Goal: Information Seeking & Learning: Learn about a topic

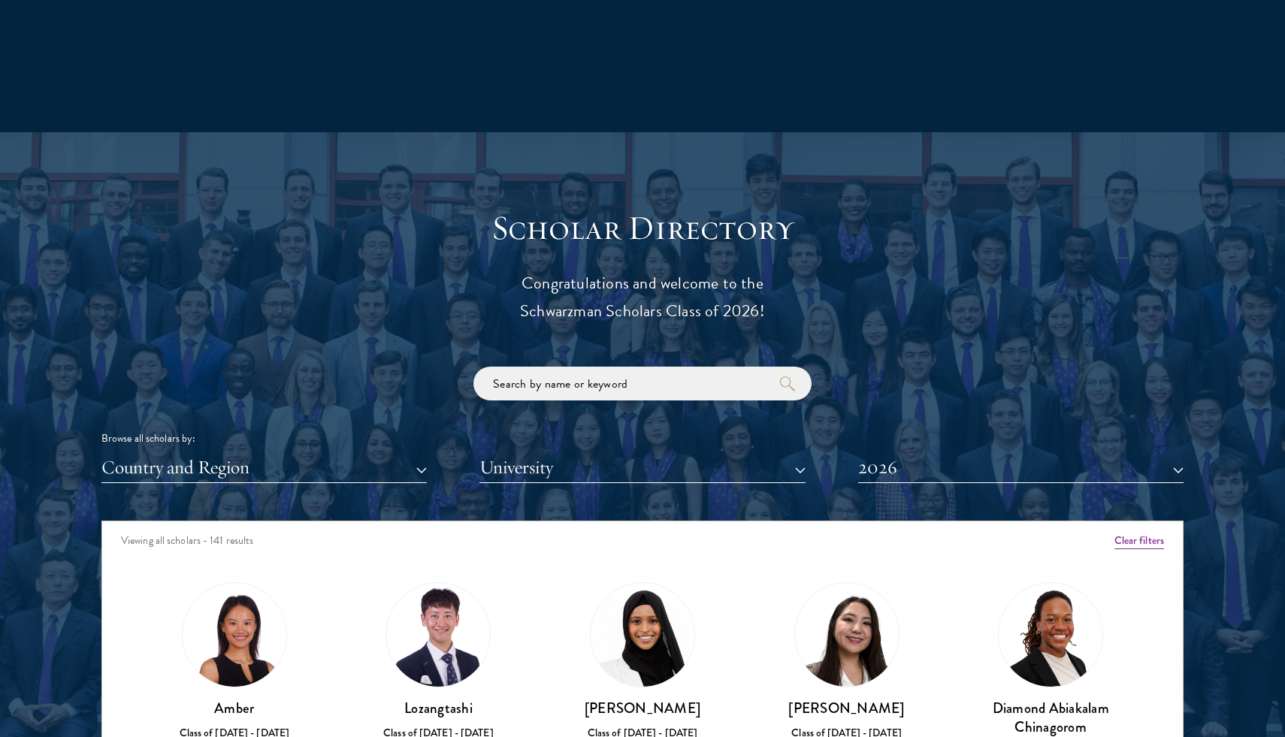
scroll to position [1475, 0]
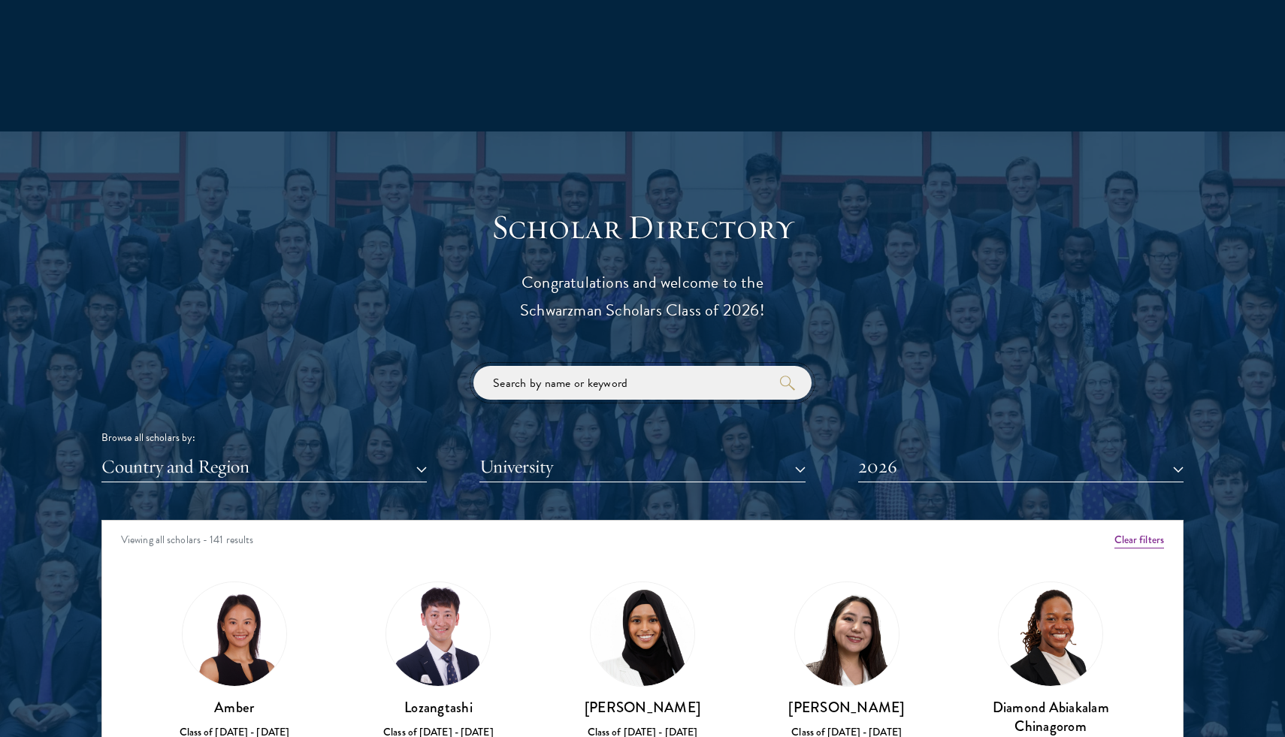
click at [554, 390] on input "search" at bounding box center [642, 383] width 338 height 34
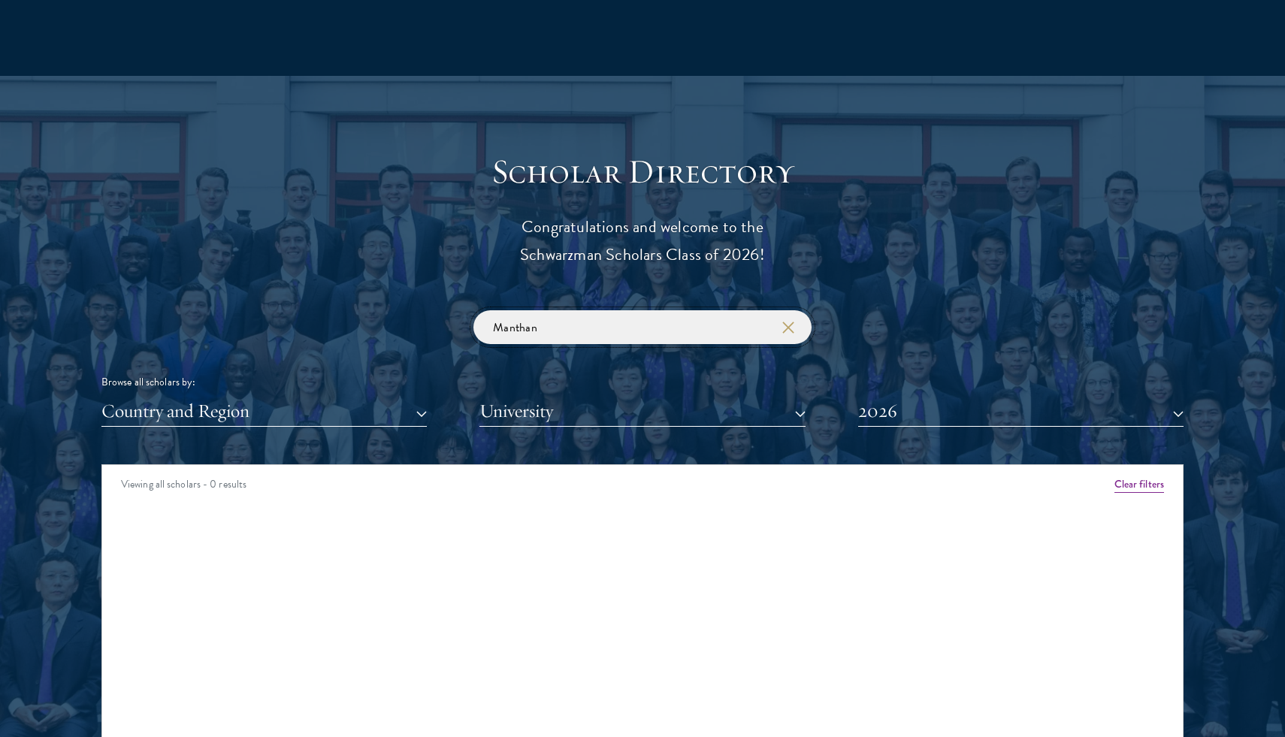
scroll to position [1563, 0]
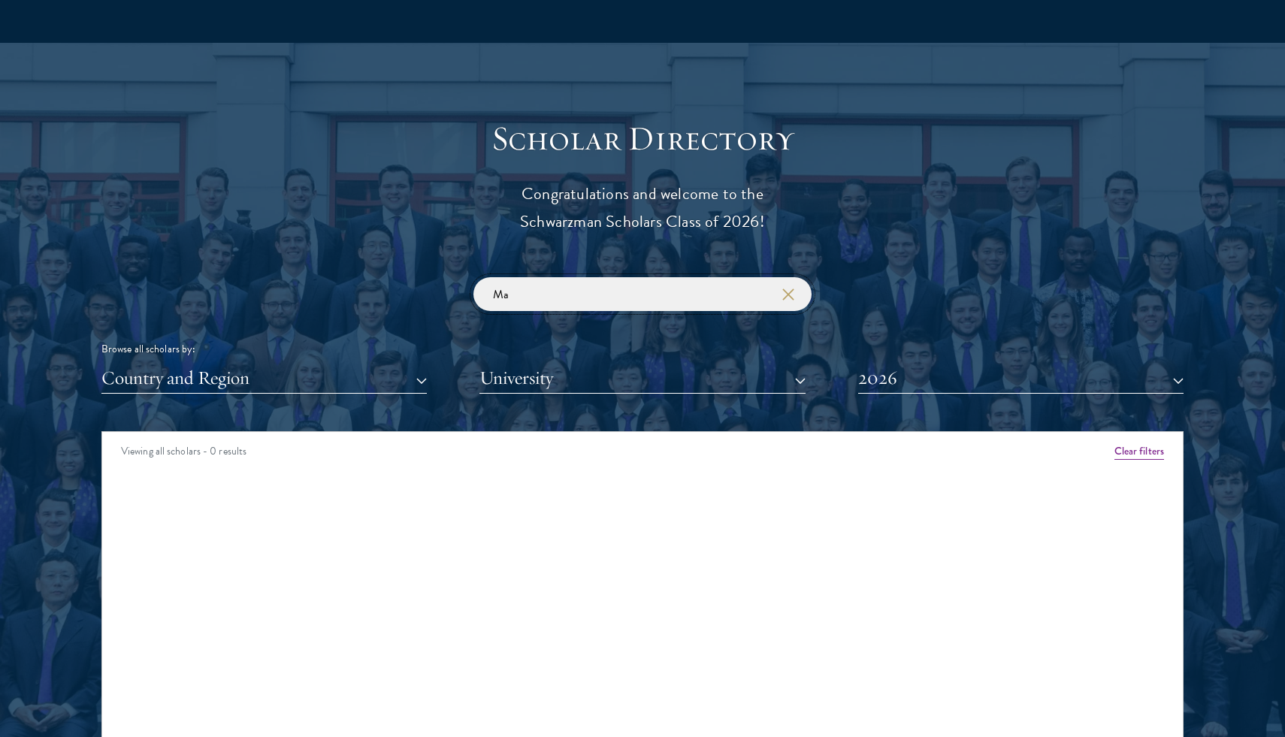
type input "M"
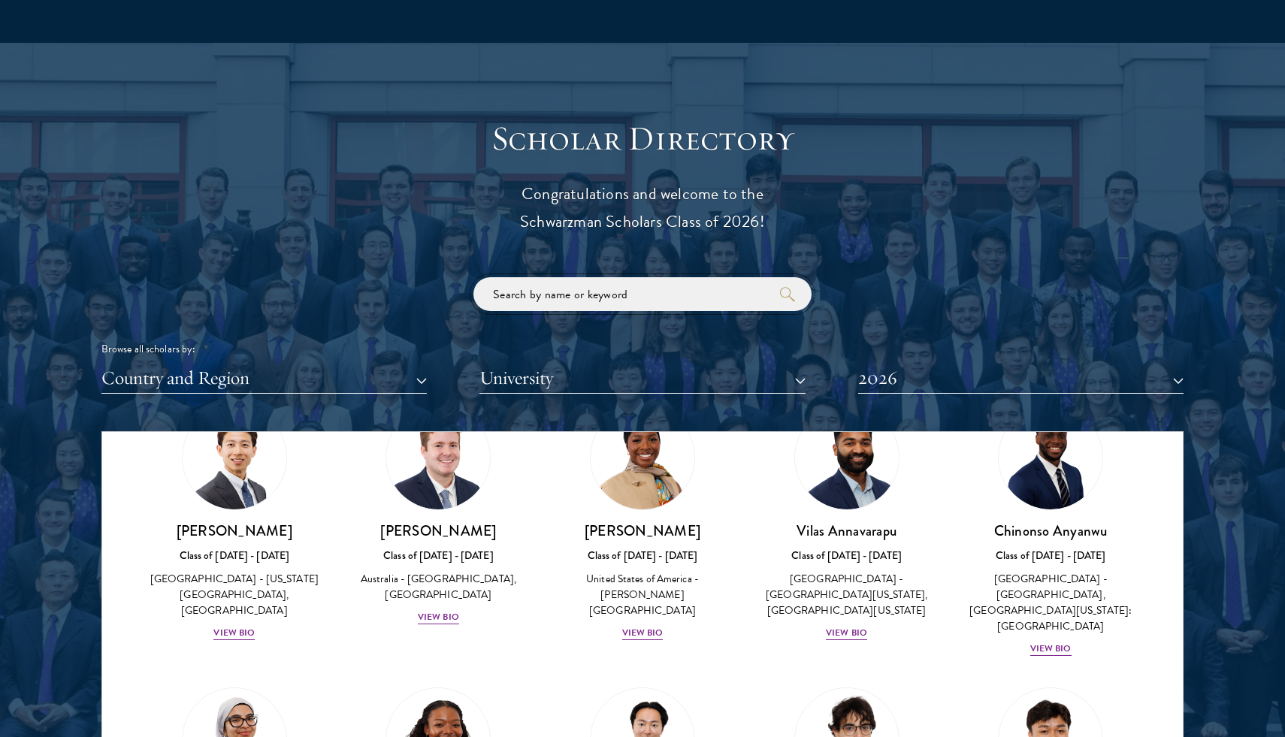
scroll to position [607, 0]
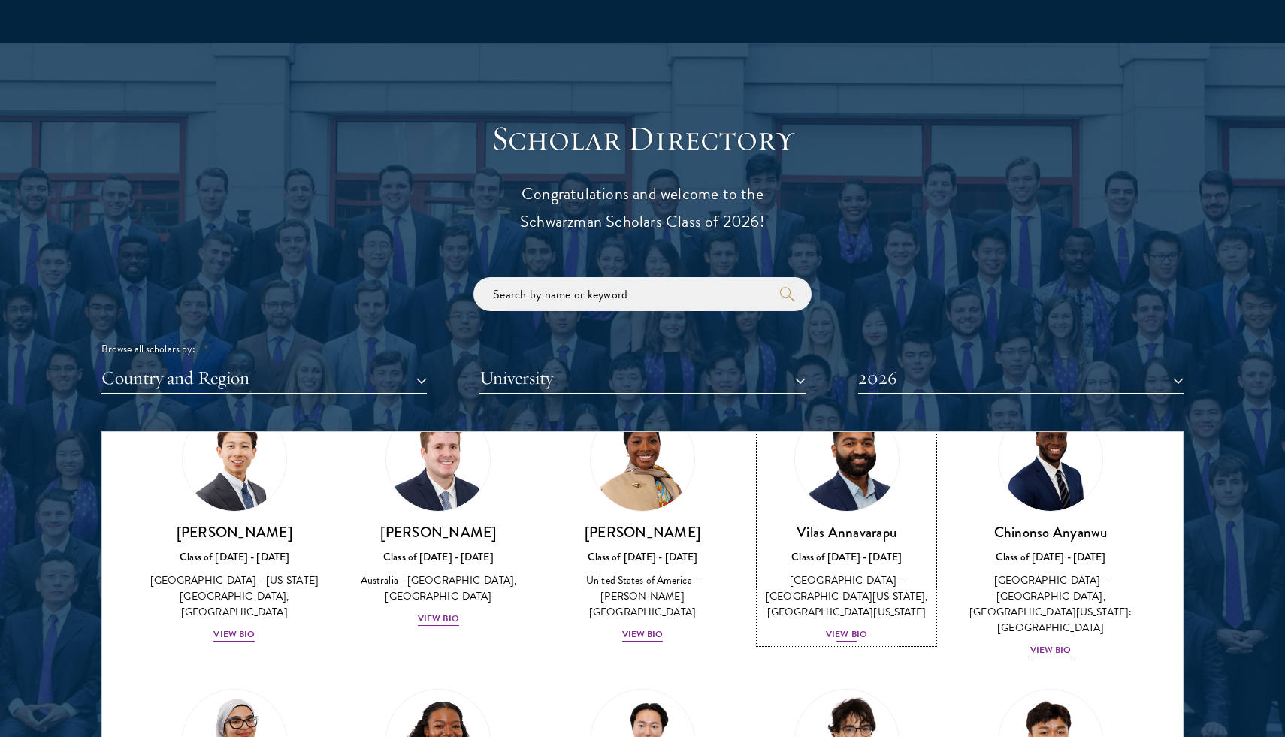
click at [856, 637] on div "View Bio" at bounding box center [846, 634] width 41 height 14
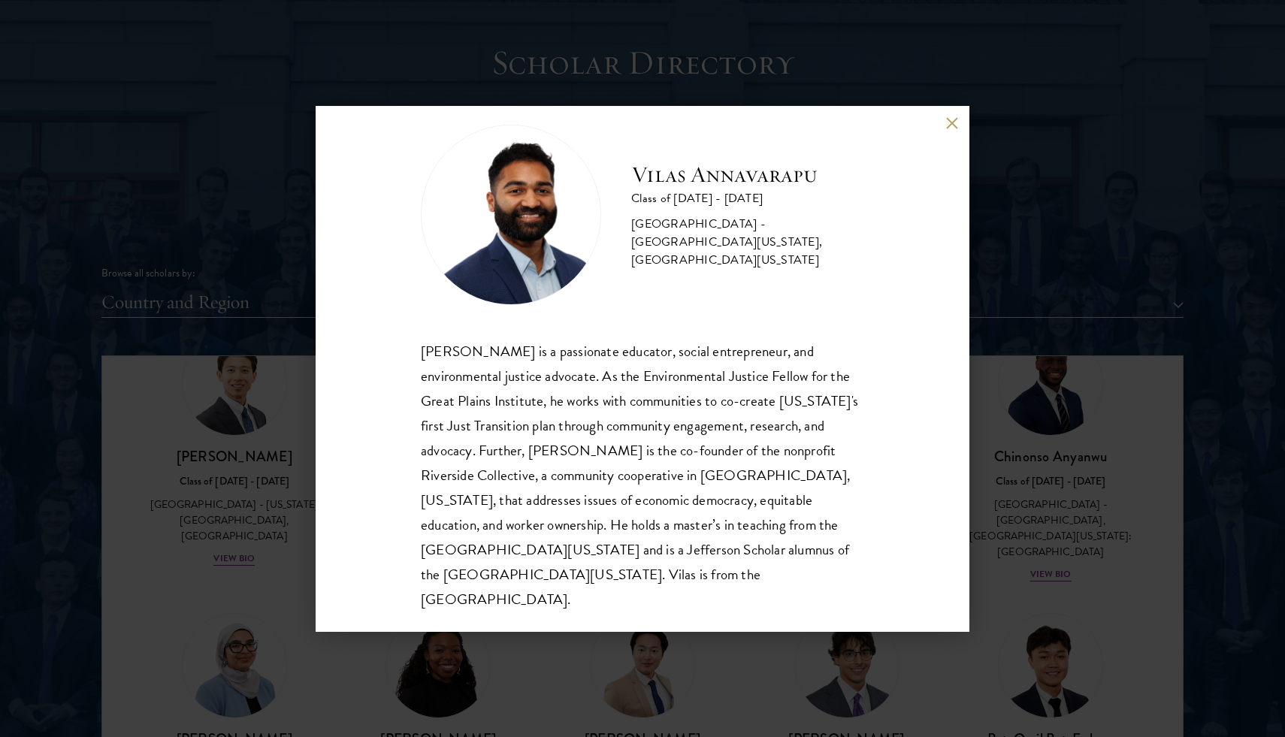
scroll to position [1643, 0]
click at [966, 512] on div "[PERSON_NAME] Class of [DATE] - [DATE] [GEOGRAPHIC_DATA] - [GEOGRAPHIC_DATA][US…" at bounding box center [643, 369] width 654 height 526
click at [947, 125] on button at bounding box center [951, 123] width 13 height 13
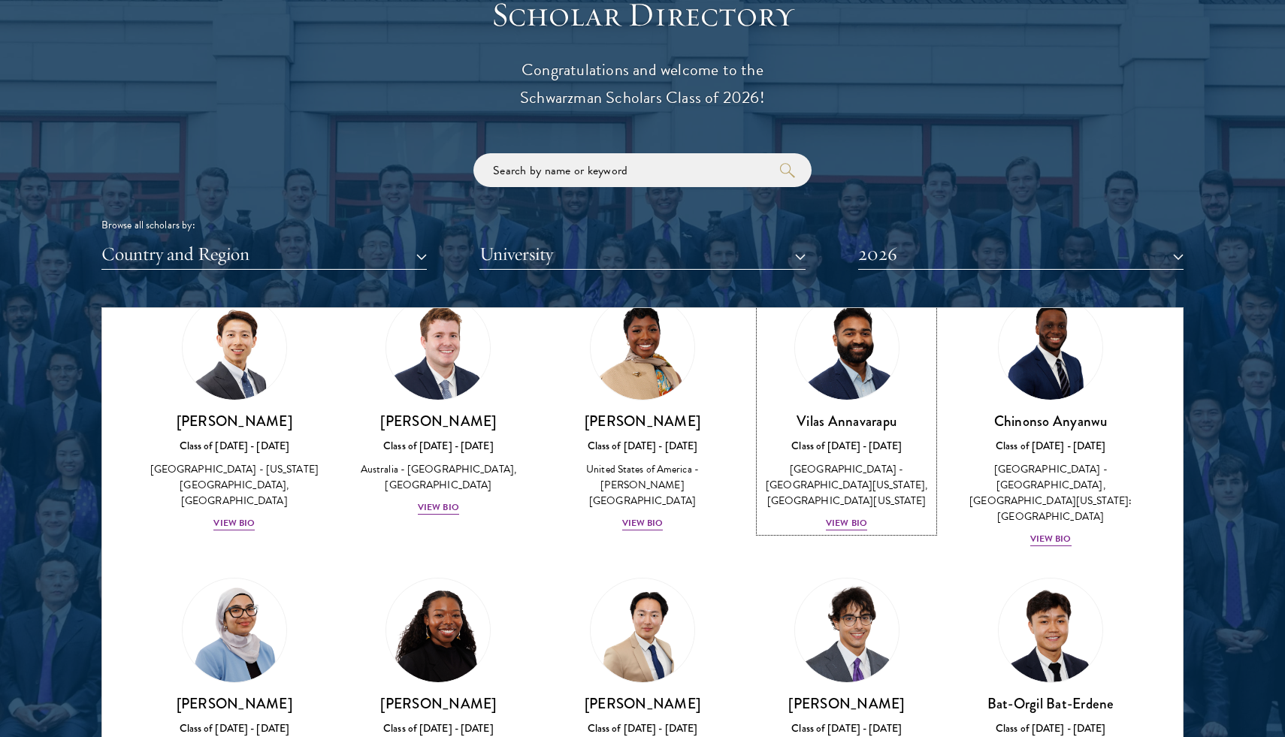
scroll to position [1726, 0]
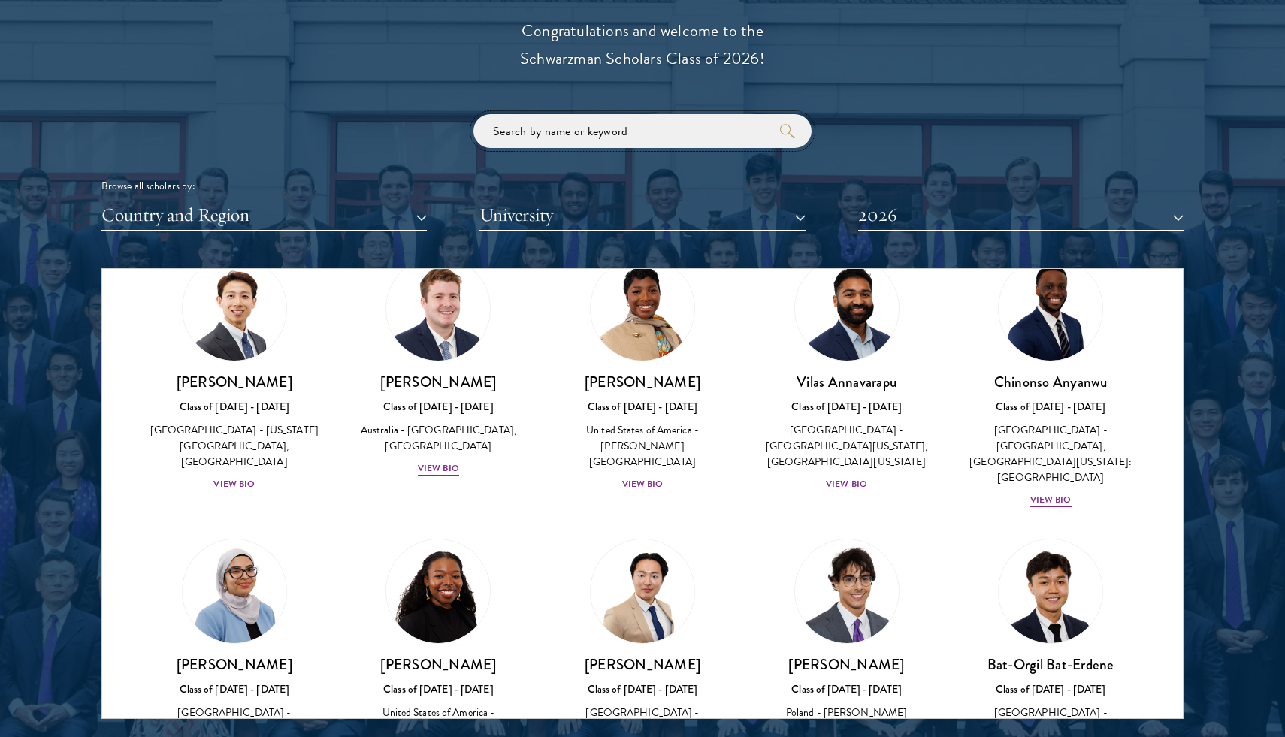
click at [671, 133] on input "search" at bounding box center [642, 131] width 338 height 34
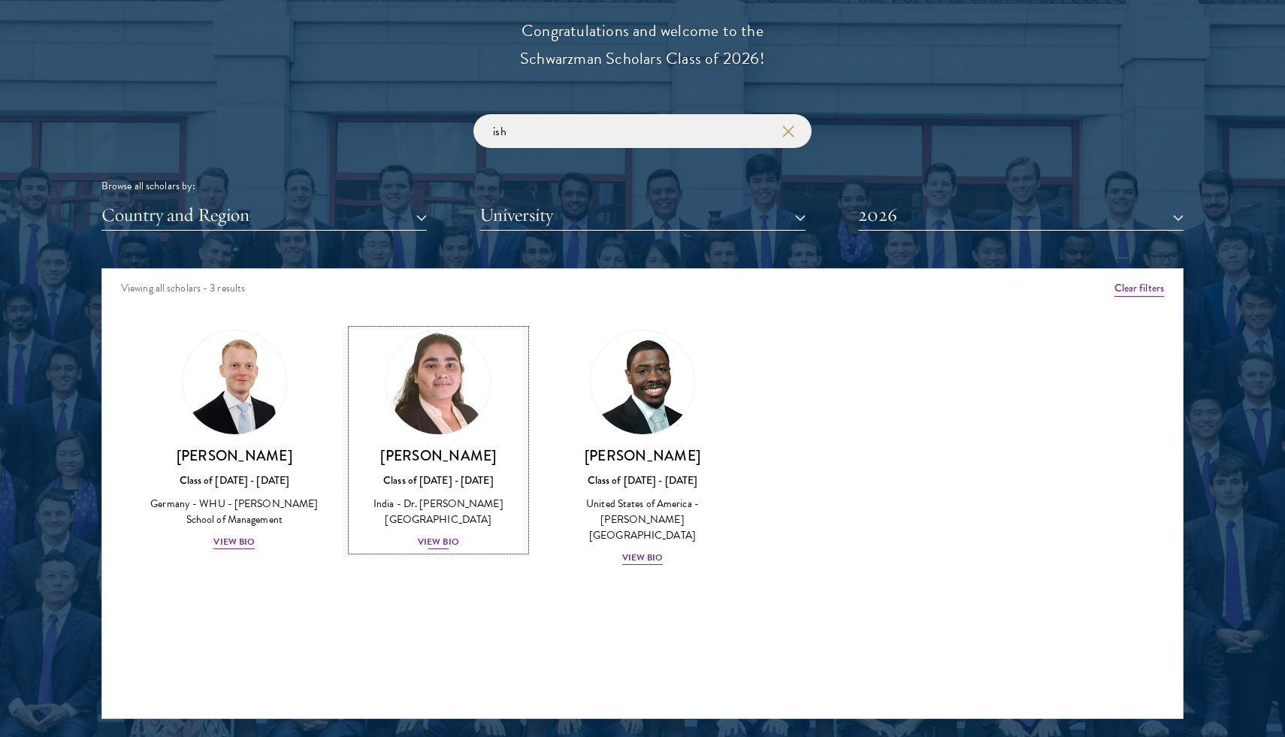
click at [443, 548] on div "View Bio" at bounding box center [438, 542] width 41 height 14
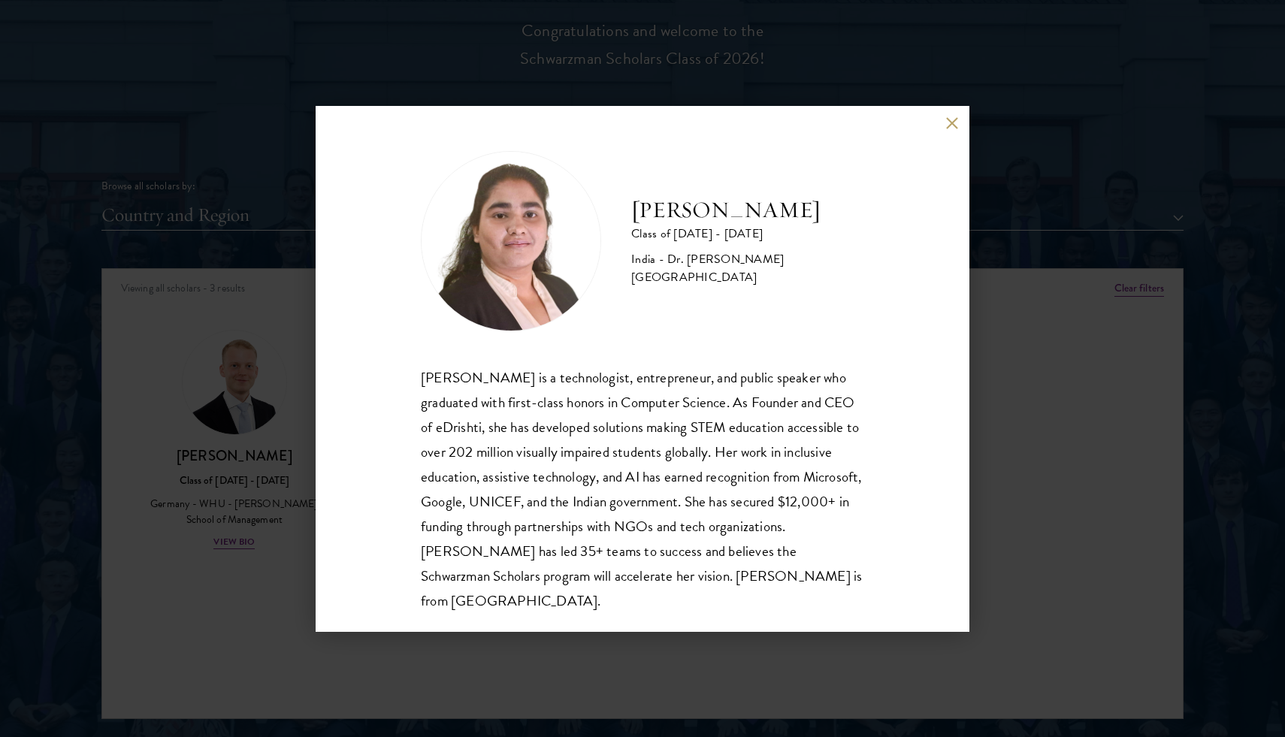
scroll to position [2, 0]
click at [950, 127] on button at bounding box center [951, 123] width 13 height 13
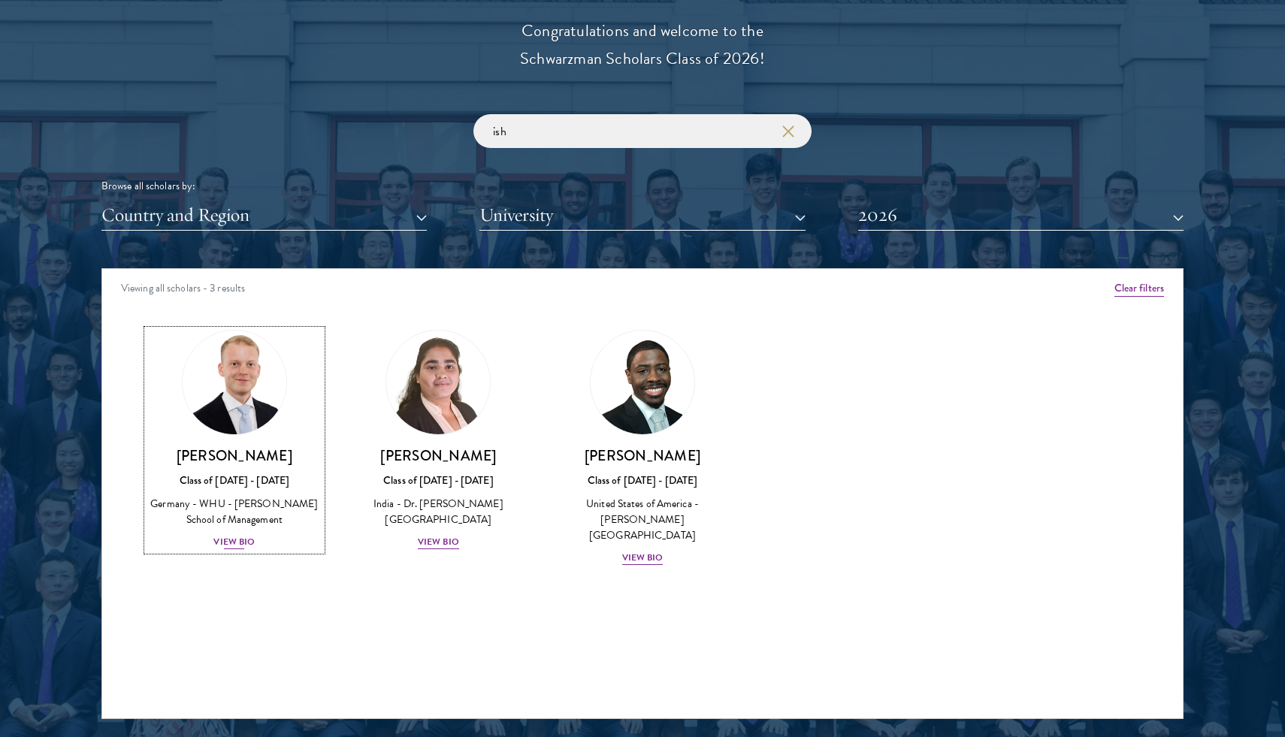
click at [249, 542] on div "View Bio" at bounding box center [233, 542] width 41 height 14
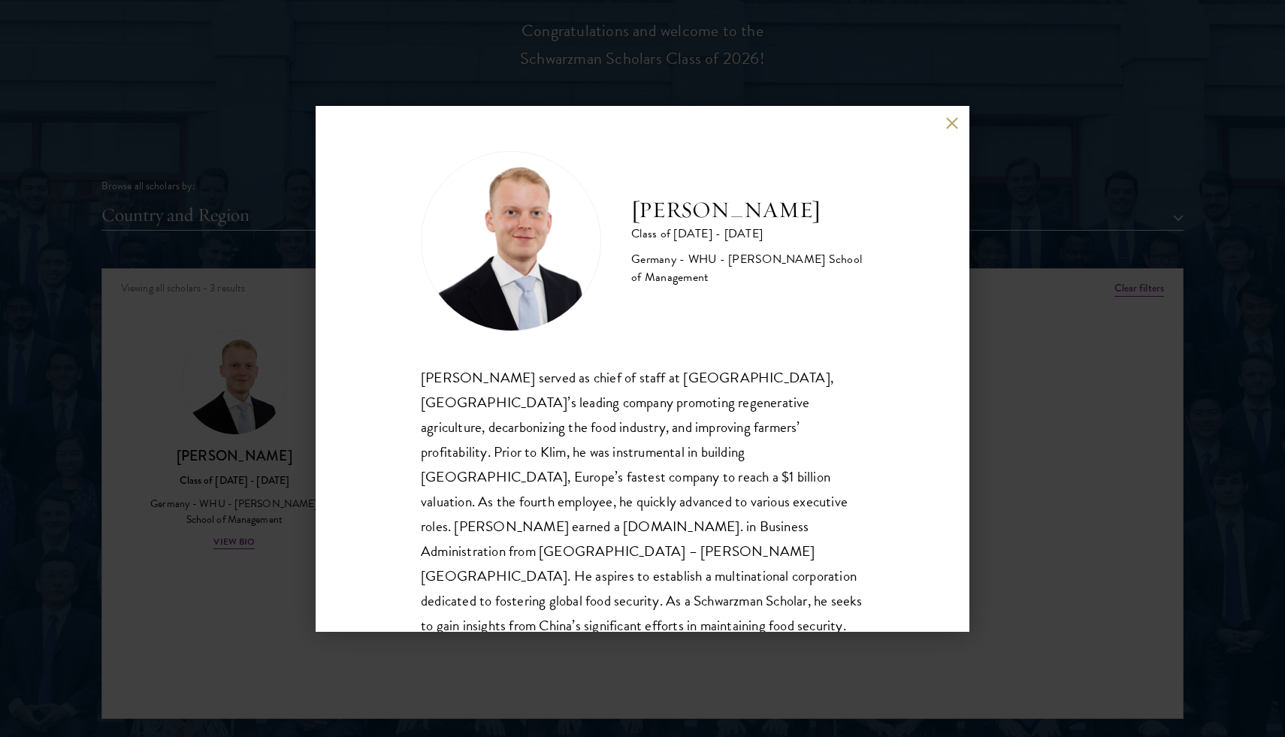
click at [947, 126] on button at bounding box center [951, 123] width 13 height 13
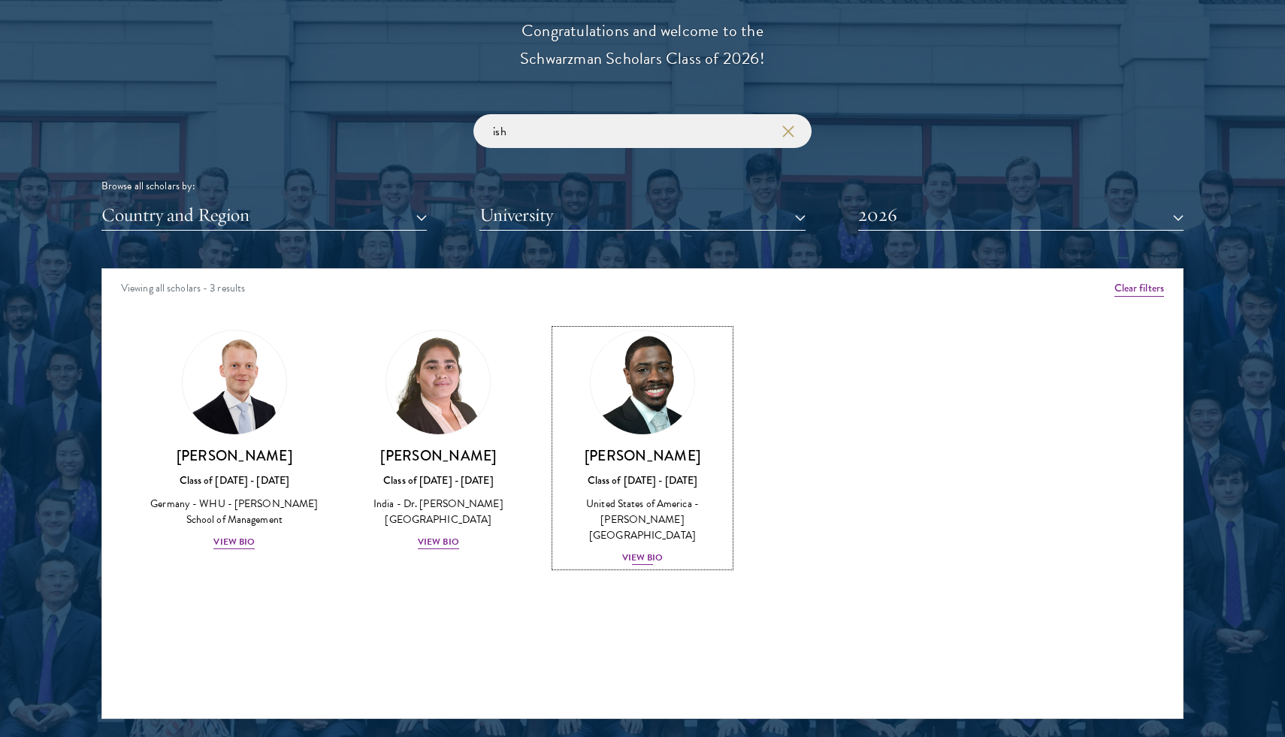
click at [627, 551] on div "View Bio" at bounding box center [642, 558] width 41 height 14
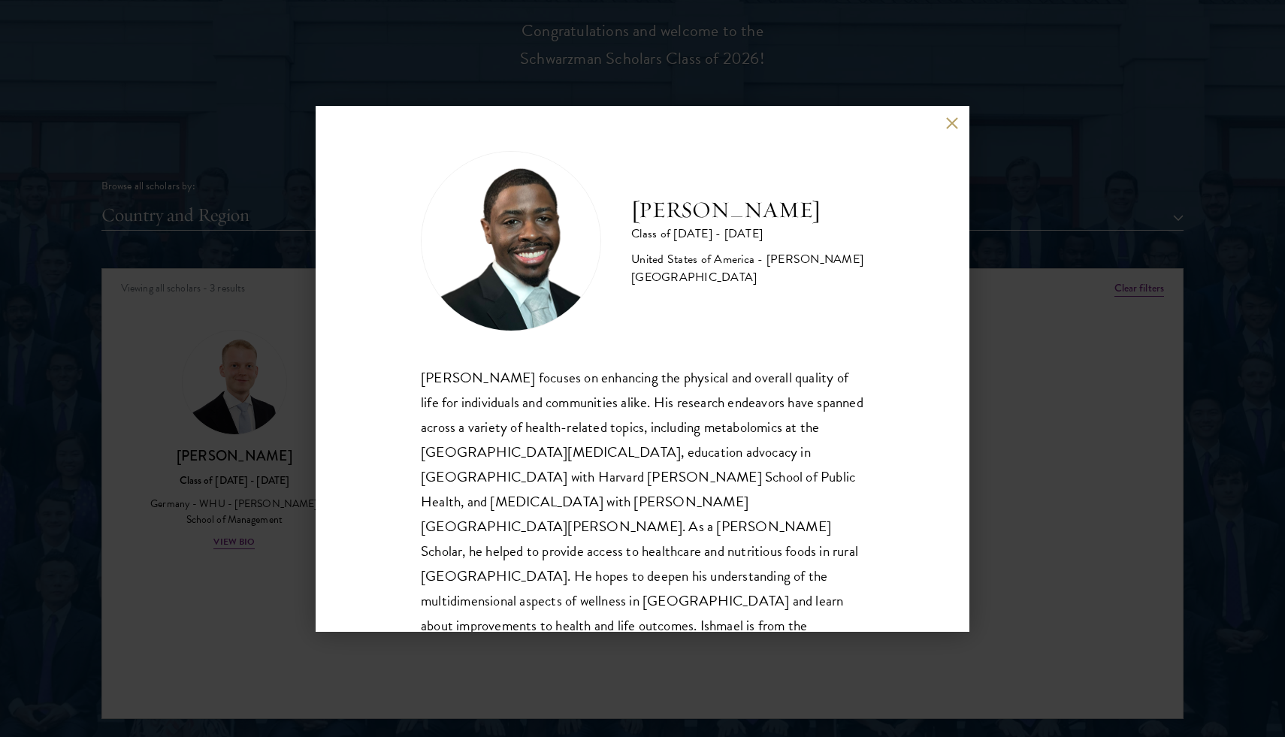
click at [954, 131] on div "[PERSON_NAME] Class of [DATE] - [DATE] [GEOGRAPHIC_DATA] - [PERSON_NAME][GEOGRA…" at bounding box center [643, 369] width 654 height 526
click at [953, 125] on button at bounding box center [951, 123] width 13 height 13
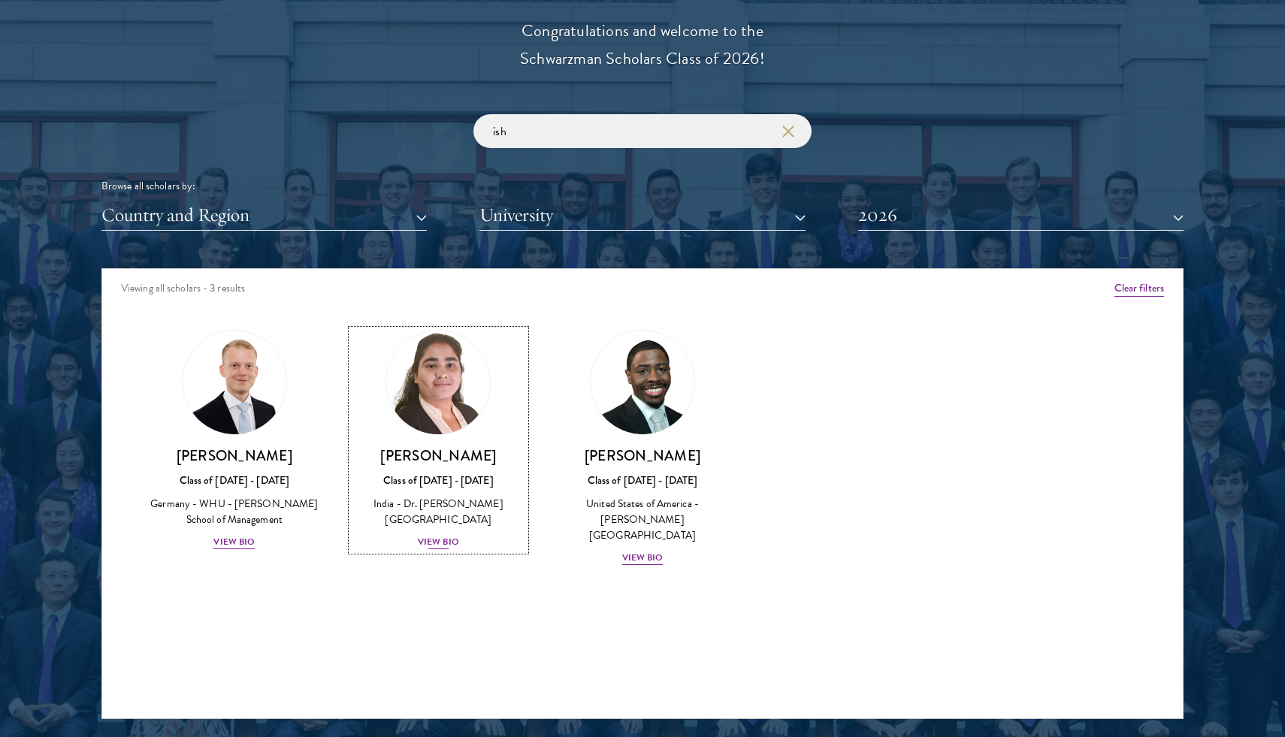
click at [436, 369] on img at bounding box center [438, 382] width 114 height 114
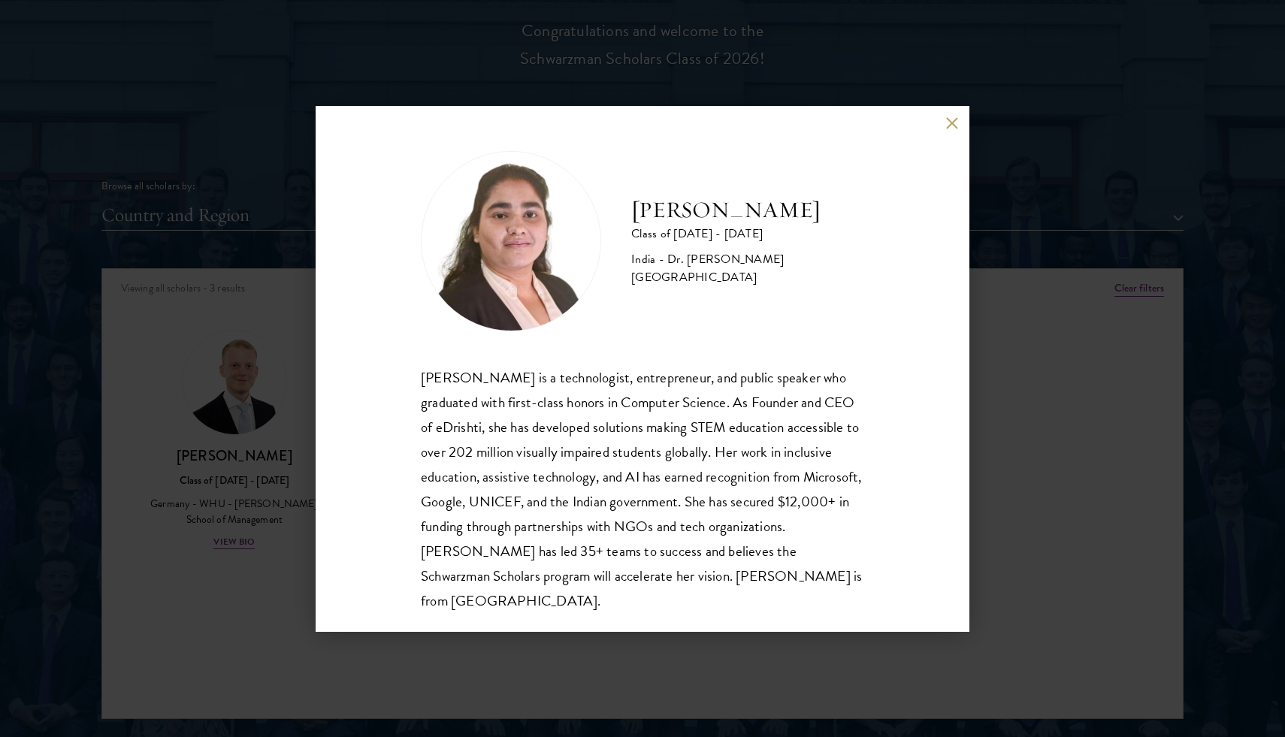
click at [959, 520] on div "[PERSON_NAME] Class of [DATE] - [DATE] [GEOGRAPHIC_DATA] - Dr. [PERSON_NAME][GE…" at bounding box center [643, 369] width 654 height 526
click at [944, 124] on div "[PERSON_NAME] Class of [DATE] - [DATE] [GEOGRAPHIC_DATA] - Dr. [PERSON_NAME][GE…" at bounding box center [643, 369] width 654 height 526
click at [950, 122] on button at bounding box center [951, 123] width 13 height 13
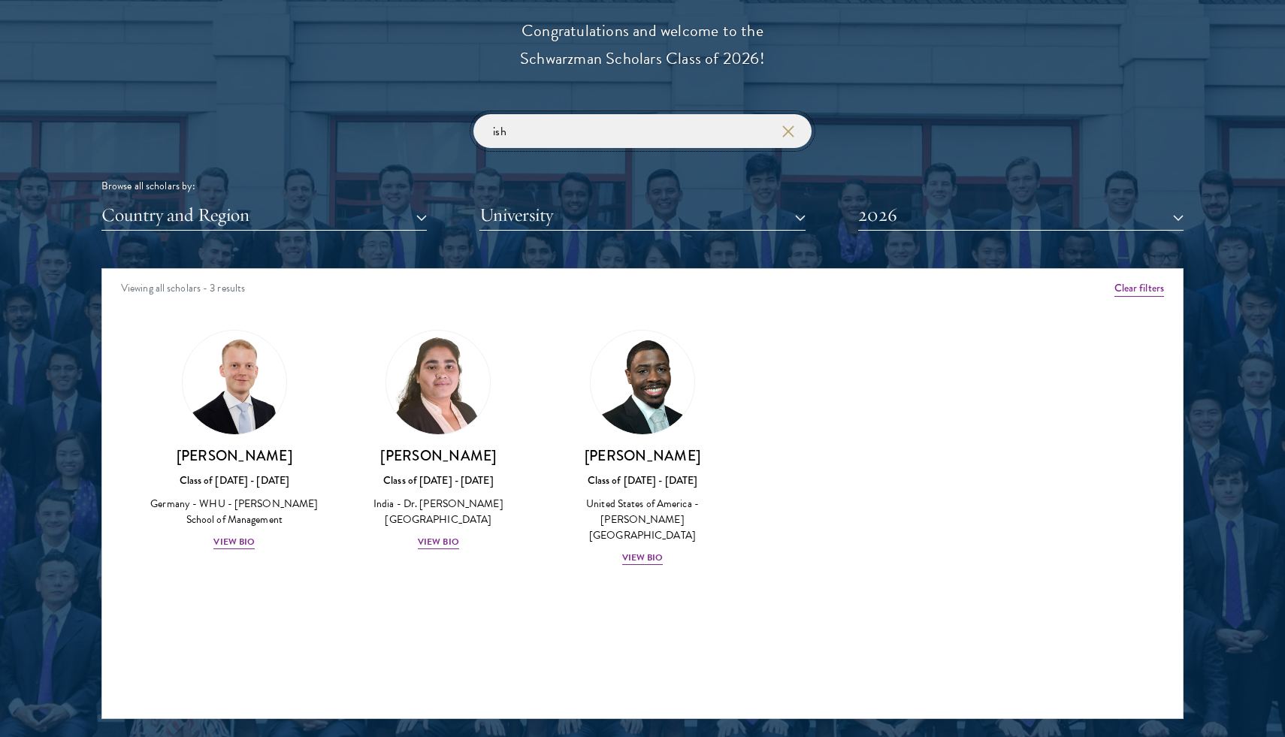
click at [666, 138] on input "ish" at bounding box center [642, 131] width 338 height 34
type input "i"
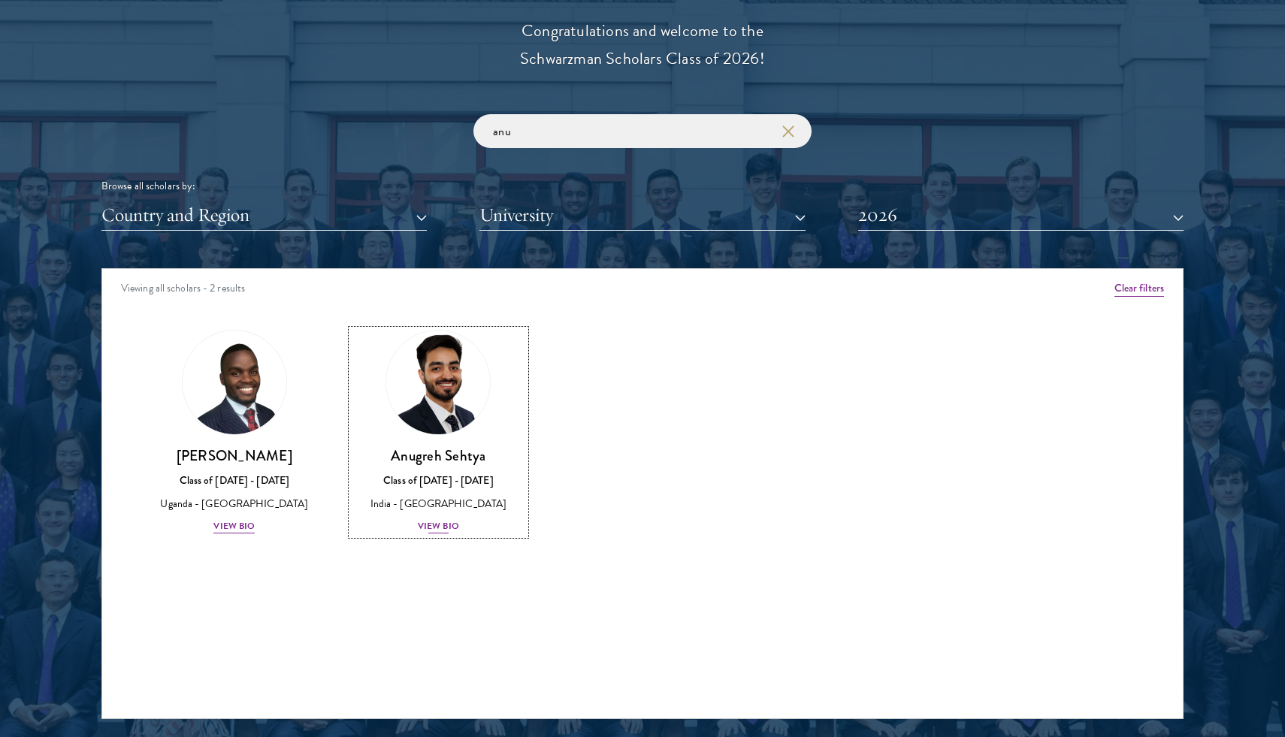
click at [447, 523] on div "View Bio" at bounding box center [438, 526] width 41 height 14
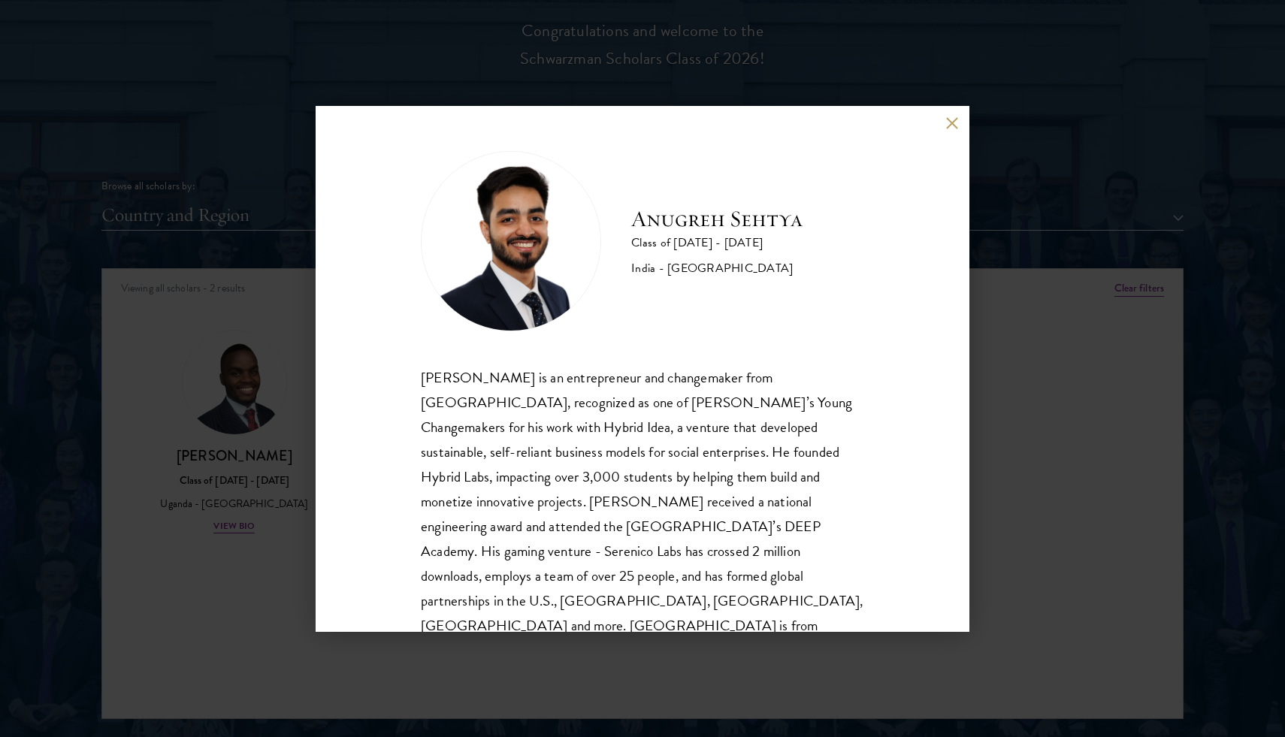
click at [951, 119] on button at bounding box center [951, 123] width 13 height 13
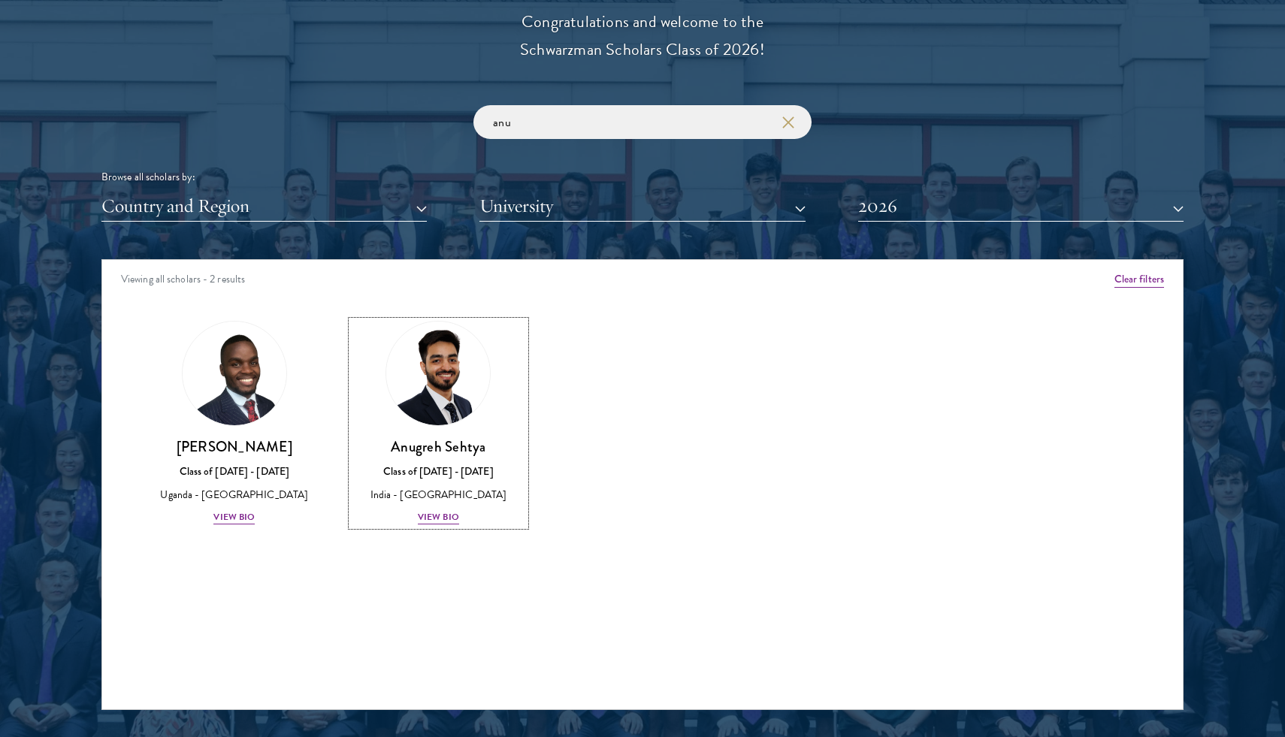
scroll to position [1733, 0]
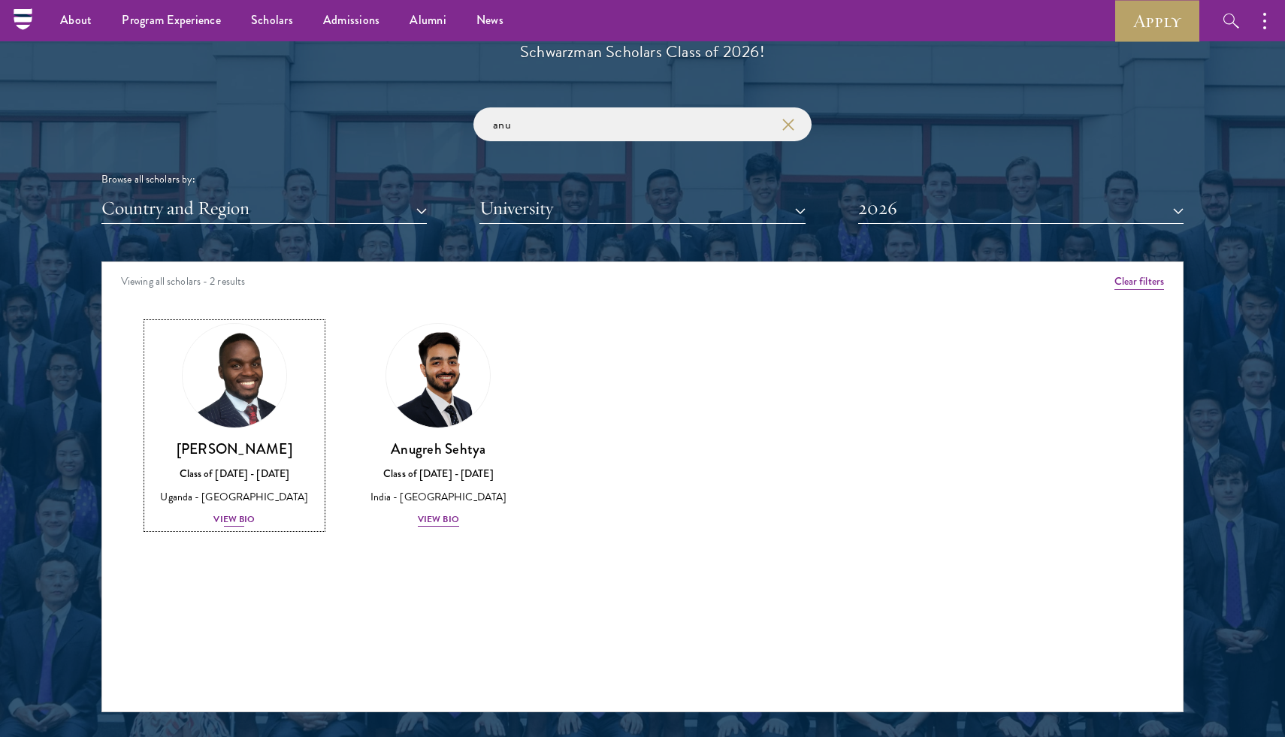
click at [251, 521] on div "View Bio" at bounding box center [233, 519] width 41 height 14
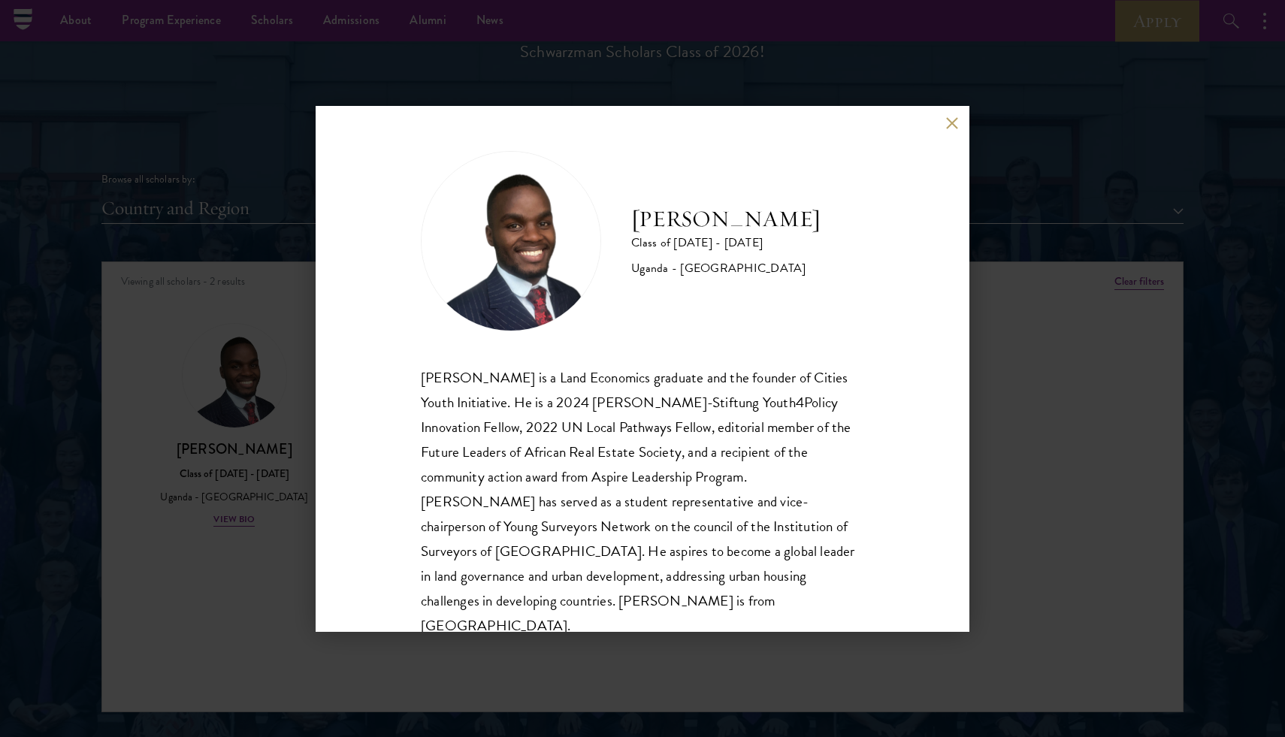
click at [956, 121] on button at bounding box center [951, 123] width 13 height 13
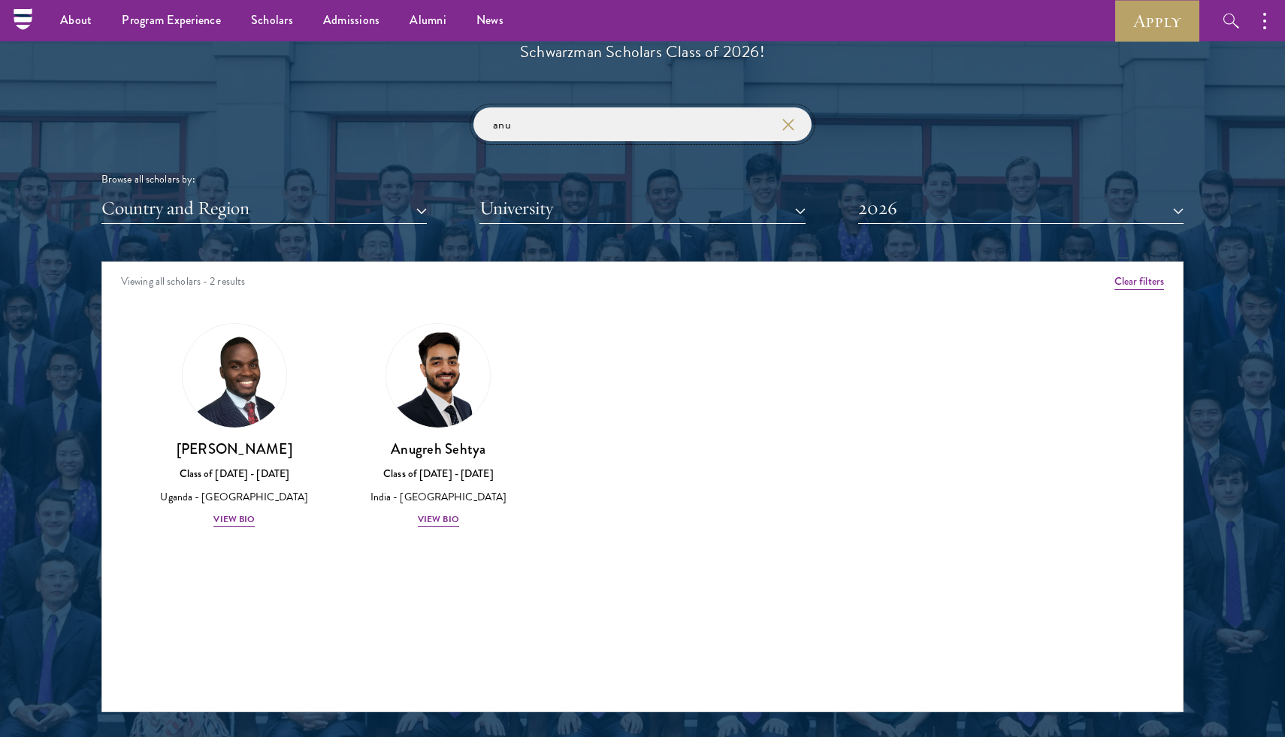
click at [590, 134] on input "anu" at bounding box center [642, 124] width 338 height 34
type input "a"
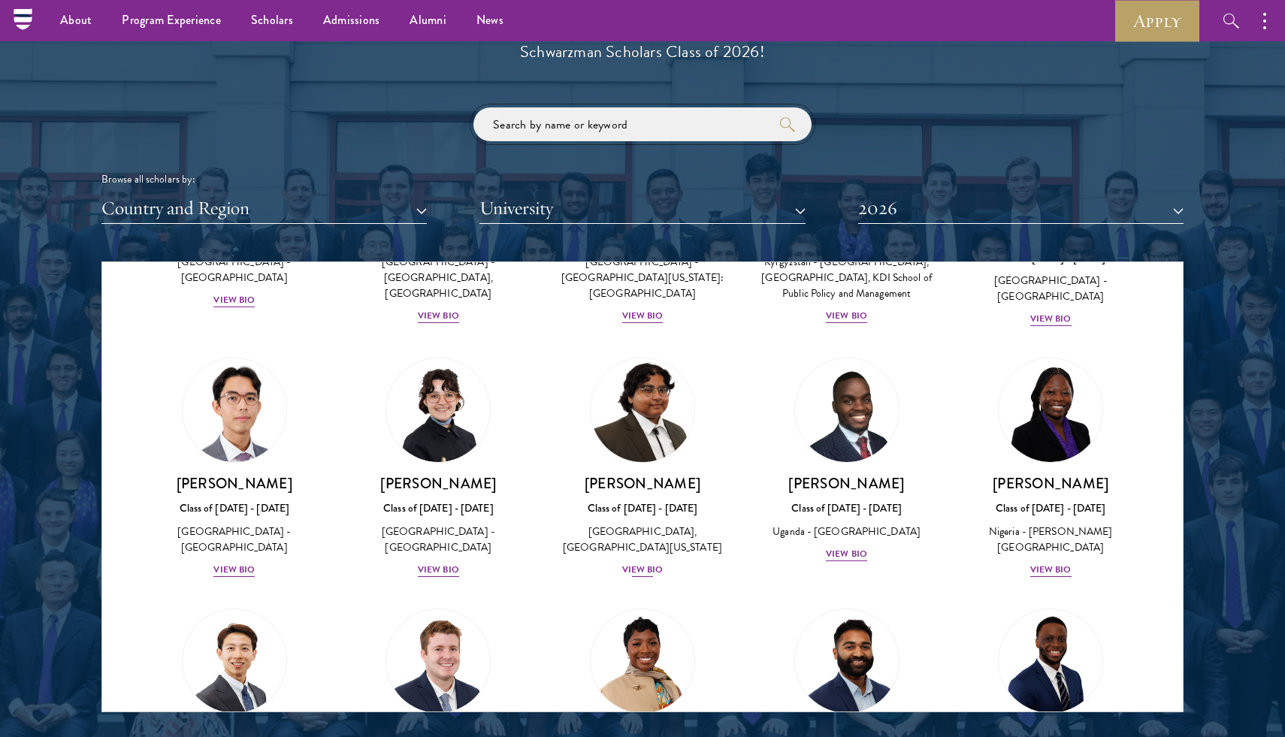
scroll to position [290, 0]
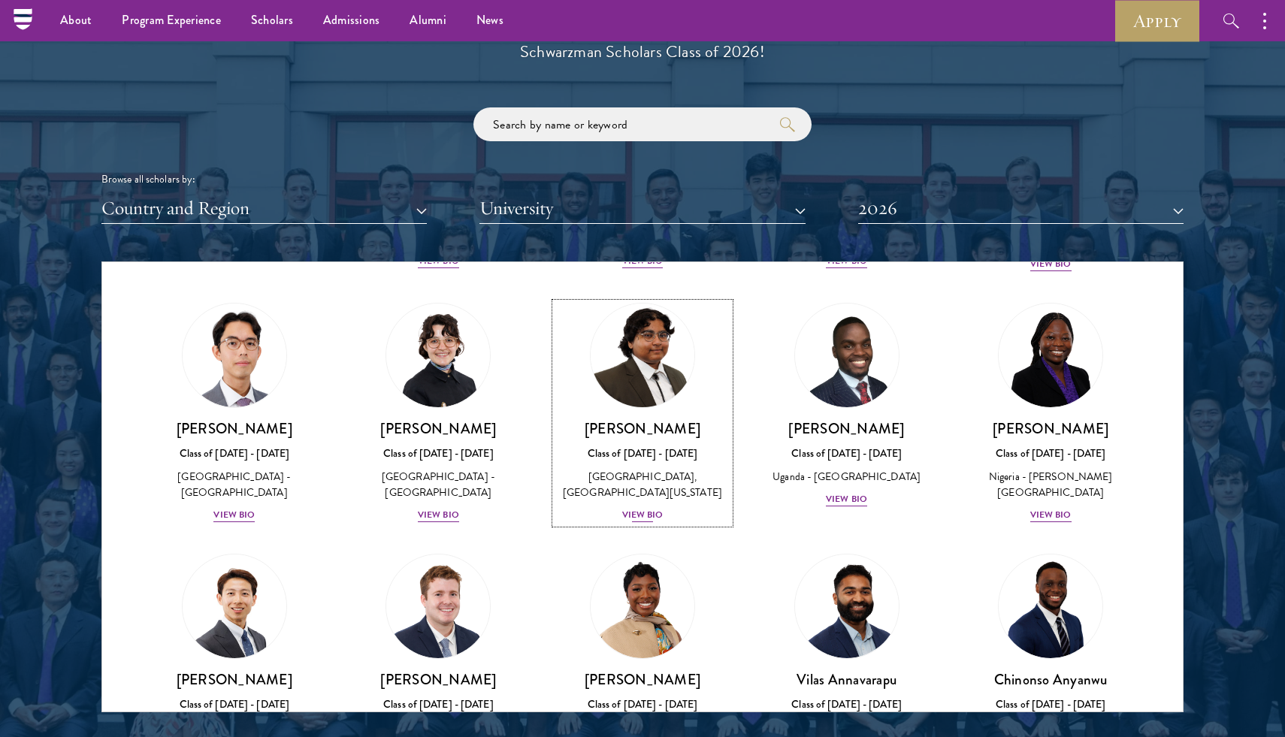
click at [643, 522] on div "View Bio" at bounding box center [642, 515] width 41 height 14
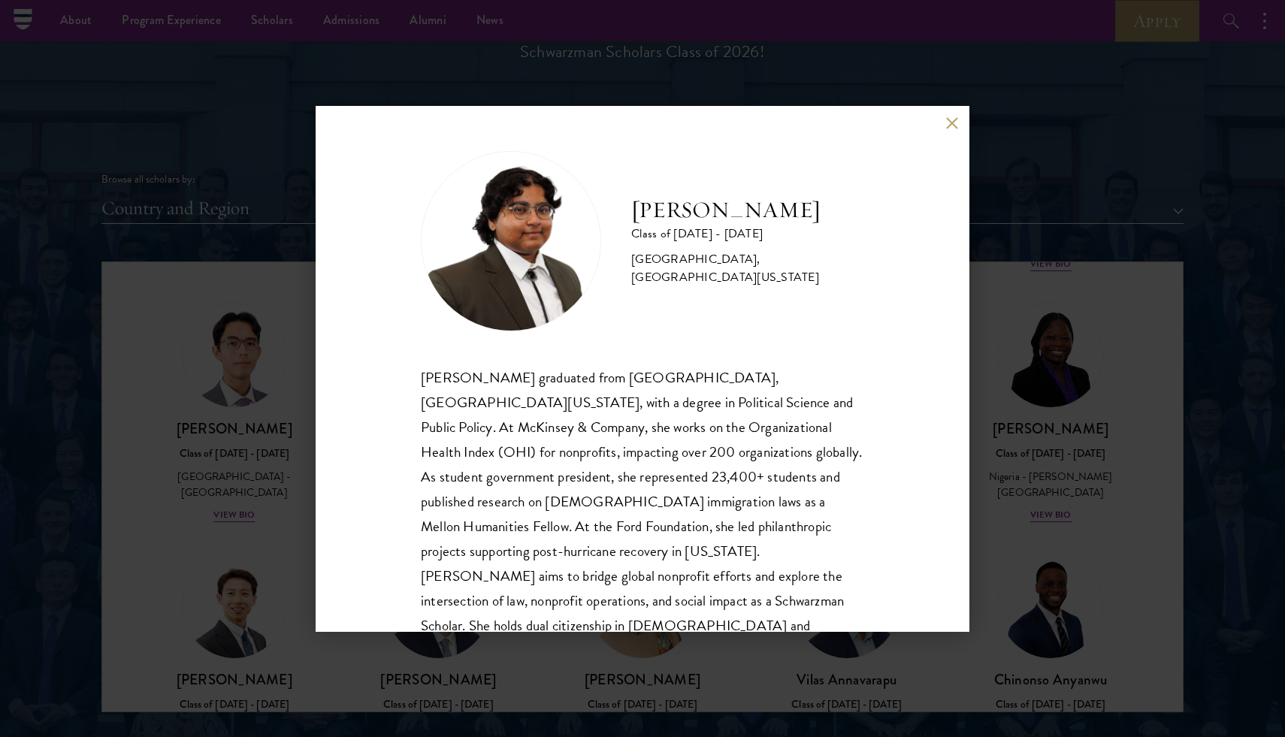
scroll to position [26, 0]
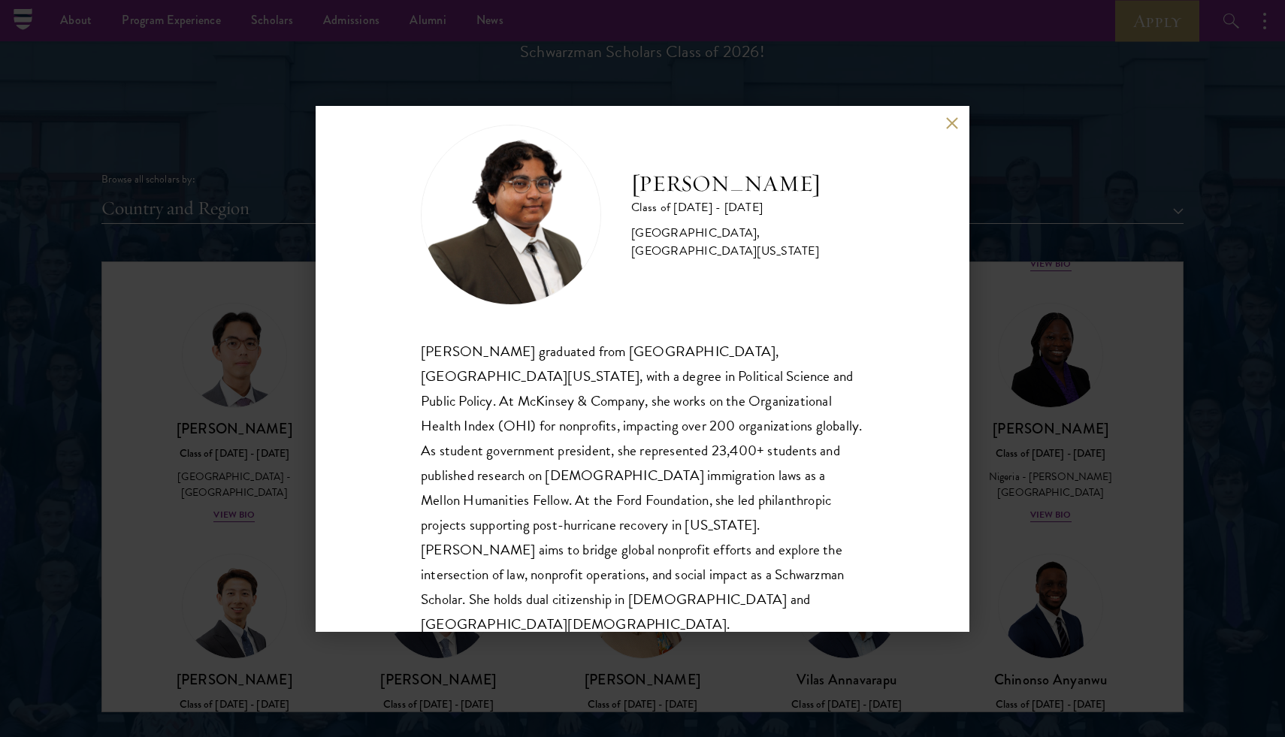
click at [944, 113] on div "[PERSON_NAME] Class of [DATE] - [DATE] [GEOGRAPHIC_DATA] - [GEOGRAPHIC_DATA], […" at bounding box center [643, 369] width 654 height 526
click at [950, 127] on button at bounding box center [951, 123] width 13 height 13
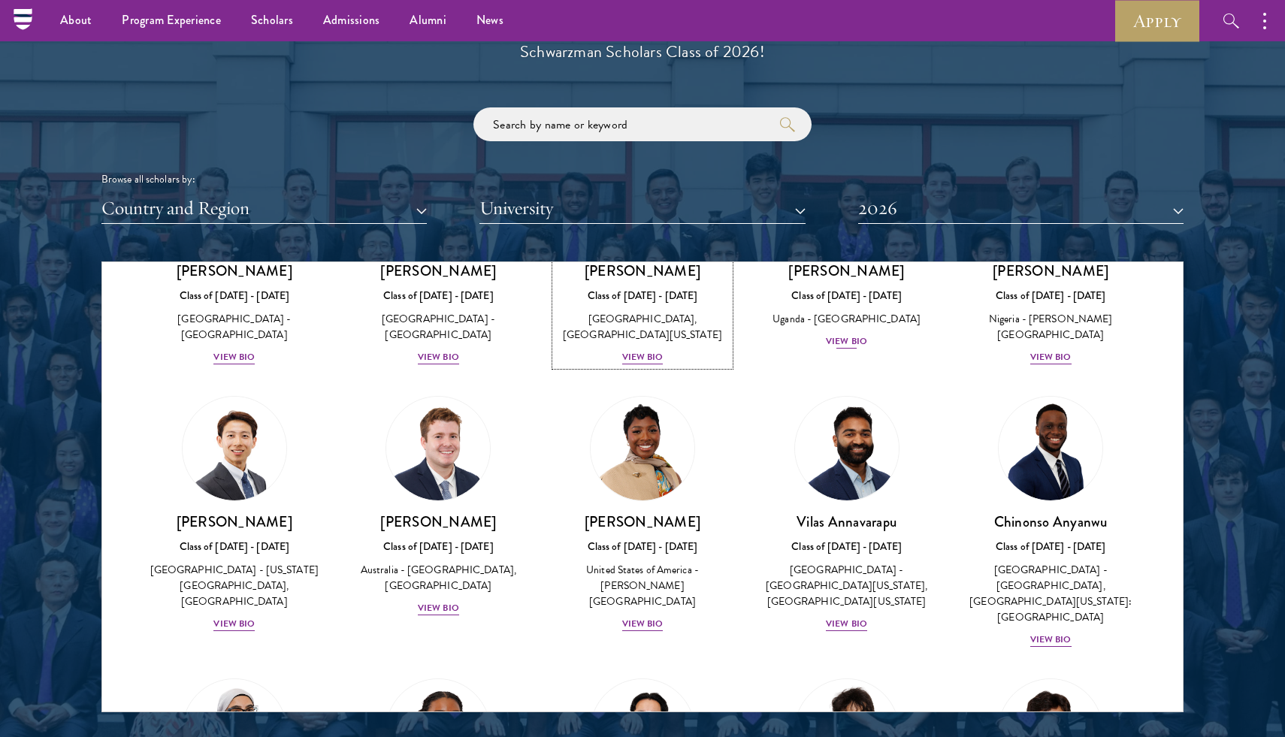
scroll to position [492, 0]
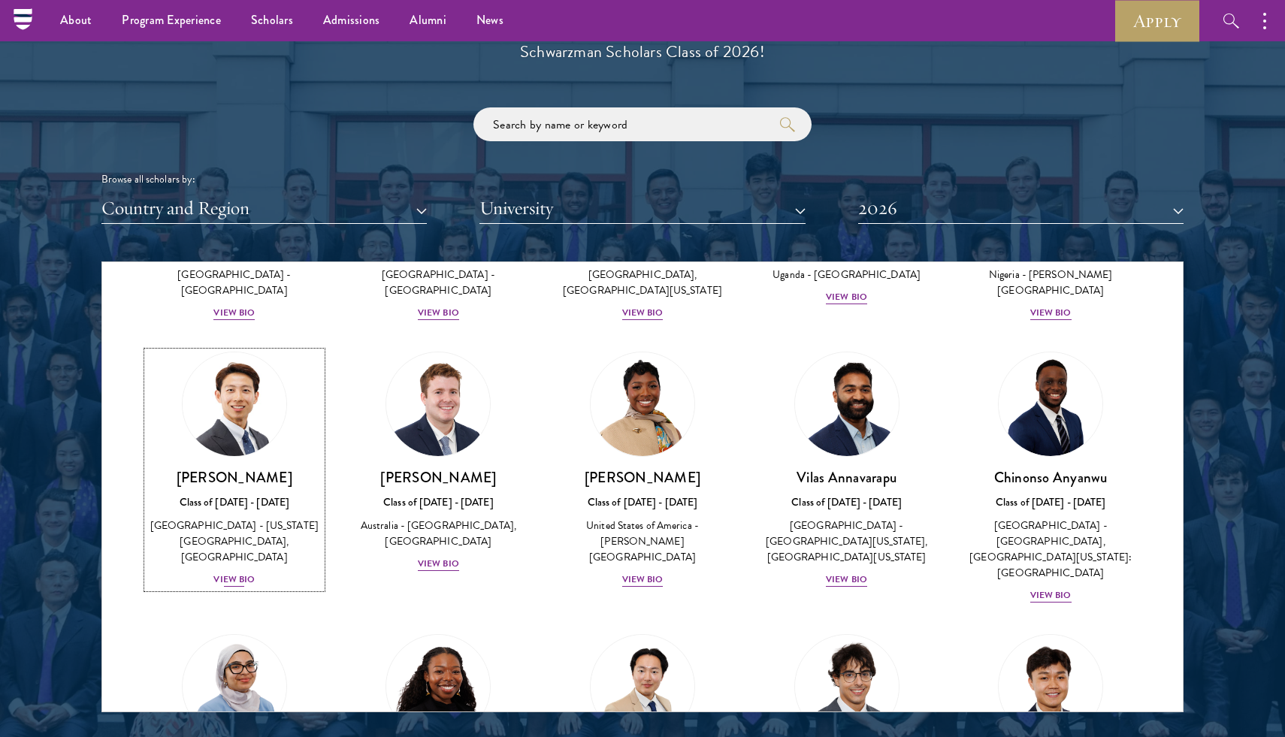
click at [248, 587] on div "View Bio" at bounding box center [233, 579] width 41 height 14
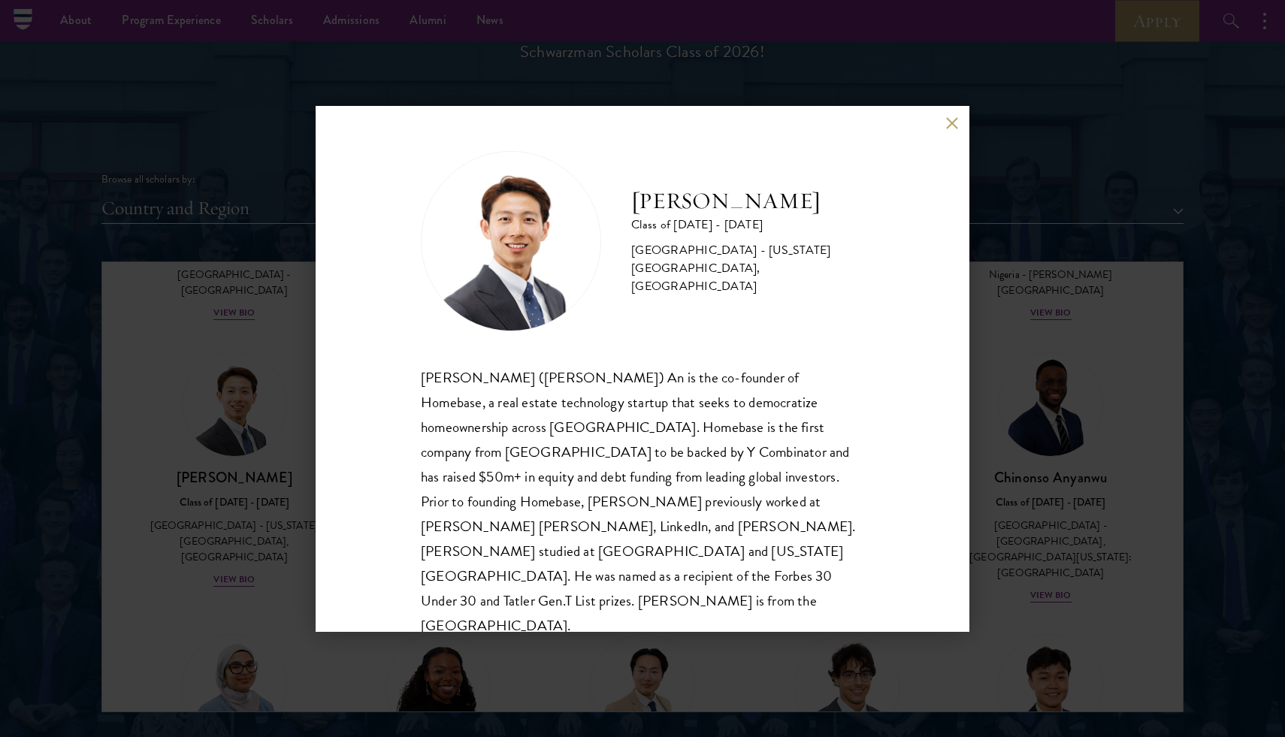
scroll to position [2, 0]
click at [944, 130] on div "[PERSON_NAME] Class of [DATE] - [DATE] [GEOGRAPHIC_DATA] - [US_STATE][GEOGRAPHI…" at bounding box center [643, 369] width 654 height 526
click at [955, 122] on button at bounding box center [951, 123] width 13 height 13
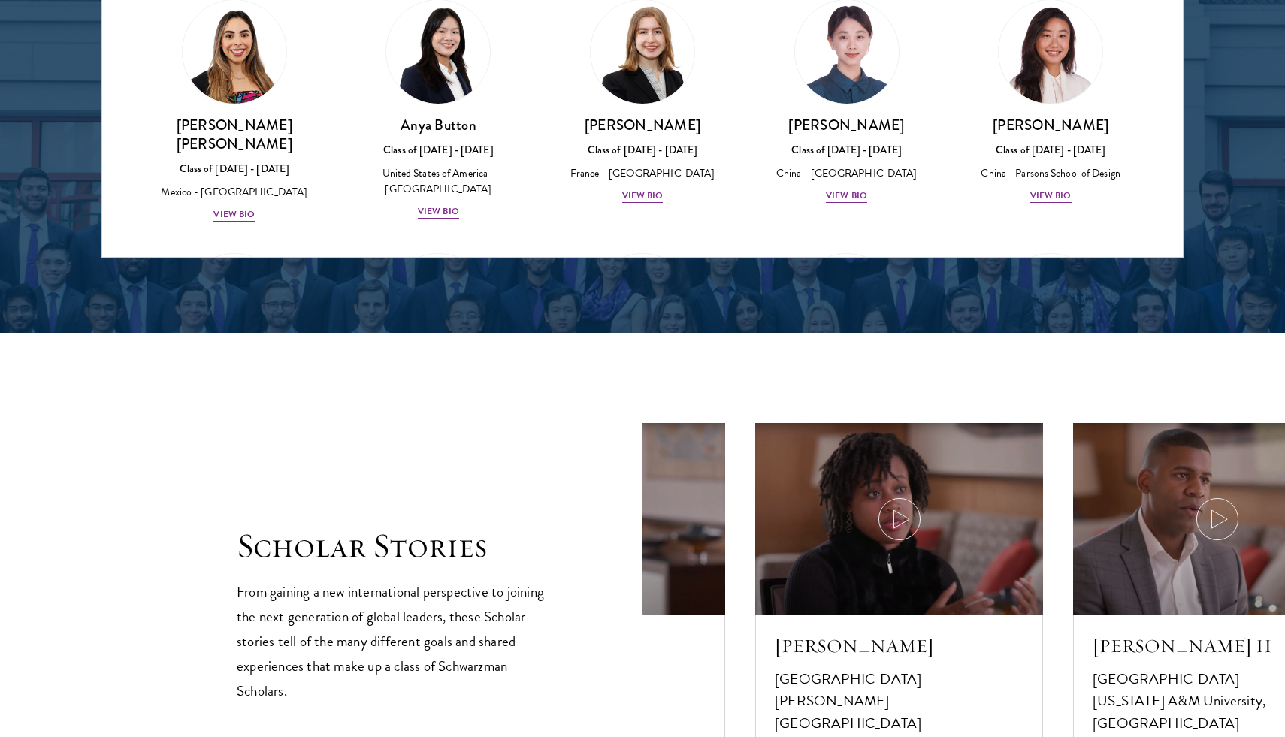
scroll to position [941, 0]
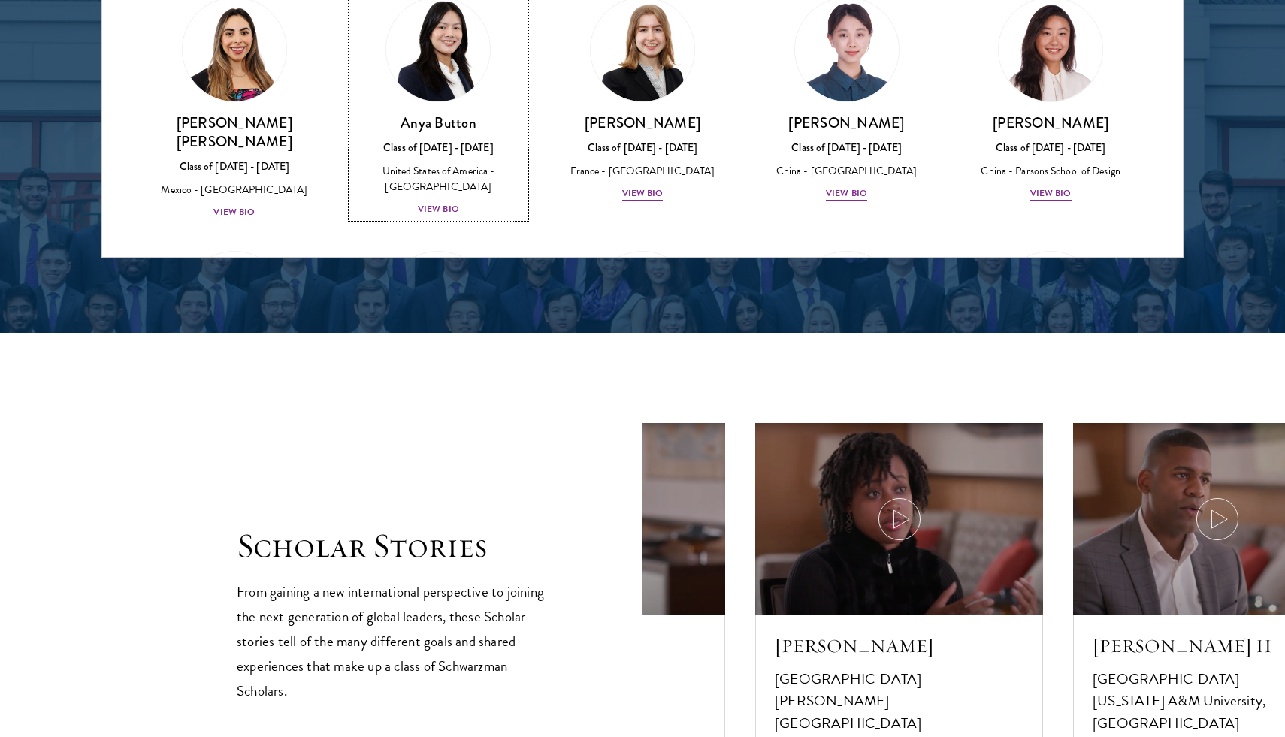
click at [448, 202] on div "View Bio" at bounding box center [438, 209] width 41 height 14
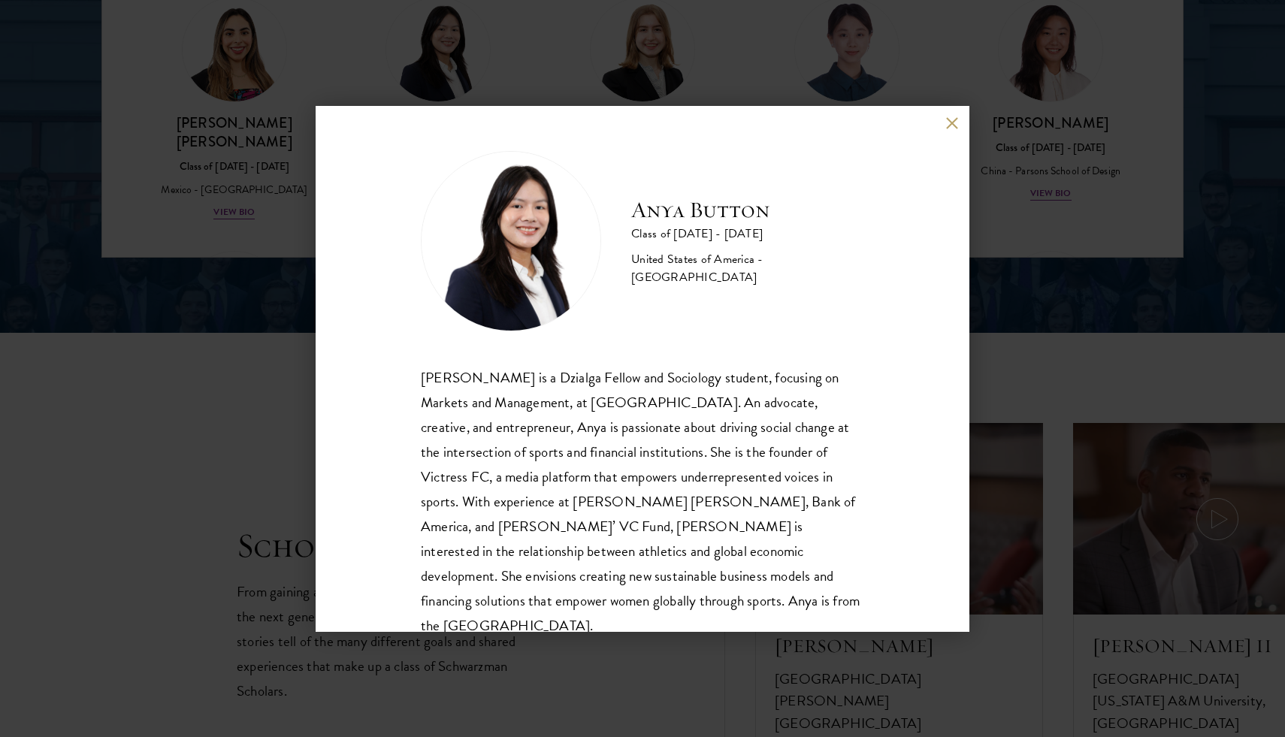
scroll to position [2, 0]
drag, startPoint x: 519, startPoint y: 374, endPoint x: 527, endPoint y: 376, distance: 7.8
click at [527, 376] on div "[PERSON_NAME] is a Dzialga Fellow and Sociology student, focusing on Markets an…" at bounding box center [642, 500] width 443 height 273
click at [574, 438] on div "[PERSON_NAME] is a Dzialga Fellow and Sociology student, focusing on Markets an…" at bounding box center [642, 500] width 443 height 273
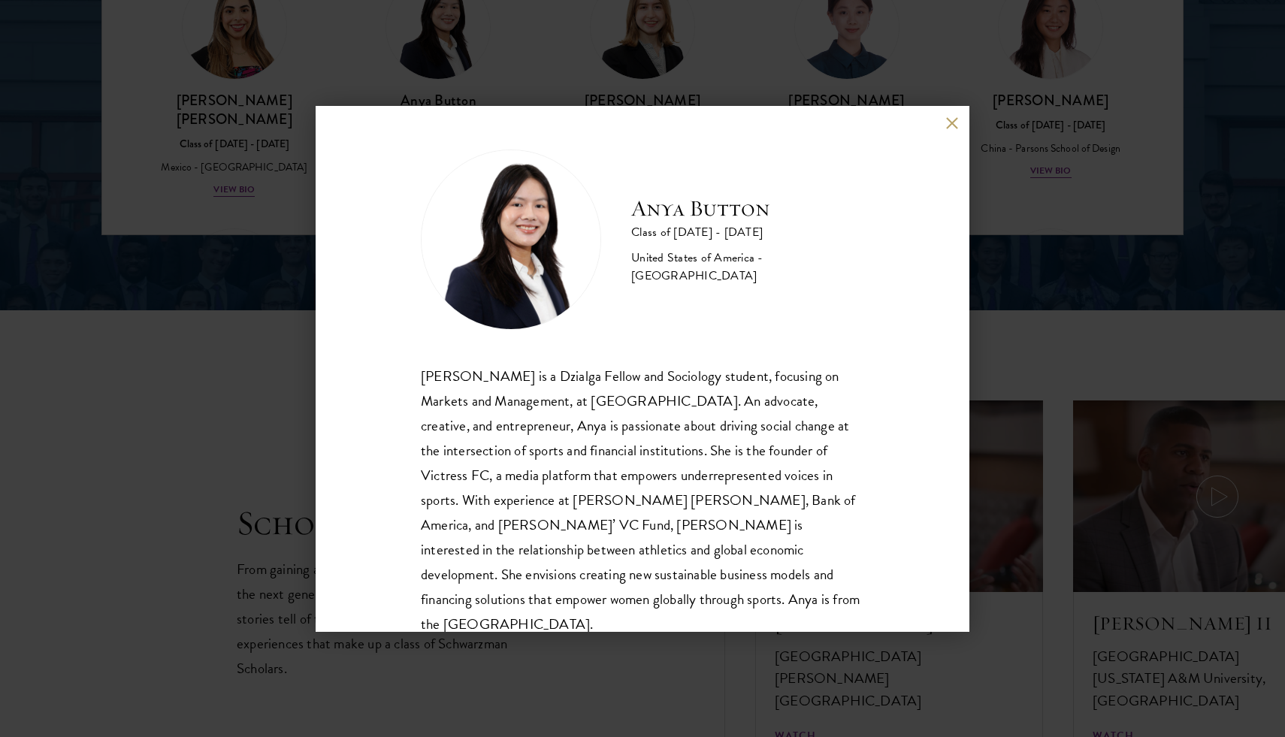
scroll to position [2215, 0]
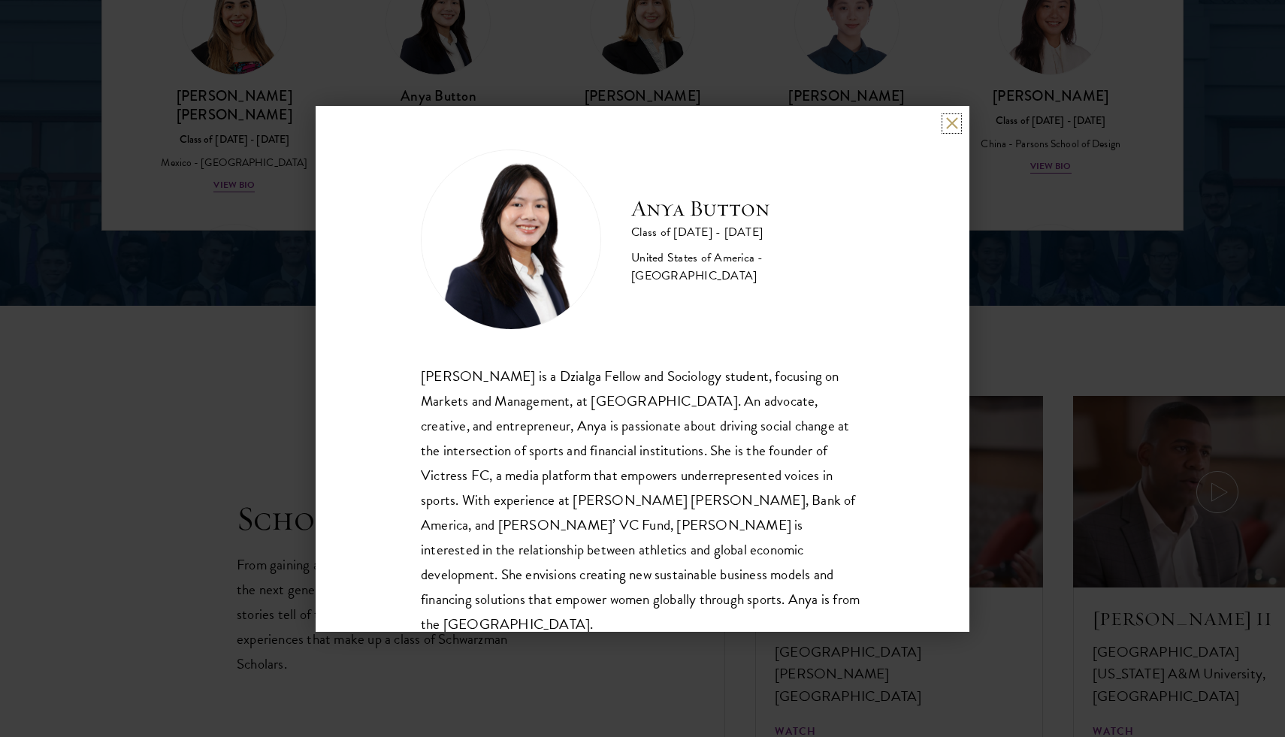
click at [949, 122] on button at bounding box center [951, 123] width 13 height 13
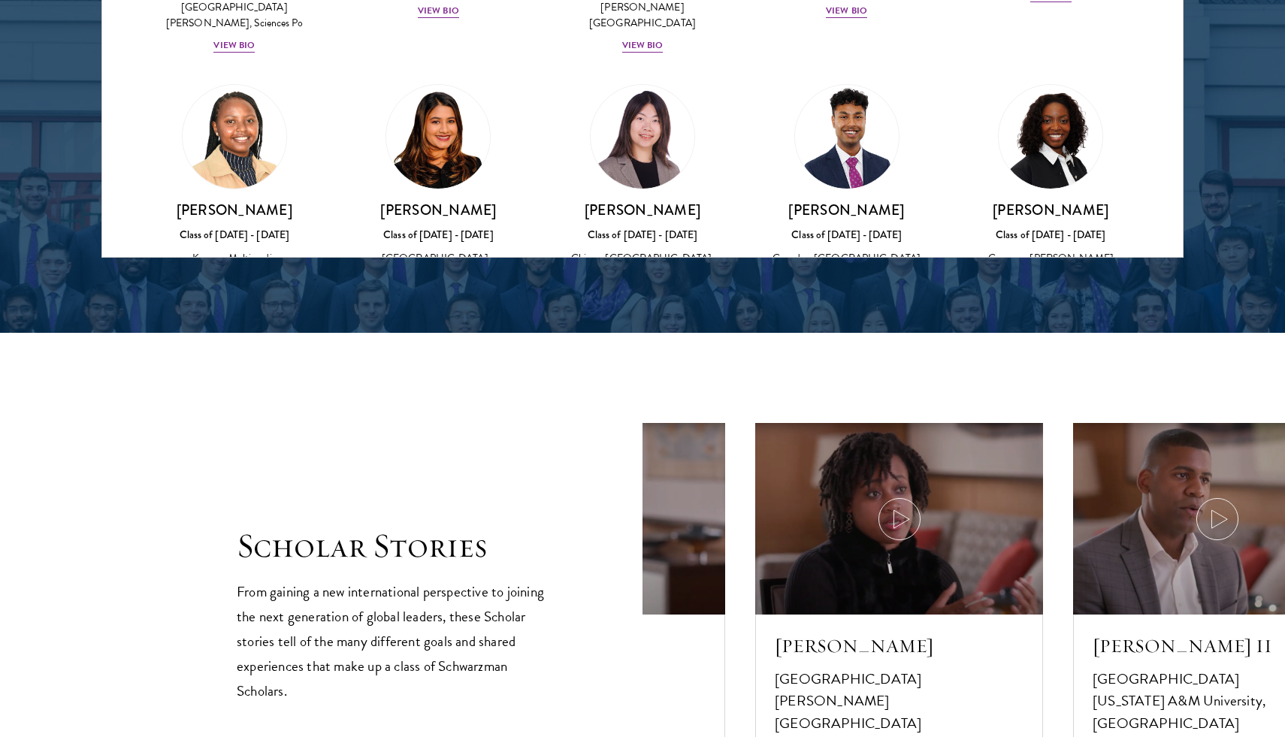
scroll to position [1974, 0]
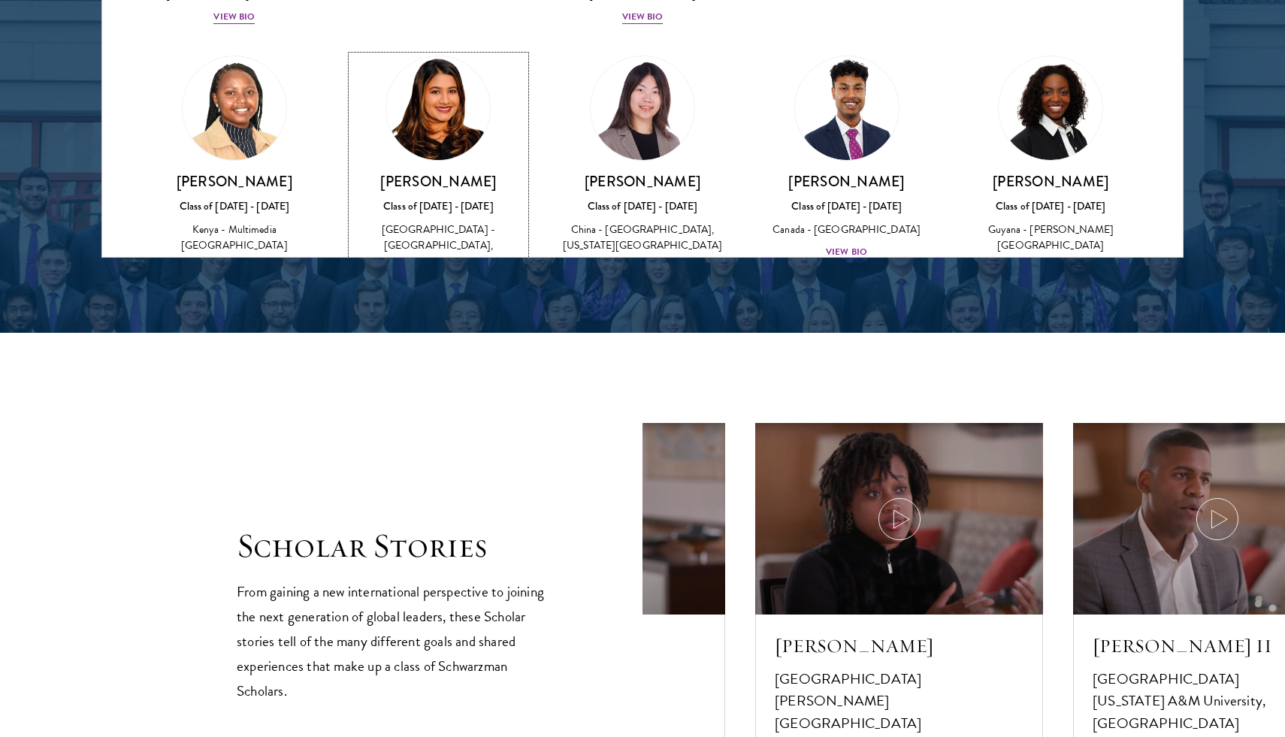
click at [446, 308] on div "View Bio" at bounding box center [438, 315] width 41 height 14
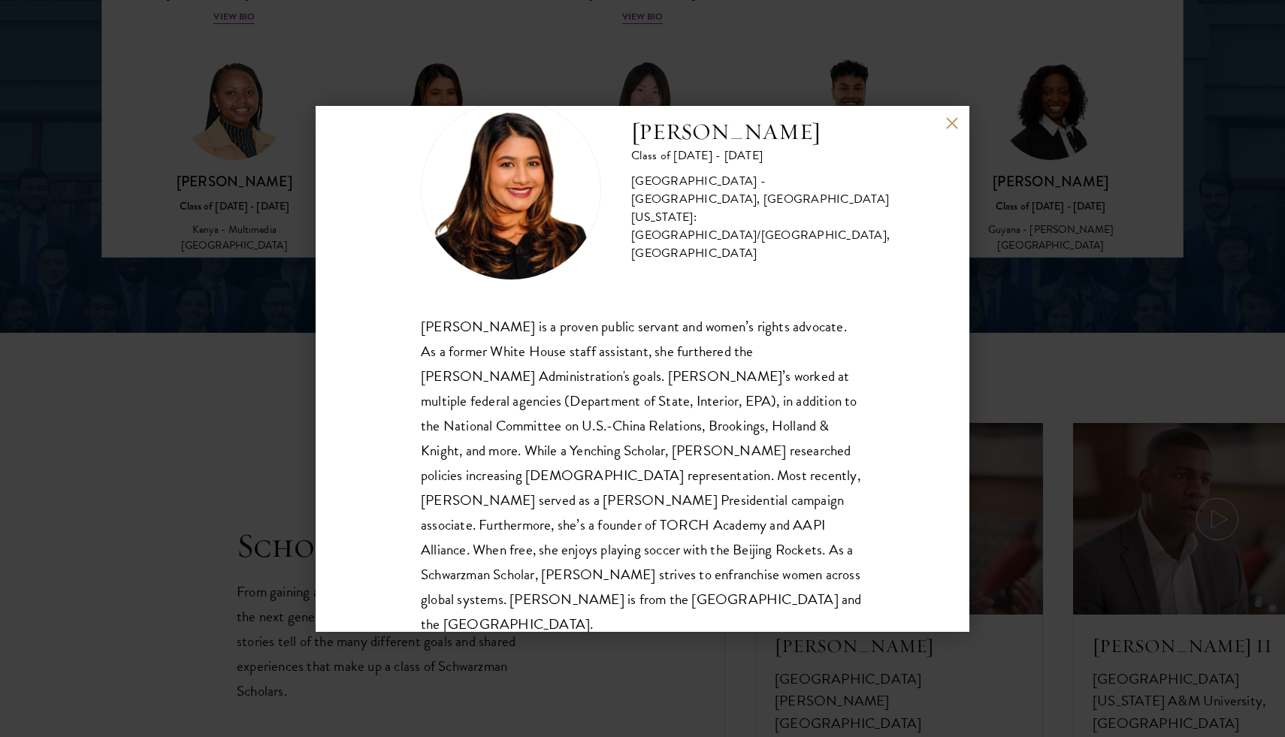
scroll to position [2292, 0]
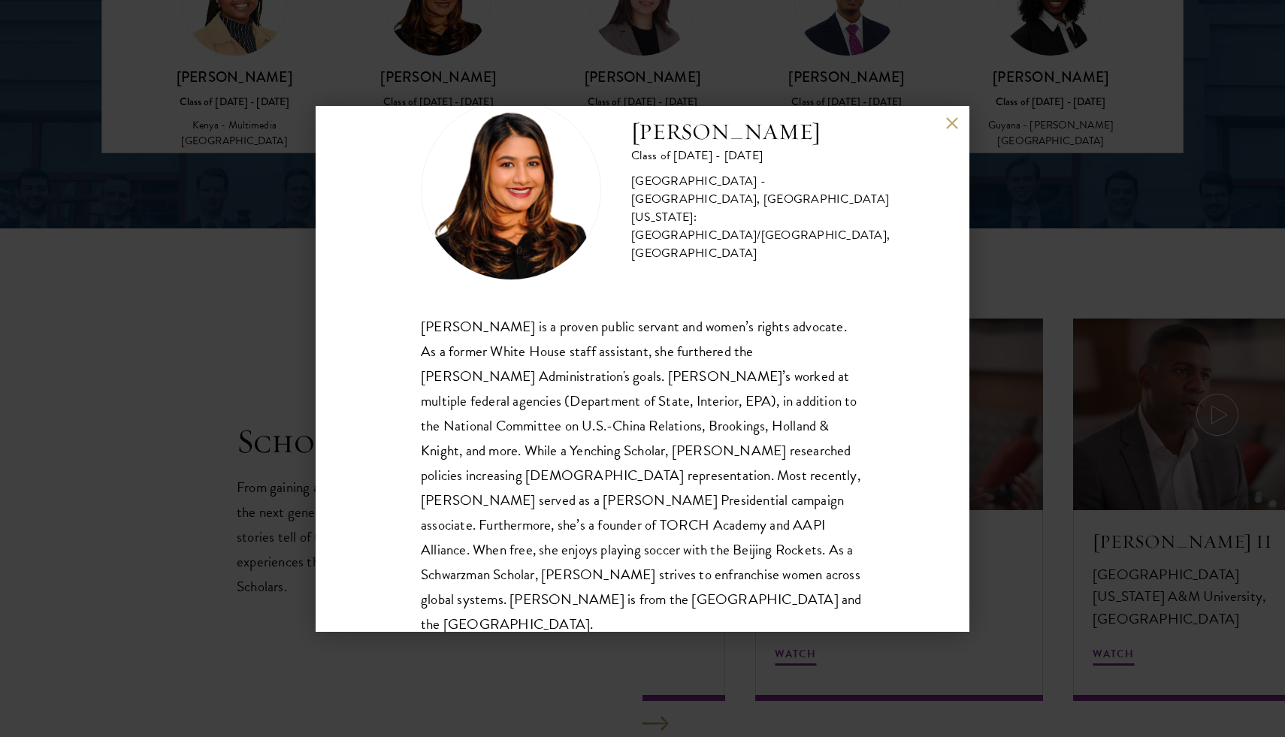
click at [946, 129] on div "[PERSON_NAME] Class of [DATE] - [DATE] [GEOGRAPHIC_DATA] - [GEOGRAPHIC_DATA], […" at bounding box center [643, 369] width 654 height 526
click at [955, 125] on button at bounding box center [951, 123] width 13 height 13
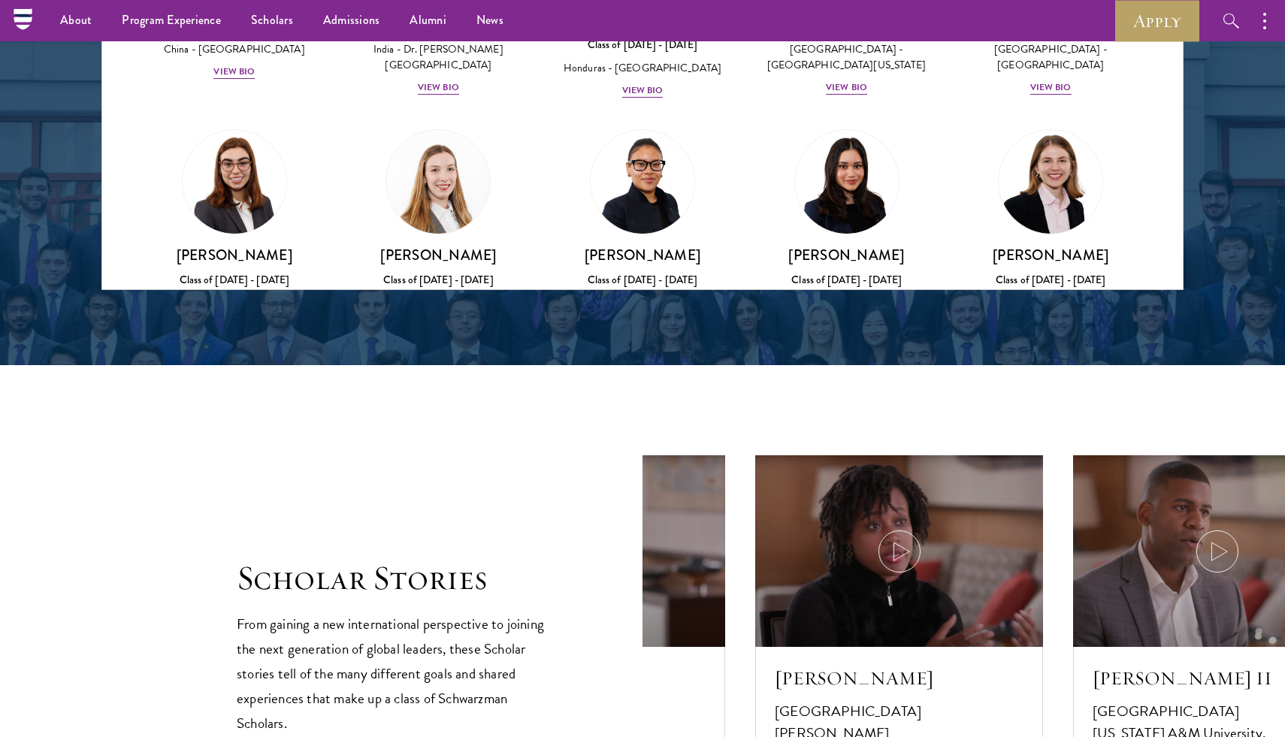
scroll to position [3035, 0]
click at [845, 334] on div "View Bio" at bounding box center [846, 341] width 41 height 14
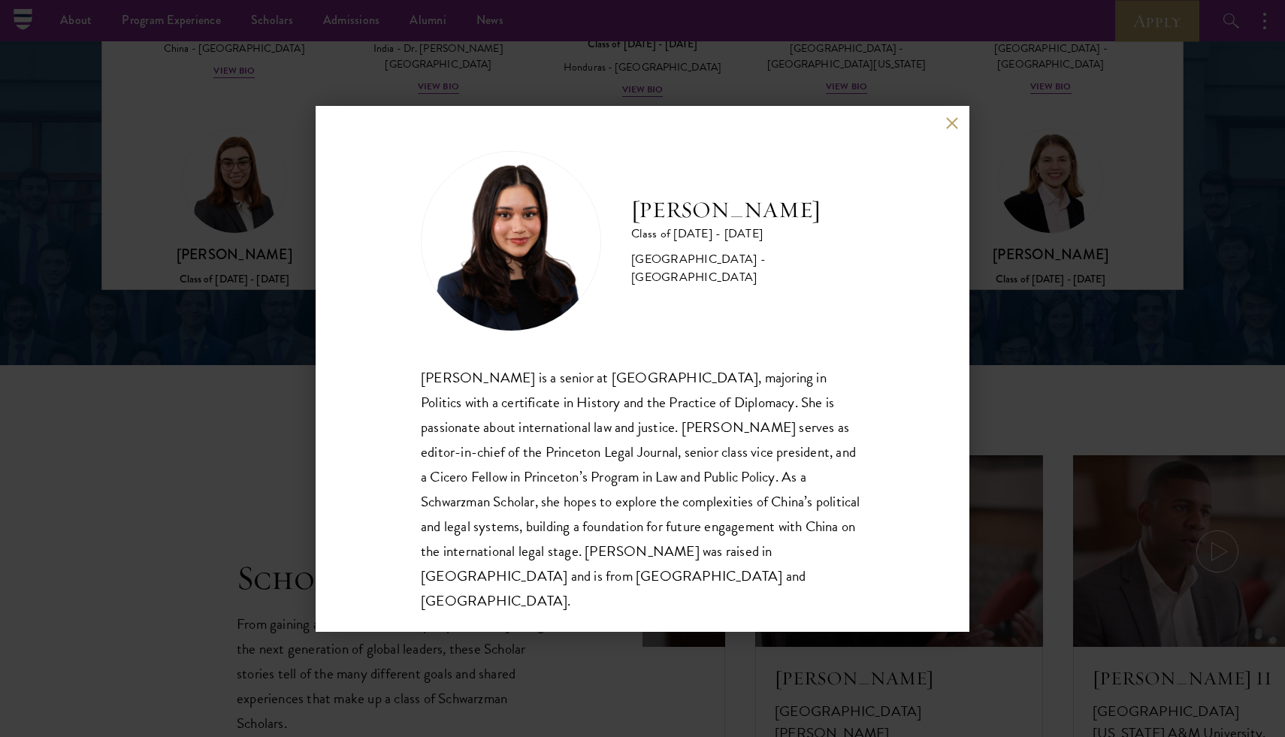
click at [996, 243] on div "[PERSON_NAME] Class of [DATE] - [DATE] [GEOGRAPHIC_DATA] - [GEOGRAPHIC_DATA] [P…" at bounding box center [642, 368] width 1285 height 737
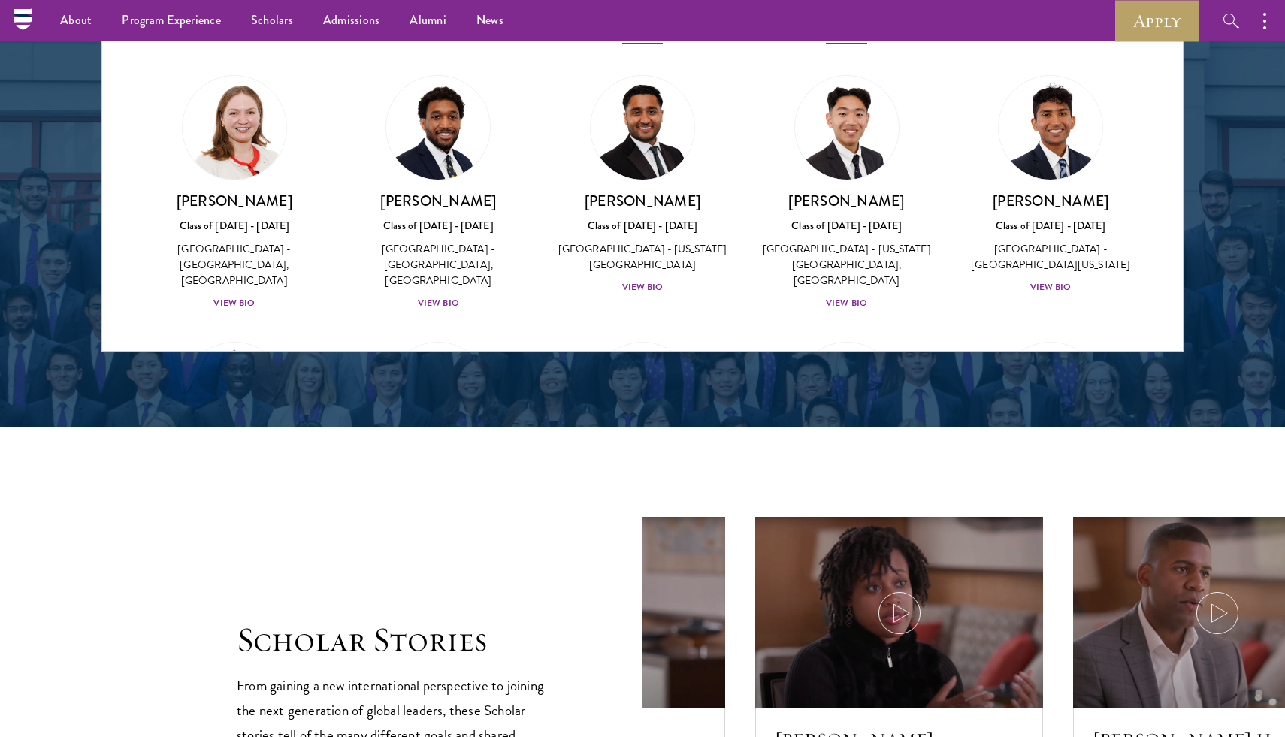
scroll to position [6085, 0]
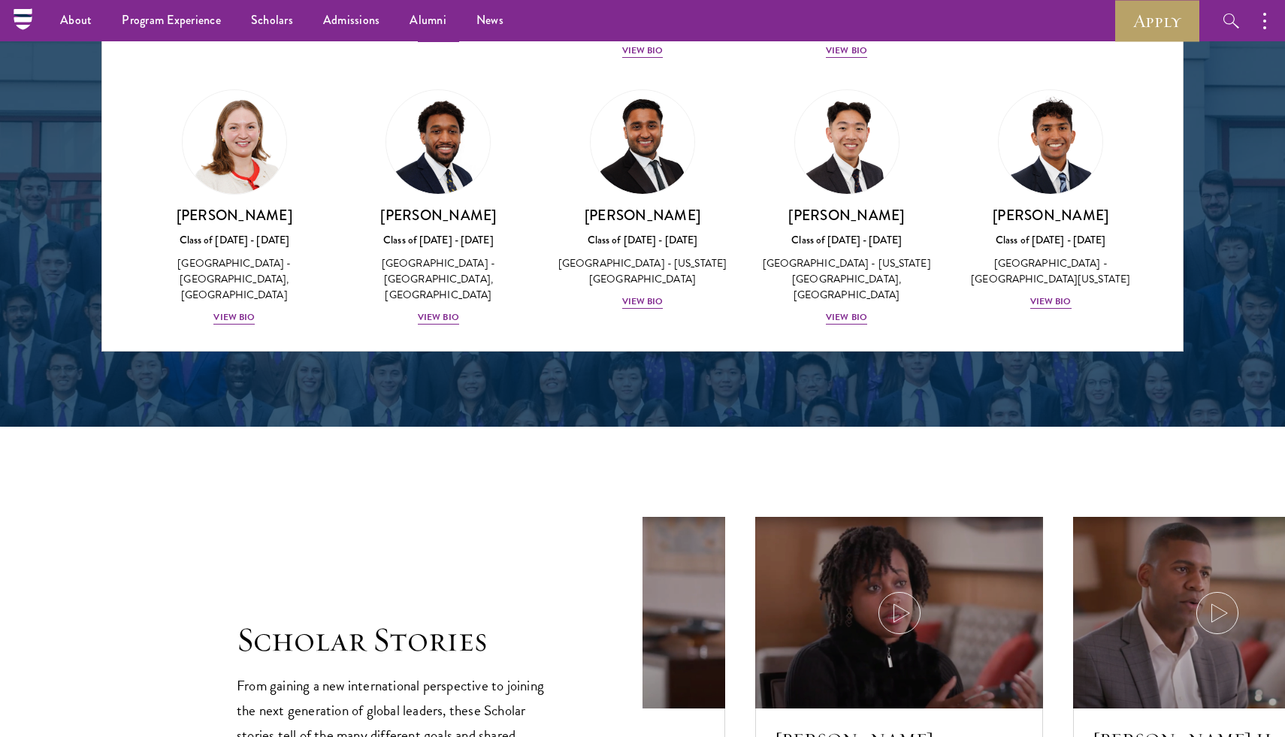
click at [841, 561] on div "View Bio" at bounding box center [846, 568] width 41 height 14
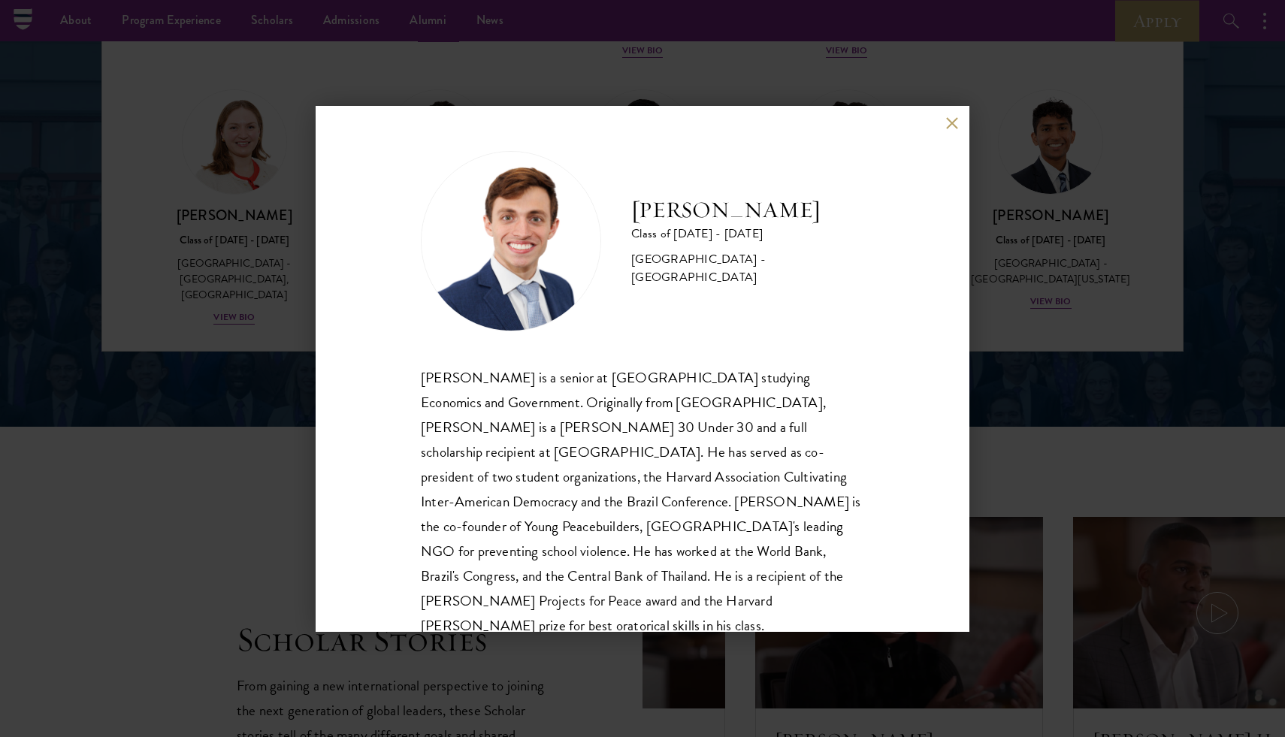
click at [953, 120] on button at bounding box center [951, 123] width 13 height 13
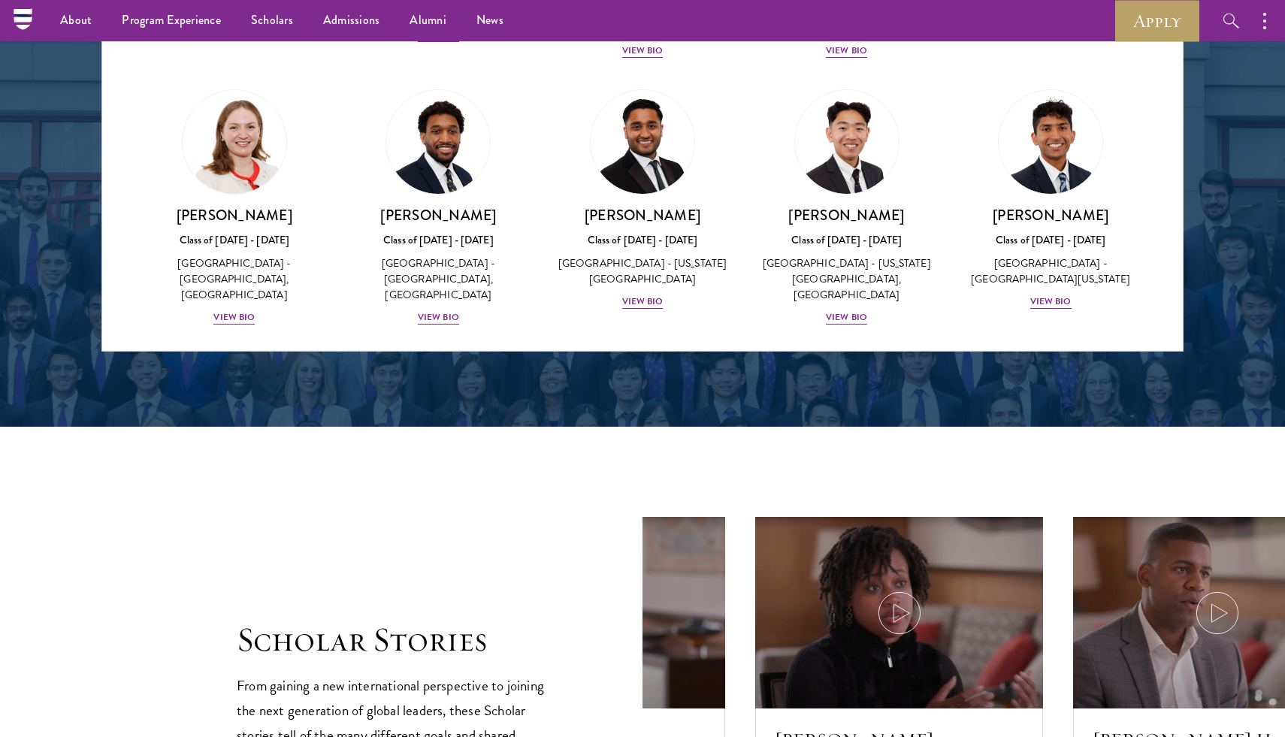
click at [639, 593] on div "View Bio" at bounding box center [642, 600] width 41 height 14
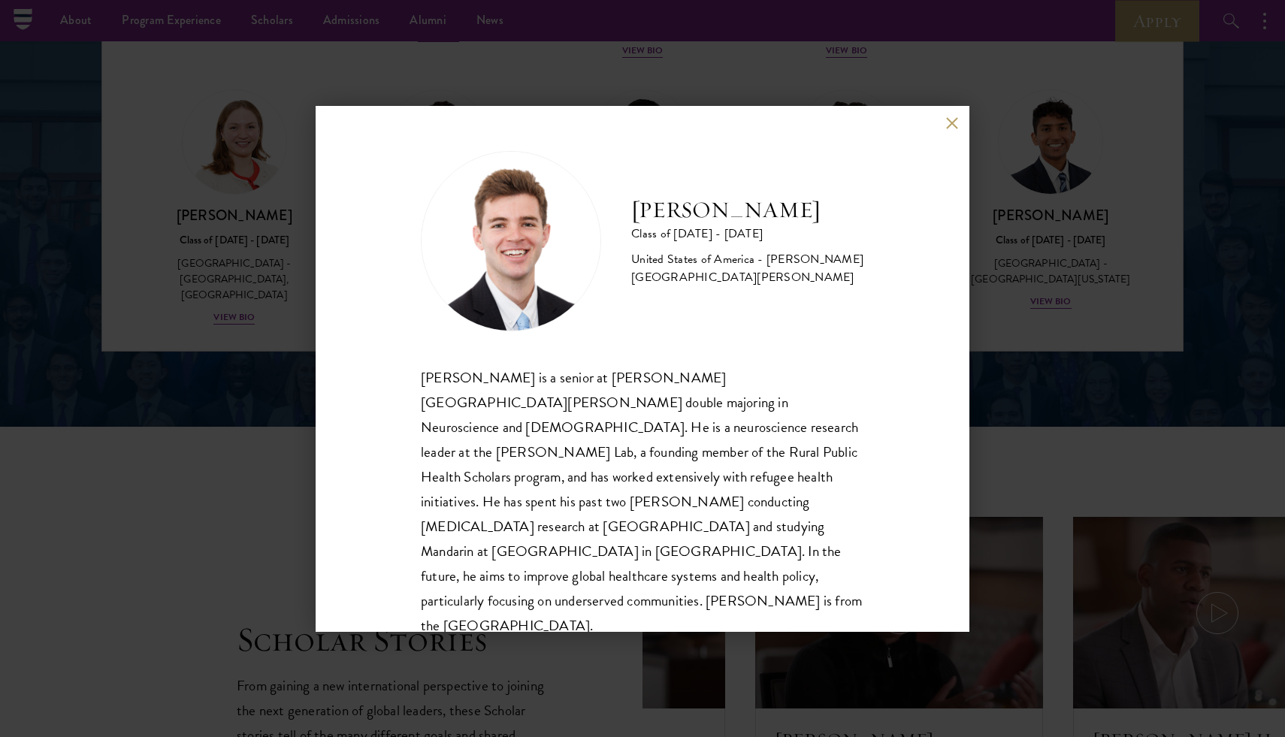
scroll to position [2, 0]
click at [943, 126] on div "[PERSON_NAME] Class of [DATE] - [DATE] [GEOGRAPHIC_DATA] - [PERSON_NAME][GEOGRA…" at bounding box center [643, 369] width 654 height 526
click at [947, 122] on button at bounding box center [951, 123] width 13 height 13
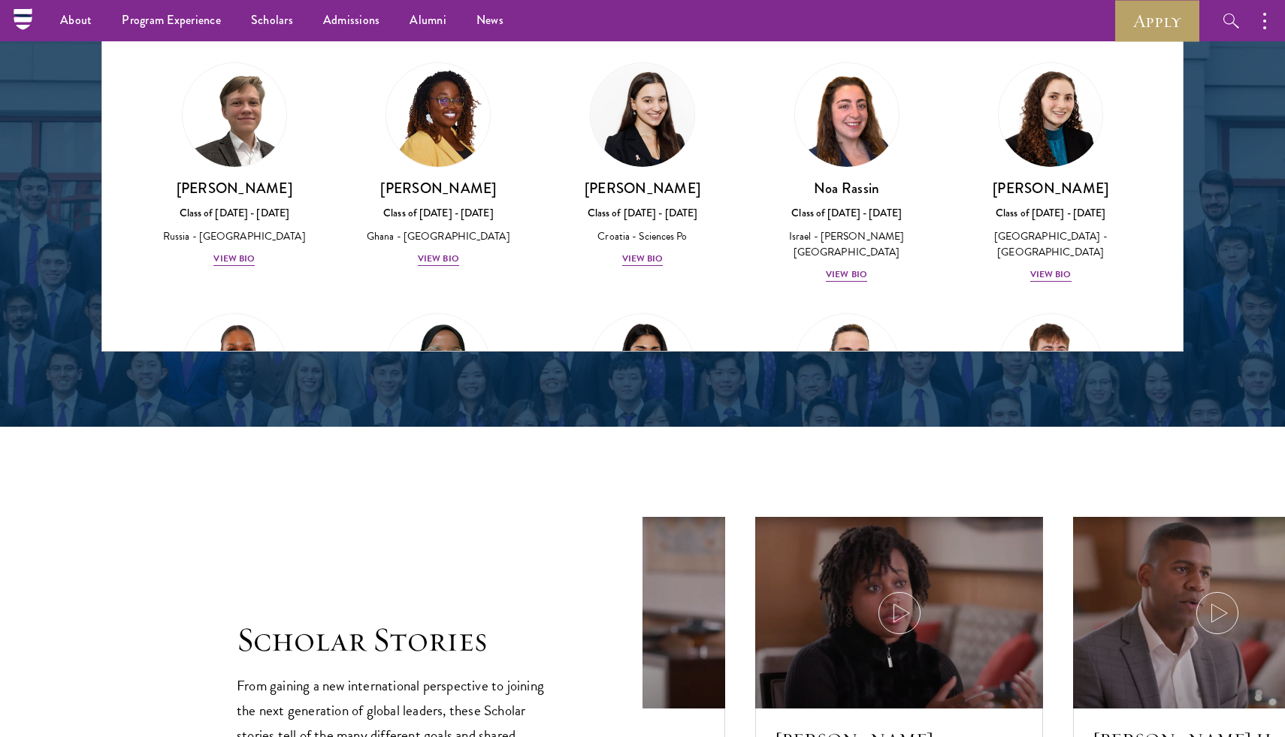
scroll to position [5320, 0]
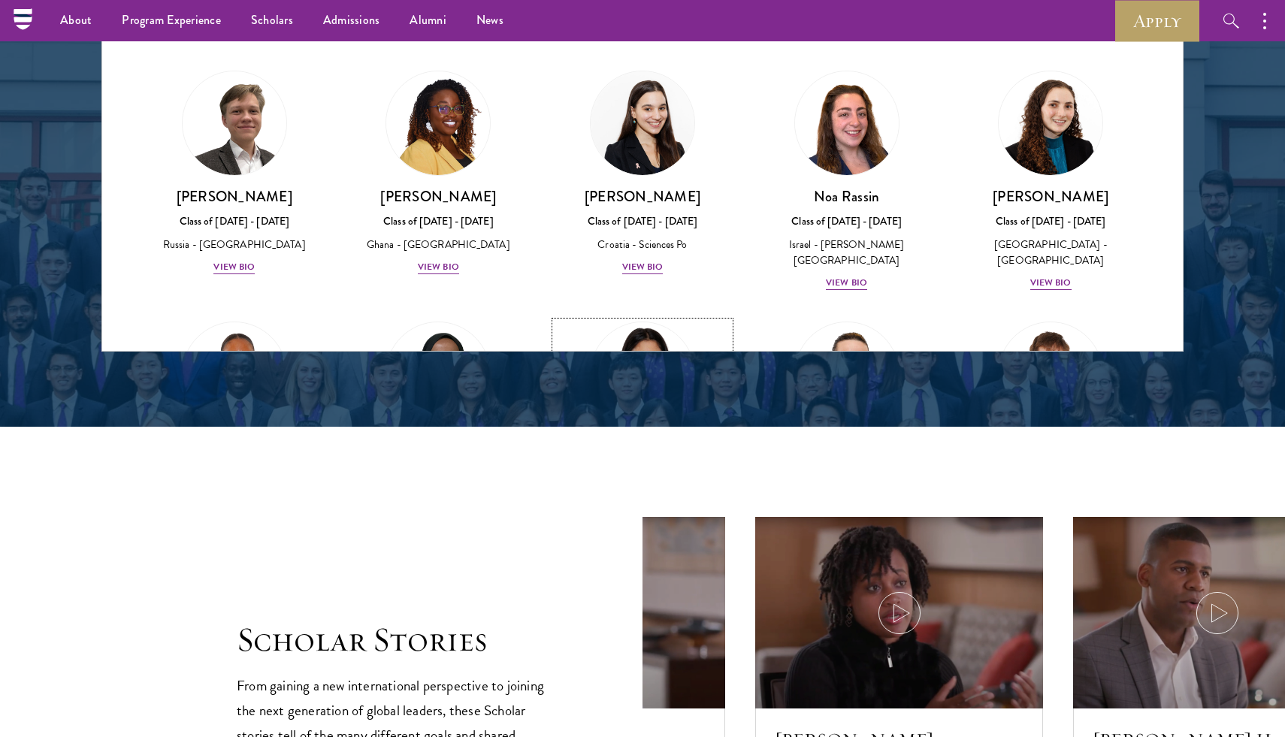
click at [653, 527] on div "View Bio" at bounding box center [642, 534] width 41 height 14
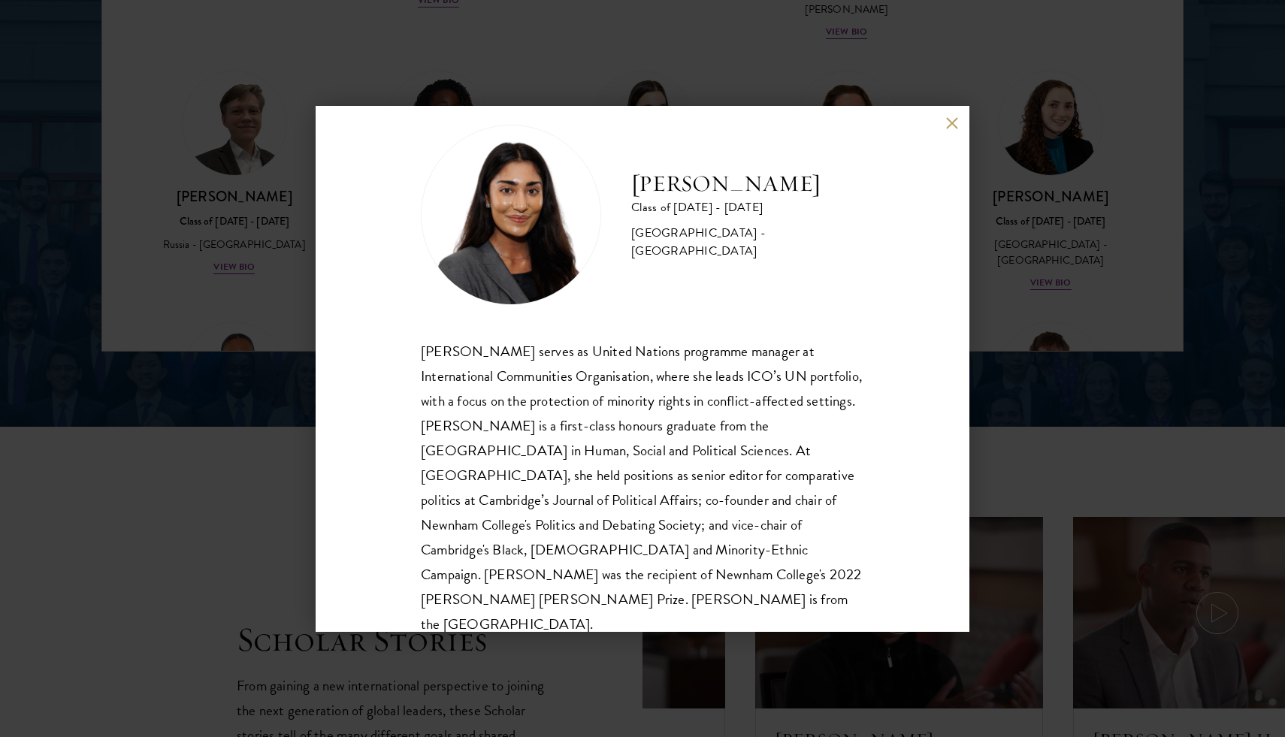
scroll to position [2119, 0]
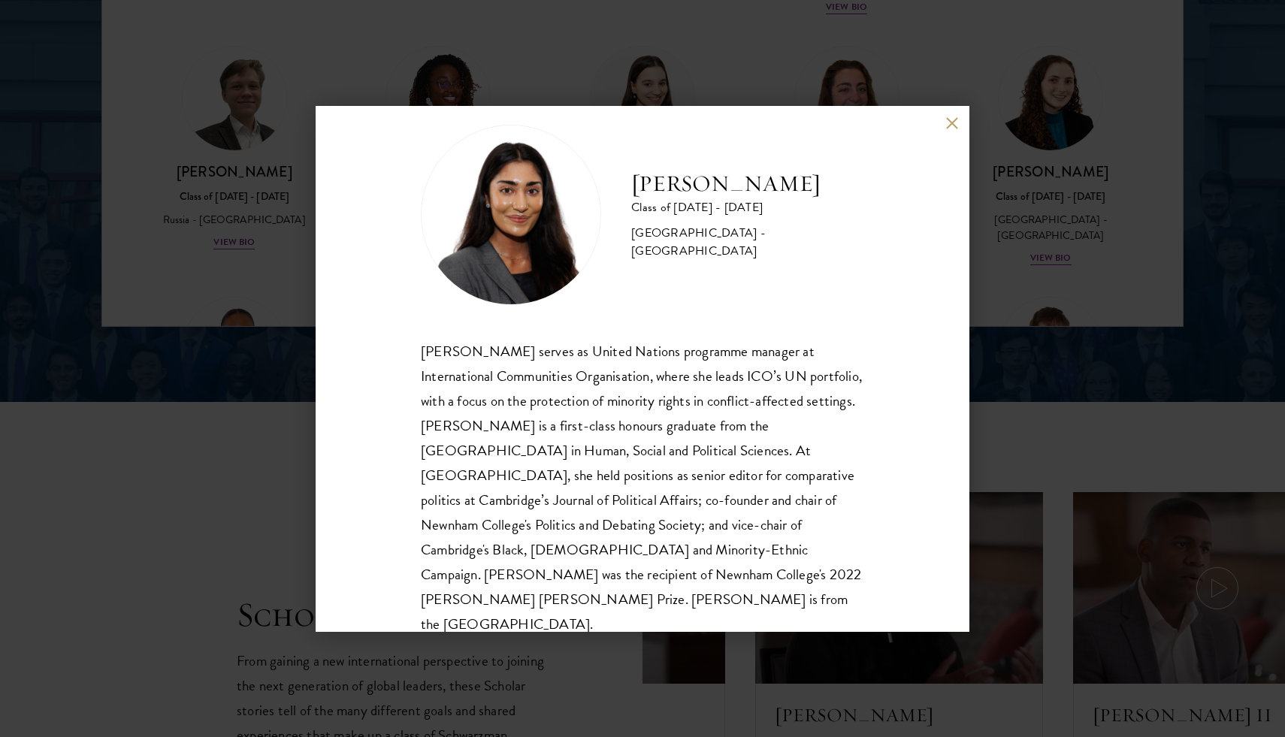
click at [1030, 273] on div "[PERSON_NAME] Class of [DATE] - [DATE] [GEOGRAPHIC_DATA] - [GEOGRAPHIC_DATA] [P…" at bounding box center [642, 368] width 1285 height 737
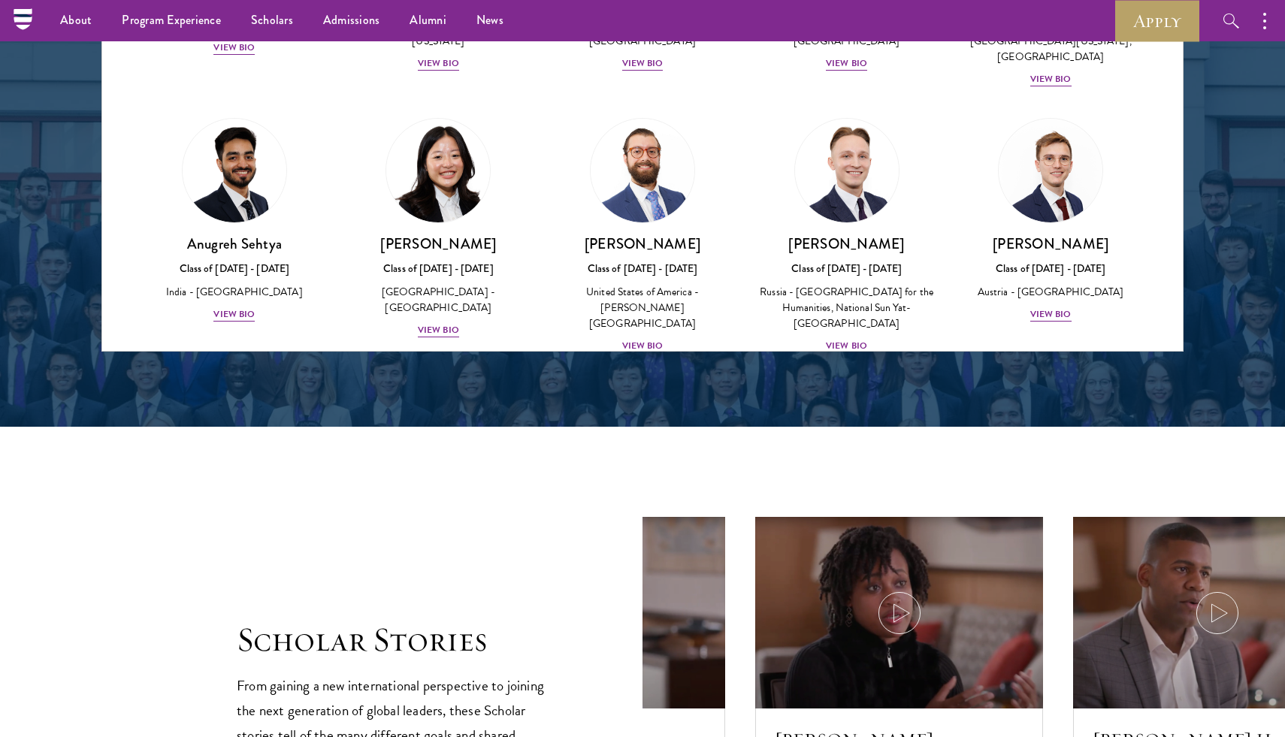
scroll to position [5805, 0]
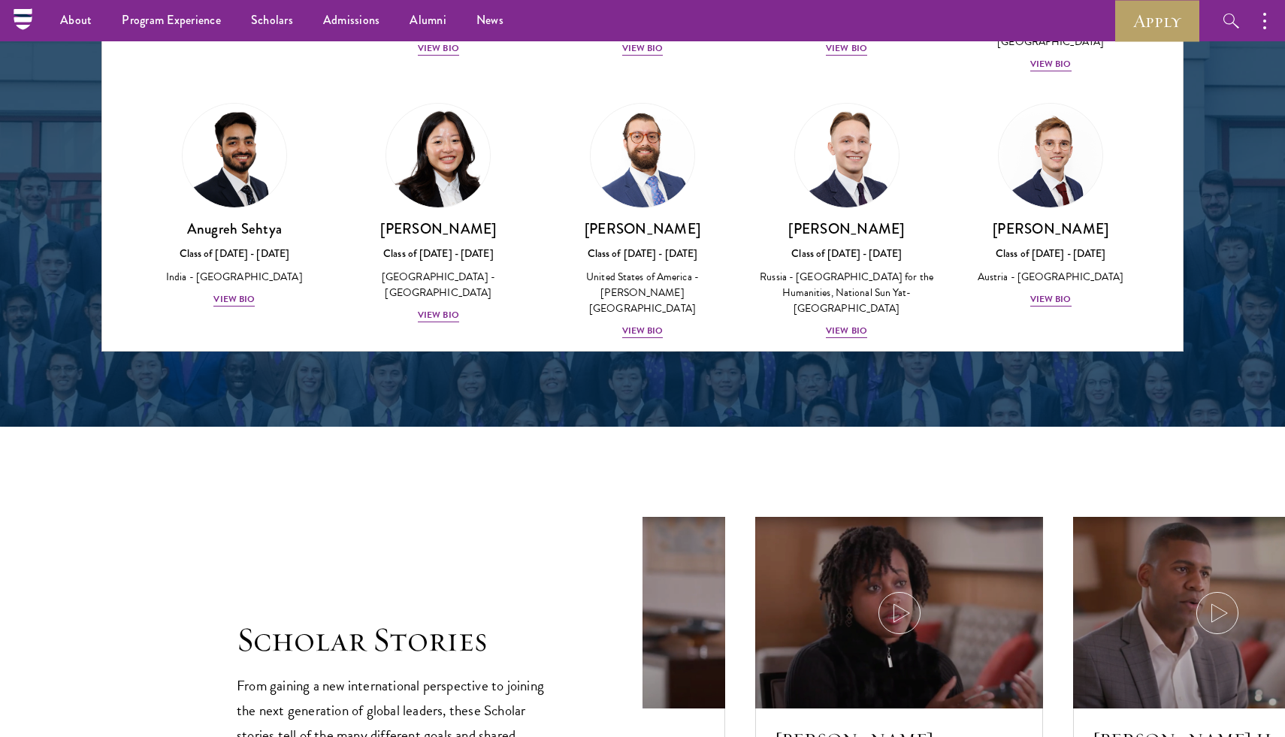
click at [1053, 575] on div "View Bio" at bounding box center [1050, 582] width 41 height 14
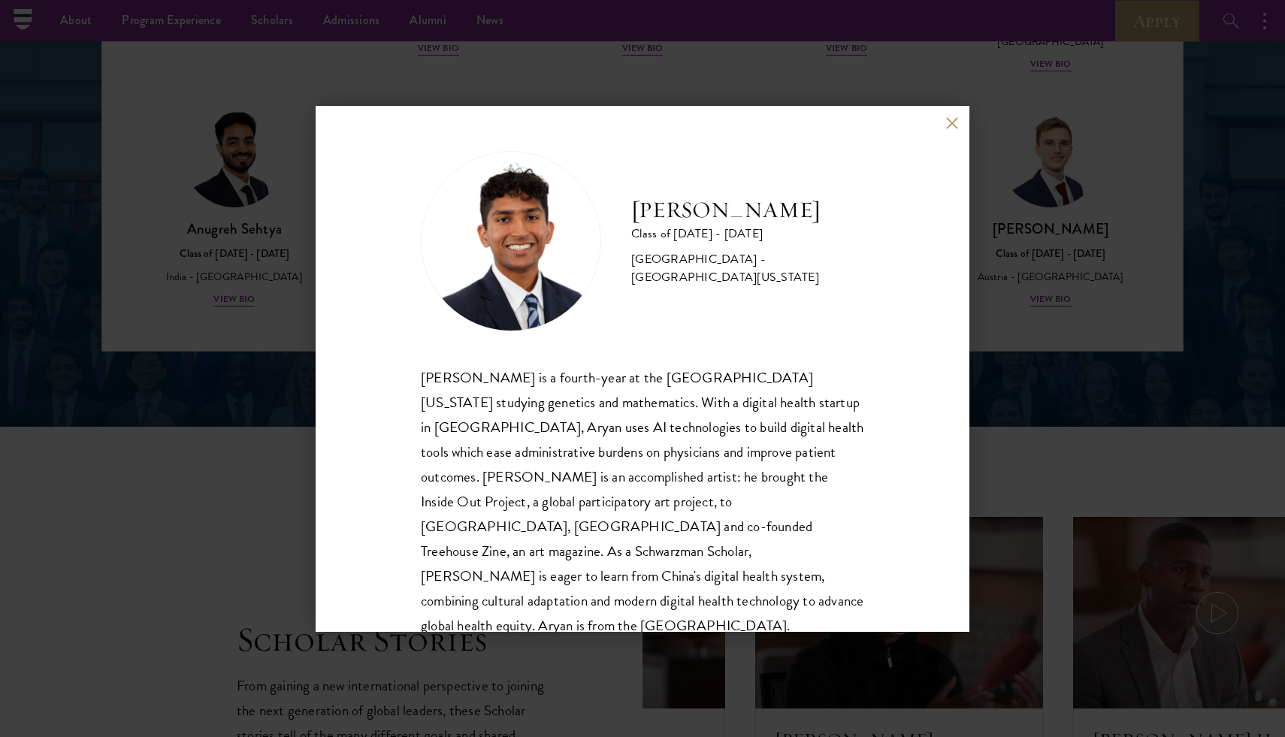
click at [945, 123] on button at bounding box center [951, 123] width 13 height 13
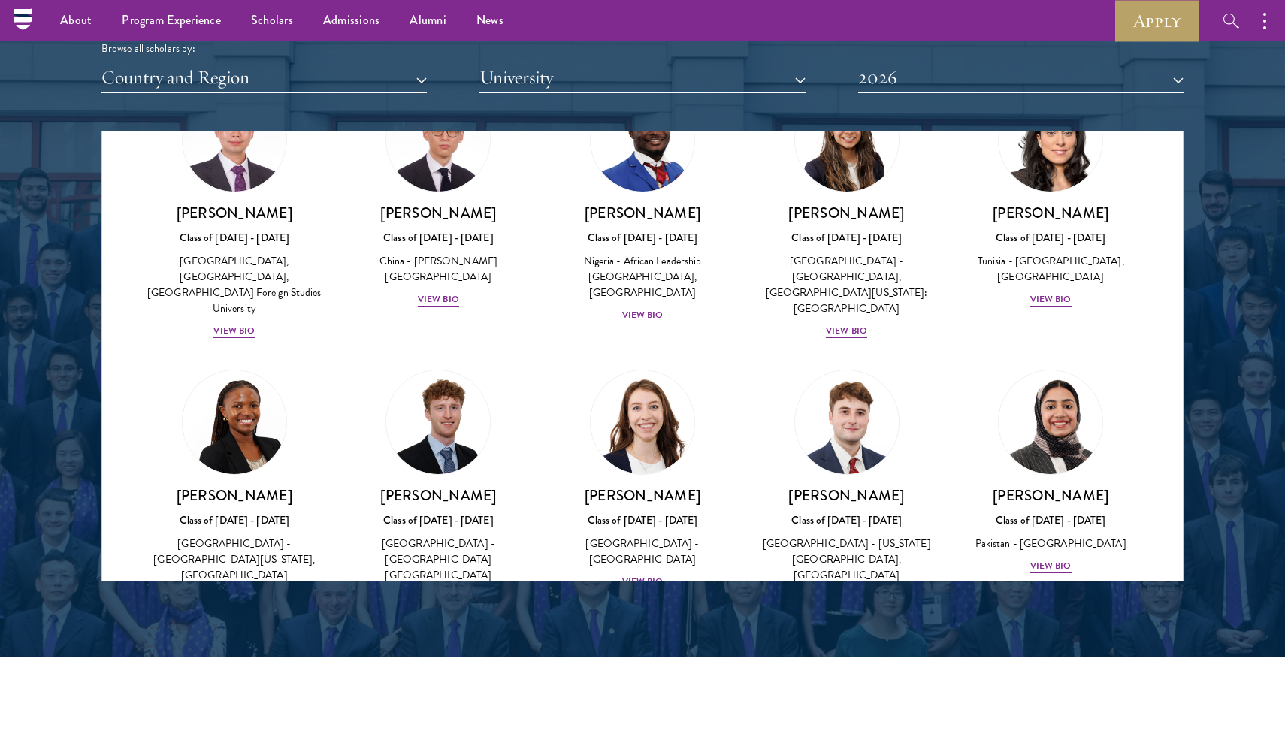
scroll to position [4426, 0]
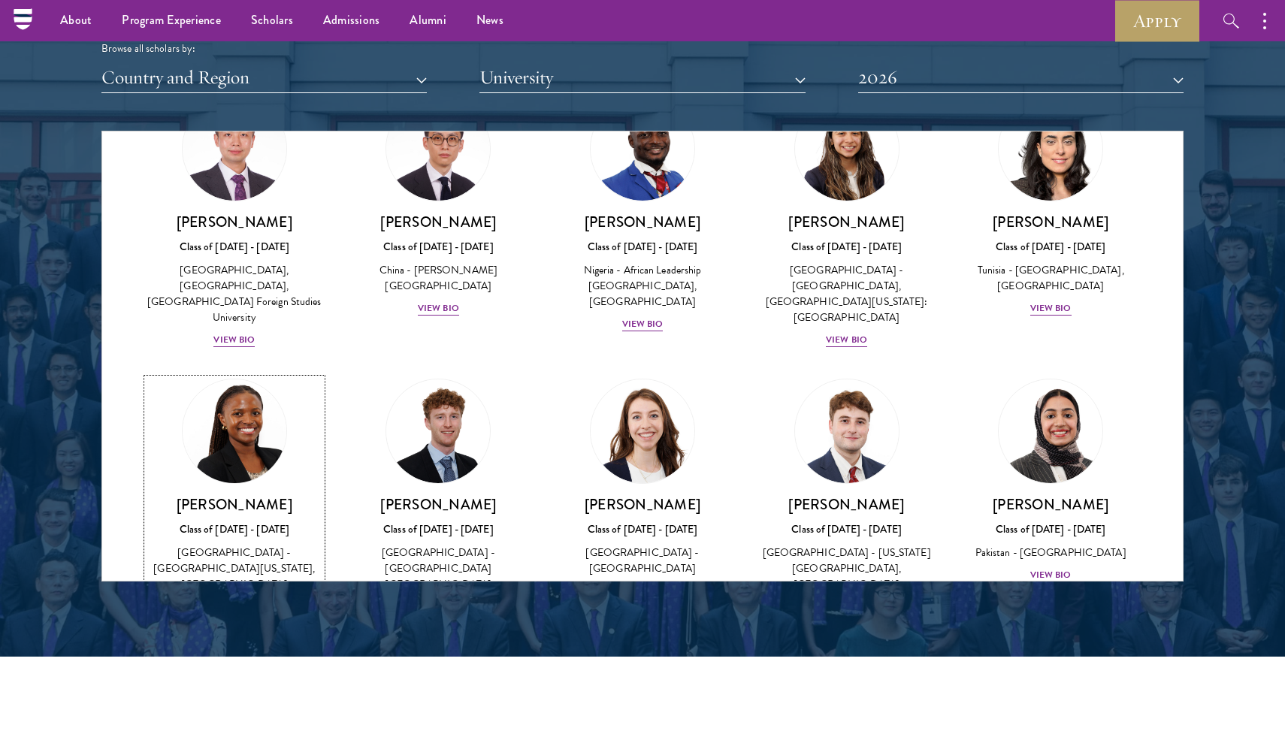
click at [249, 600] on div "View Bio" at bounding box center [233, 607] width 41 height 14
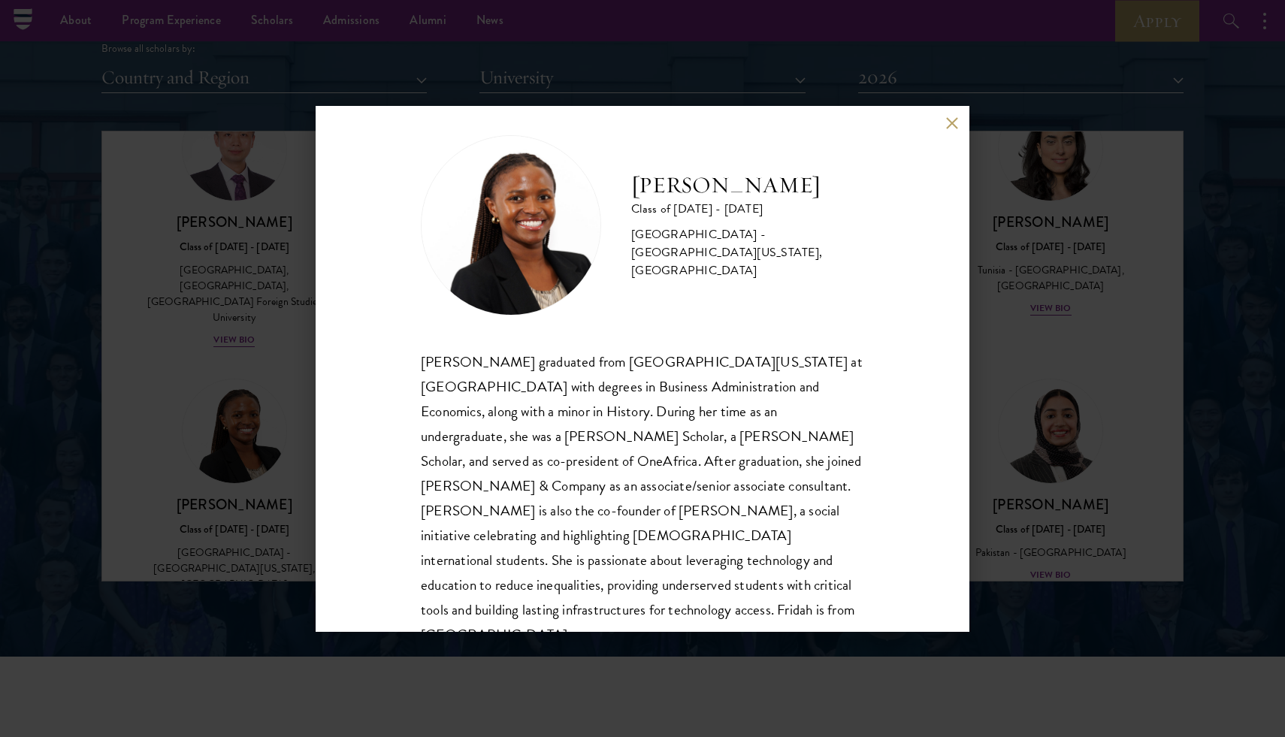
scroll to position [26, 0]
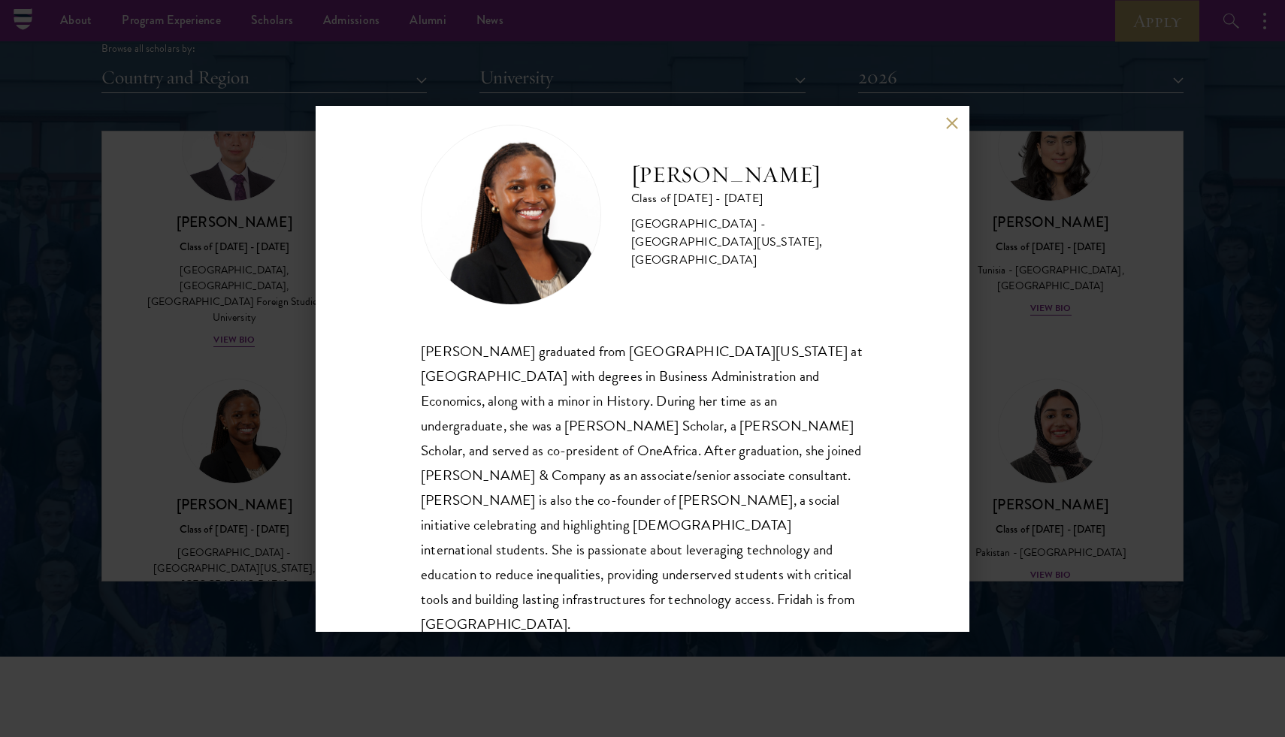
click at [952, 122] on button at bounding box center [951, 123] width 13 height 13
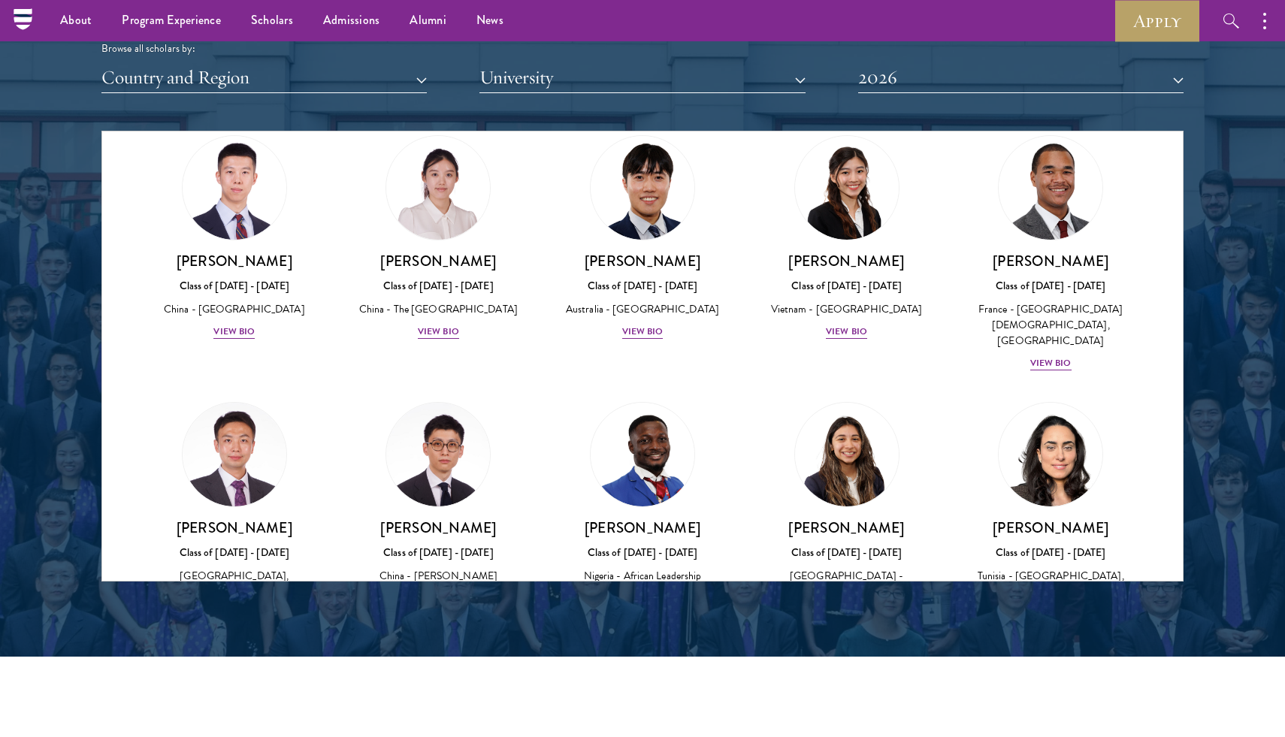
scroll to position [4114, 0]
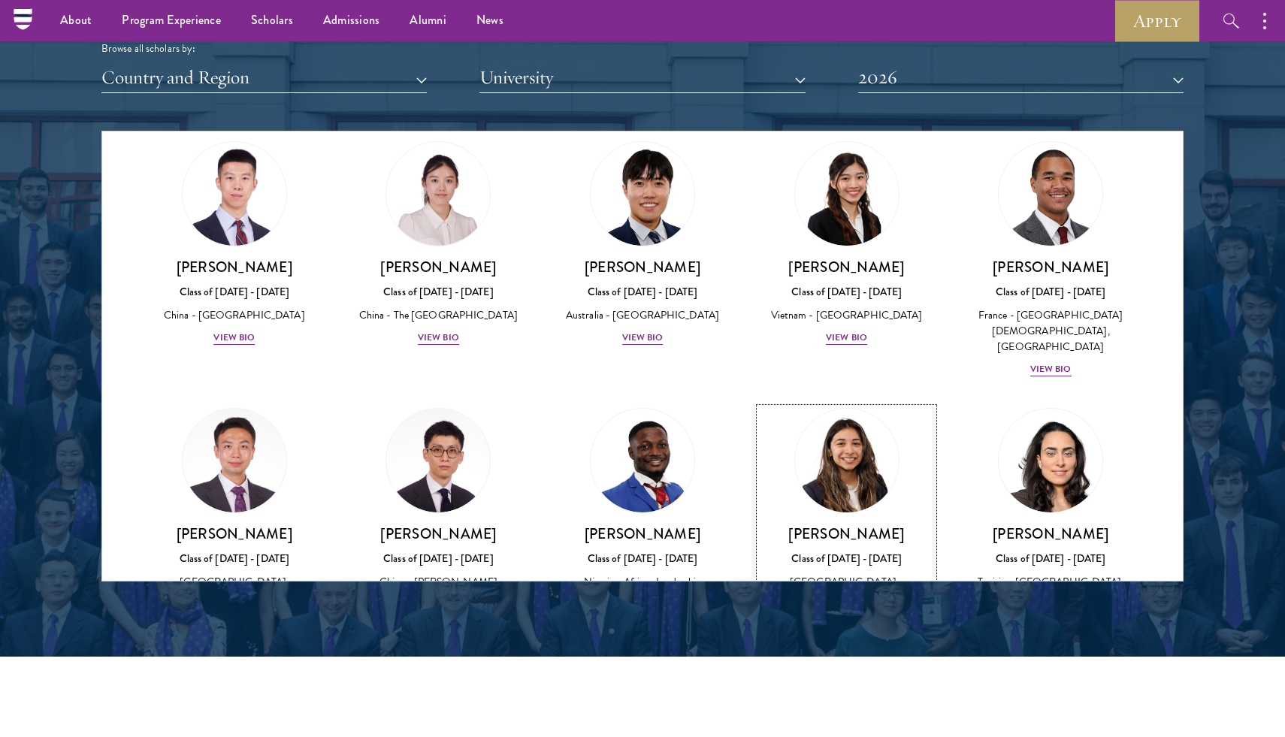
click at [839, 645] on div "View Bio" at bounding box center [846, 652] width 41 height 14
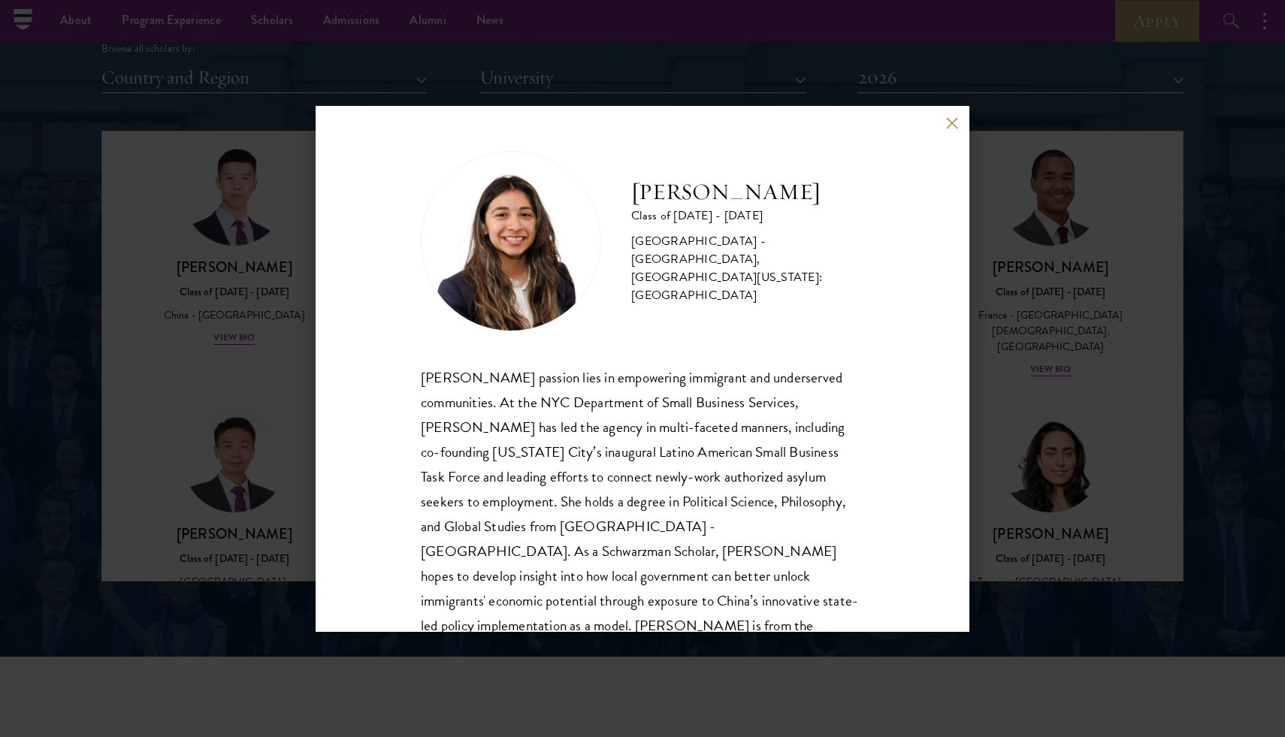
scroll to position [26, 0]
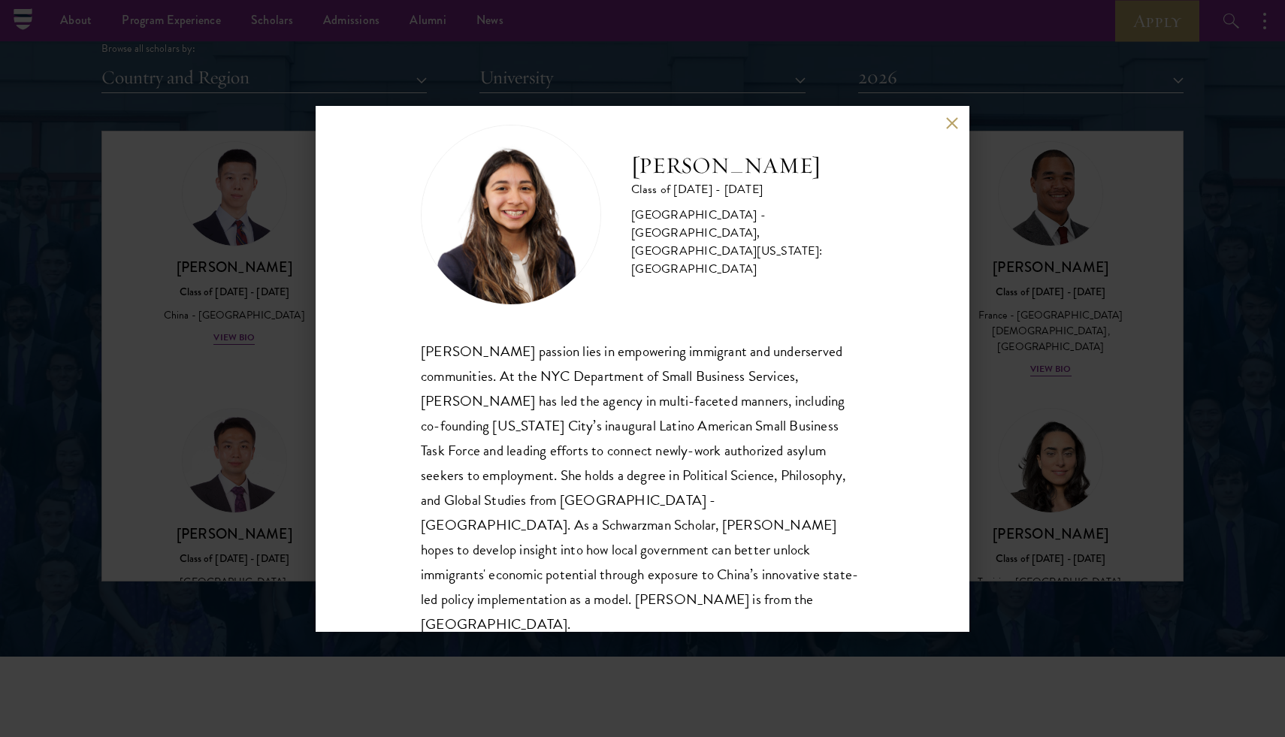
click at [951, 125] on button at bounding box center [951, 123] width 13 height 13
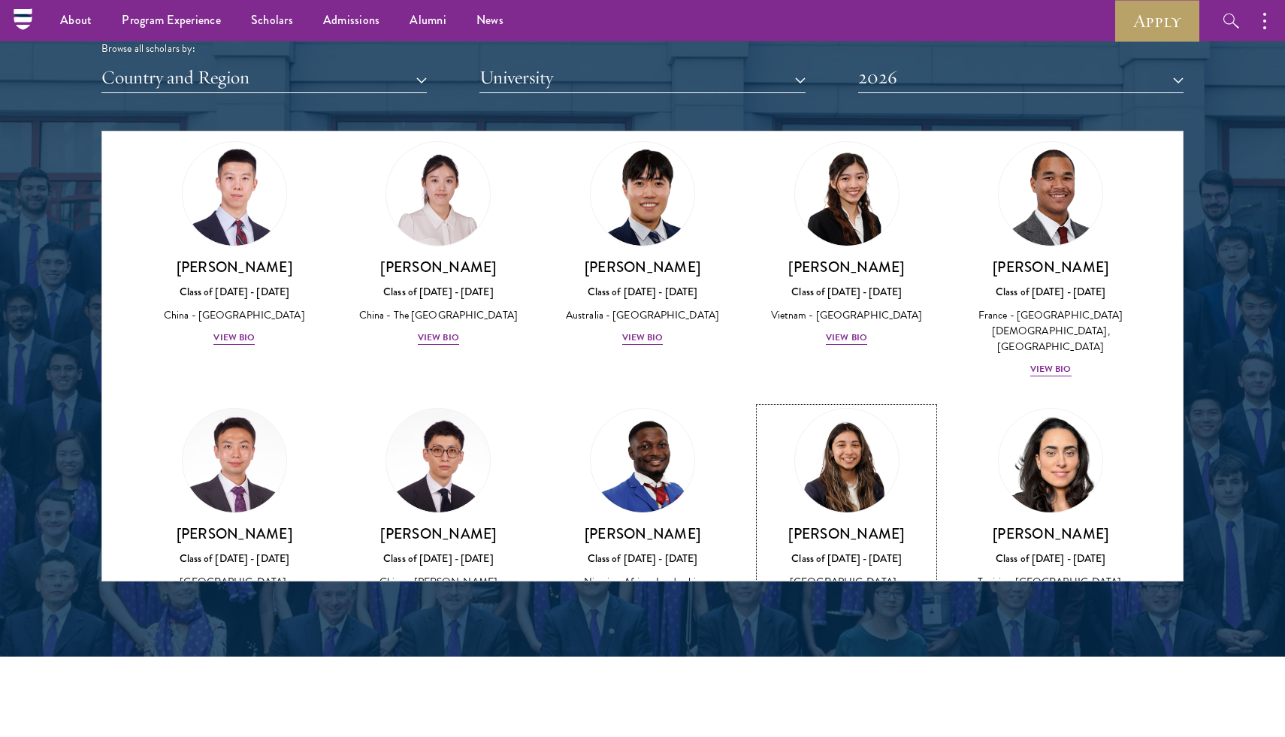
scroll to position [4098, 0]
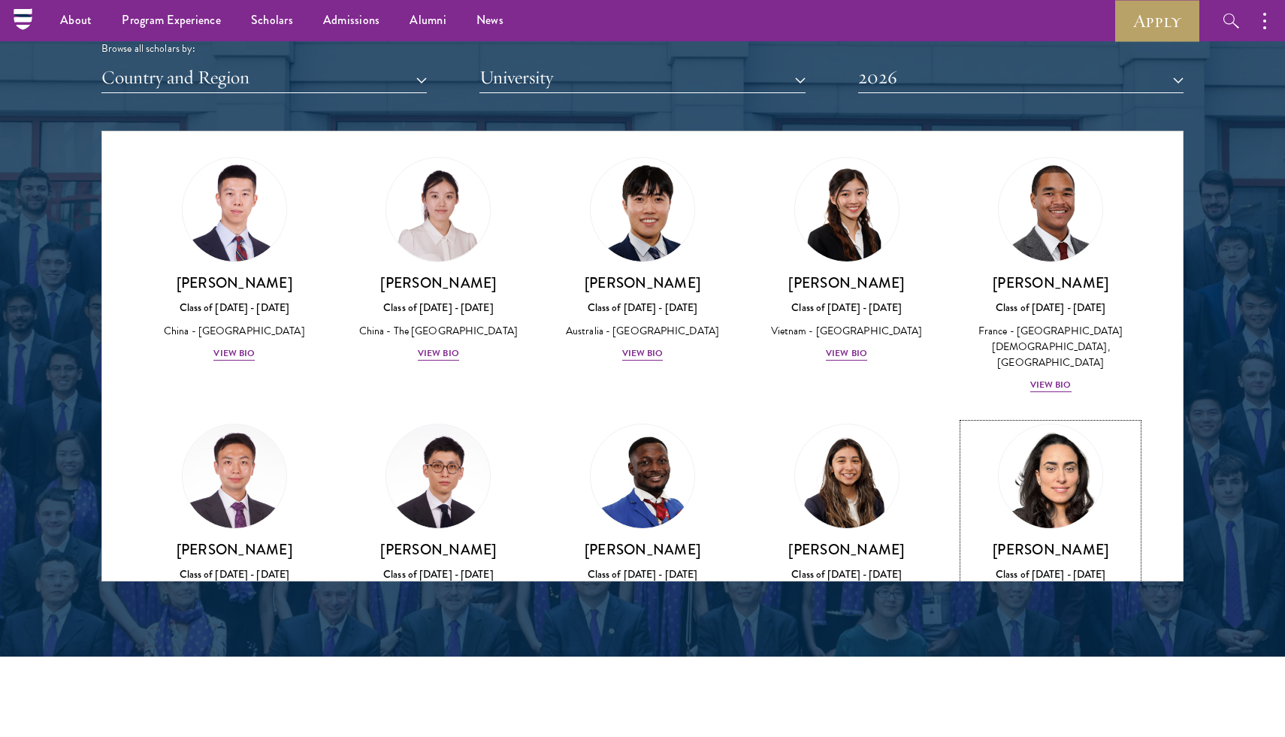
click at [1056, 629] on div "View Bio" at bounding box center [1050, 636] width 41 height 14
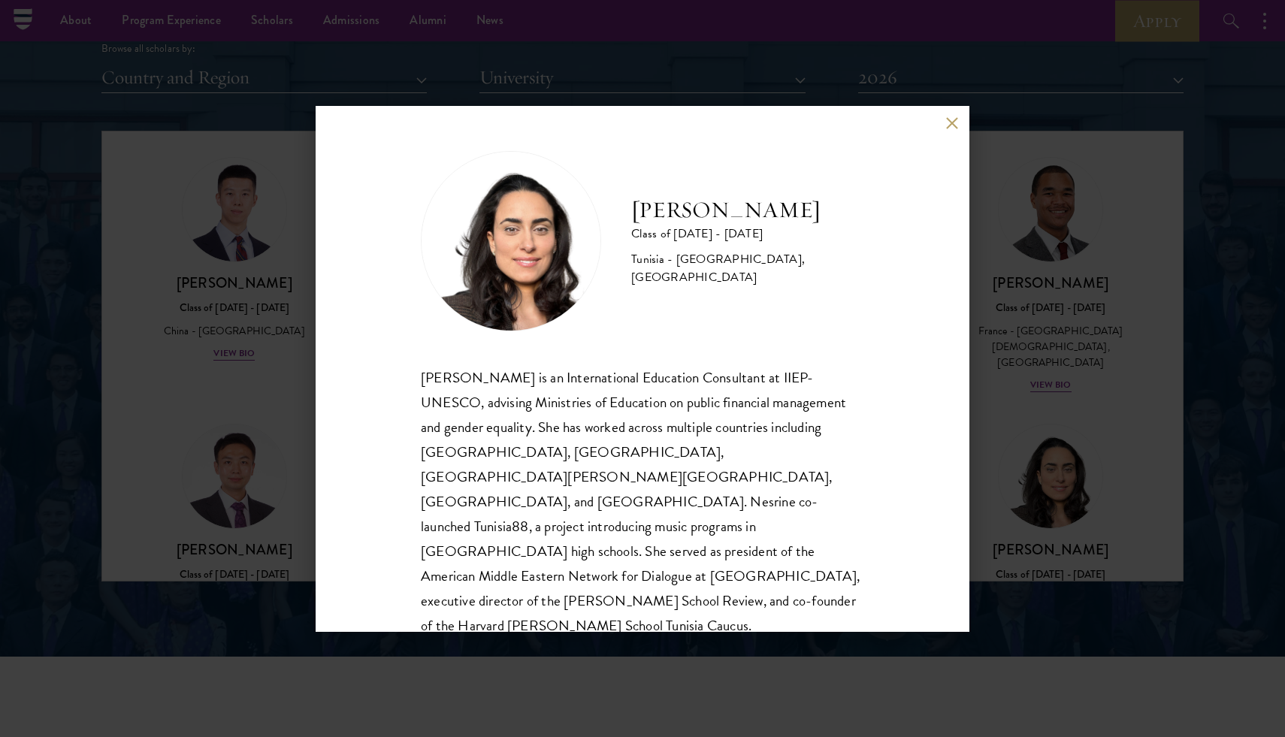
click at [949, 123] on button at bounding box center [951, 123] width 13 height 13
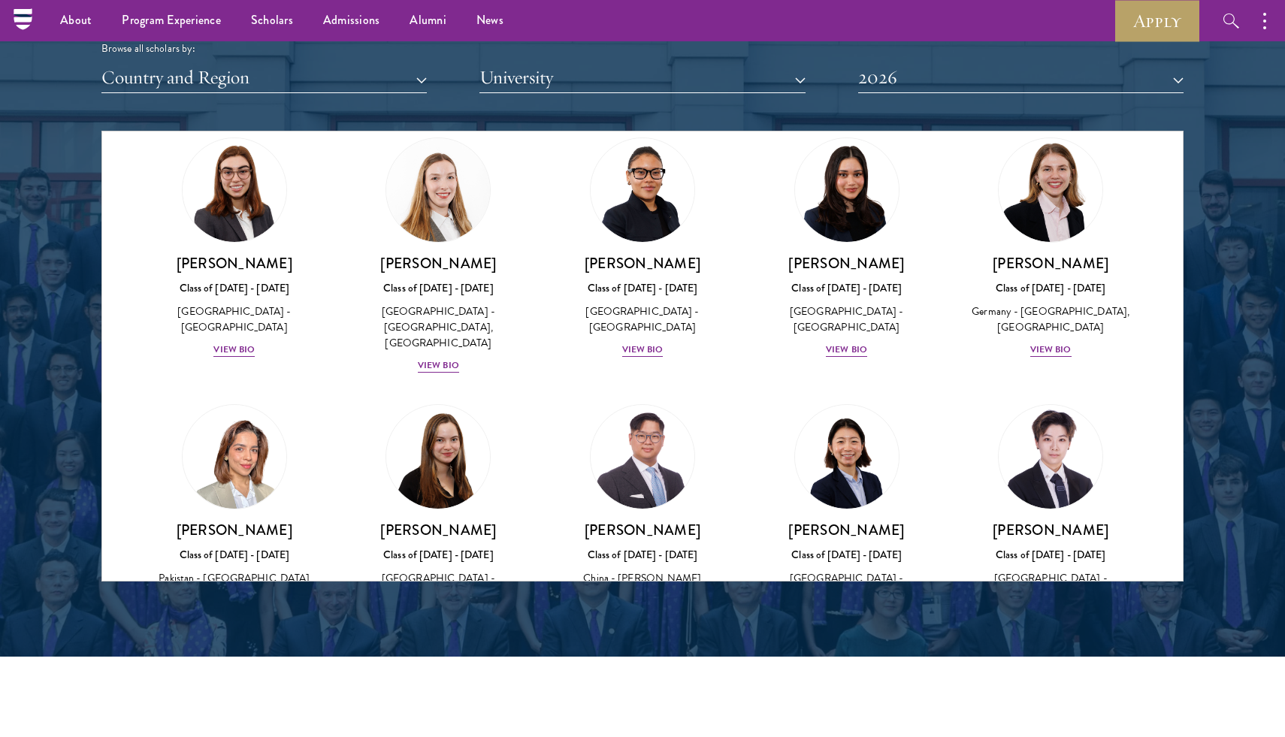
scroll to position [3281, 0]
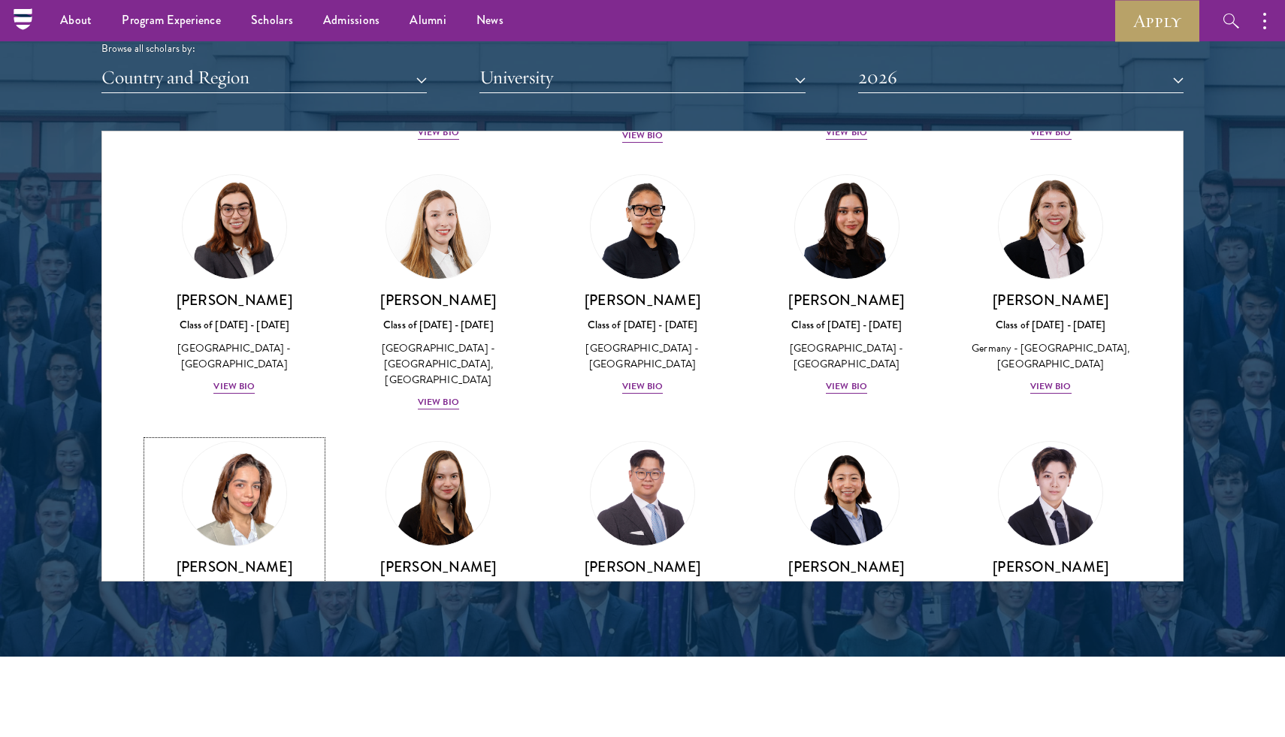
click at [229, 630] on div "View Bio" at bounding box center [233, 637] width 41 height 14
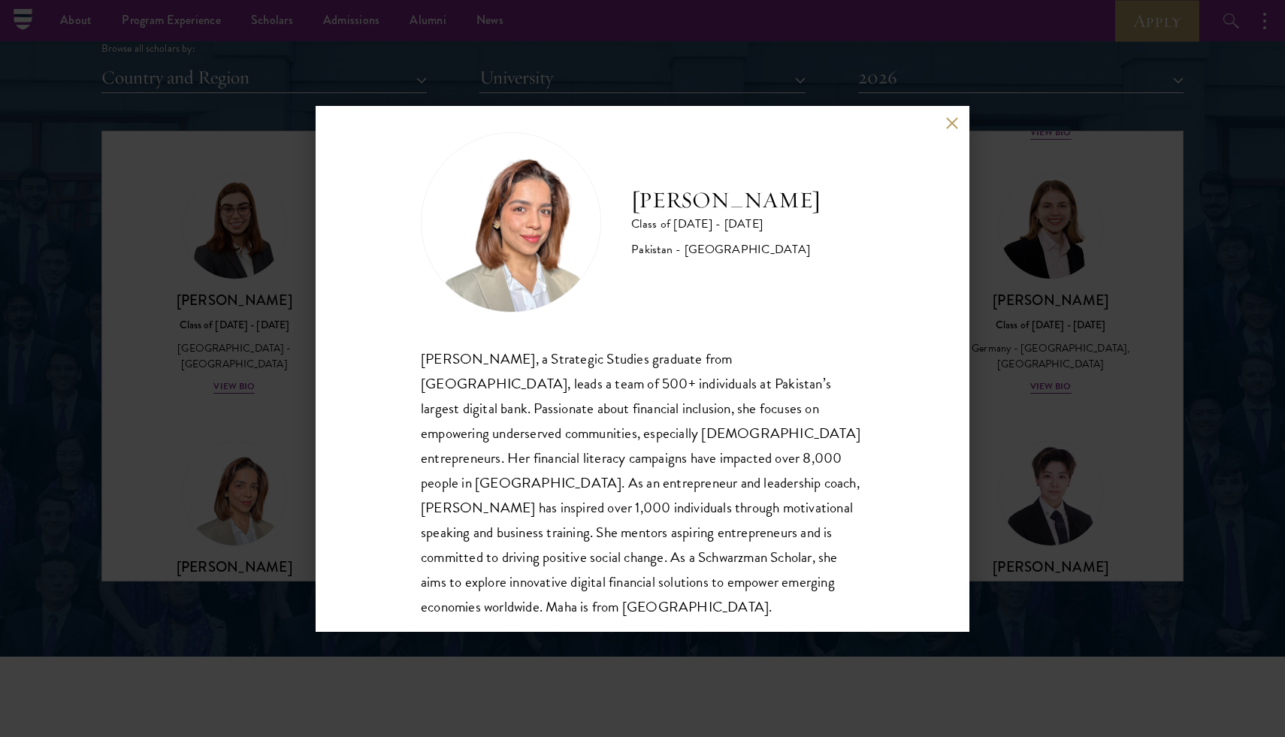
scroll to position [26, 0]
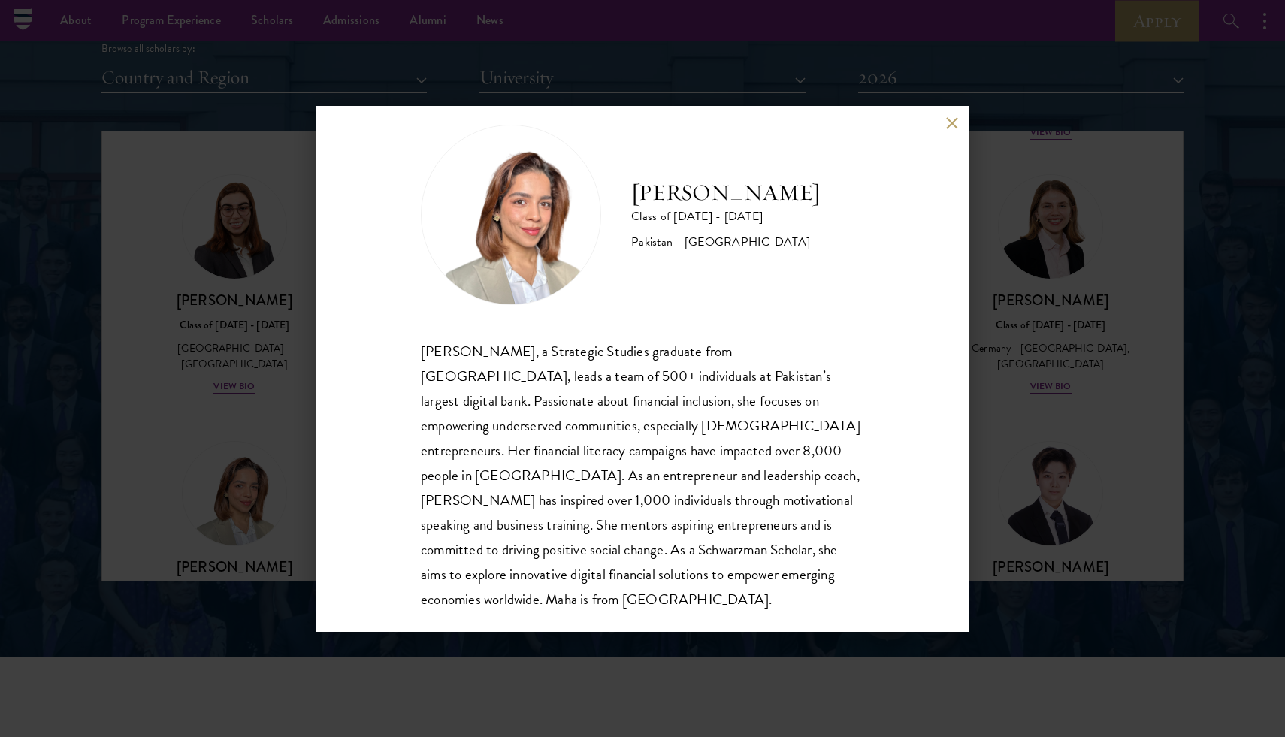
click at [947, 119] on button at bounding box center [951, 123] width 13 height 13
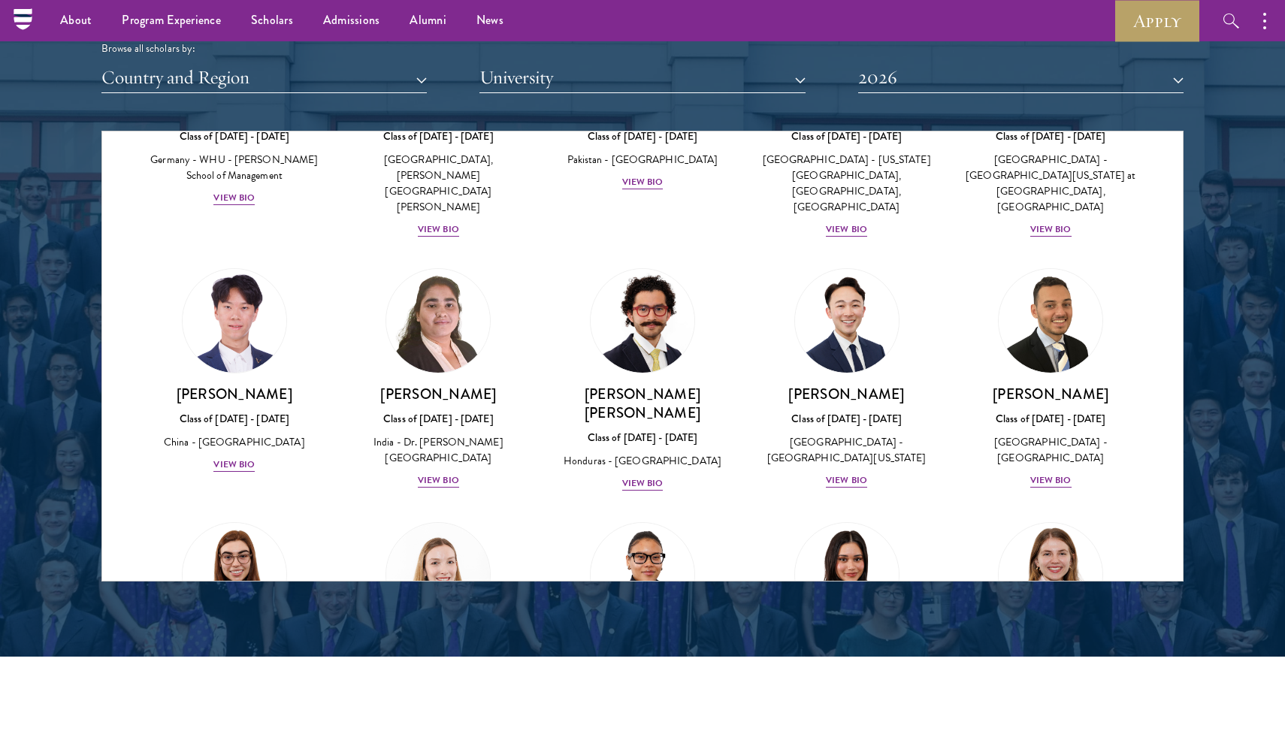
scroll to position [2898, 0]
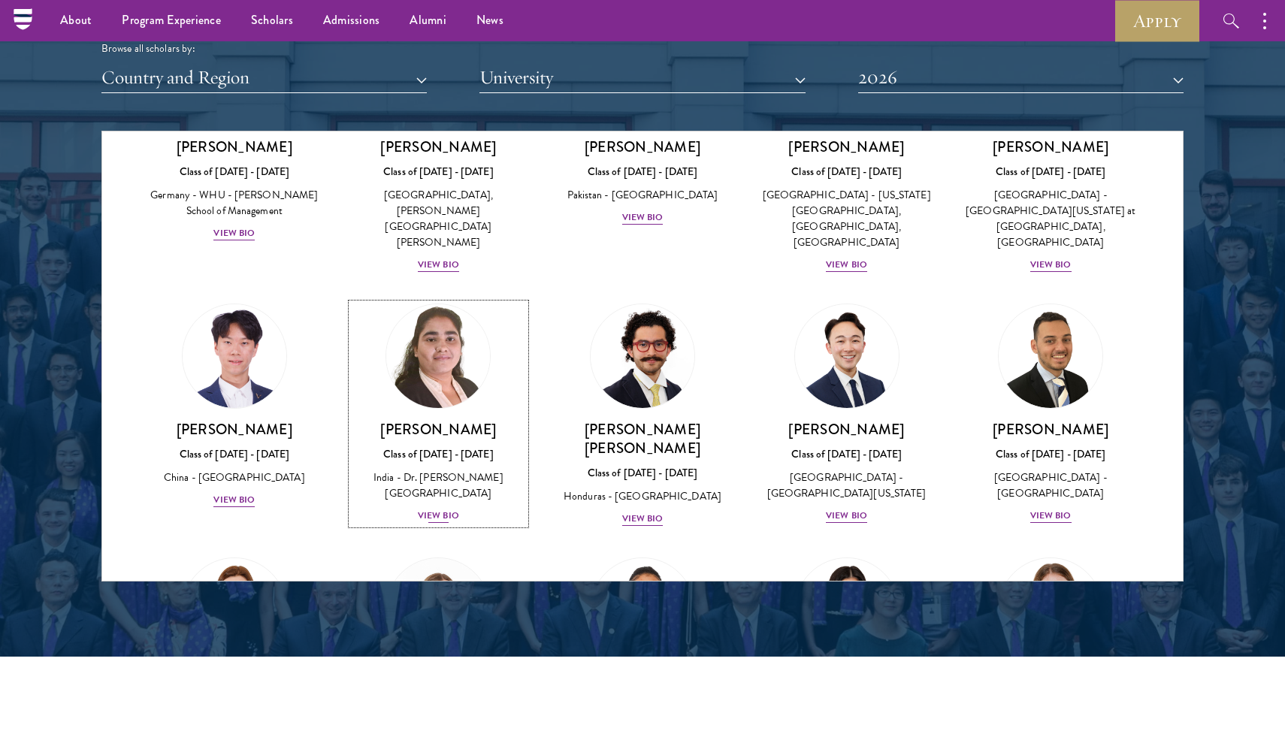
click at [423, 509] on div "View Bio" at bounding box center [438, 516] width 41 height 14
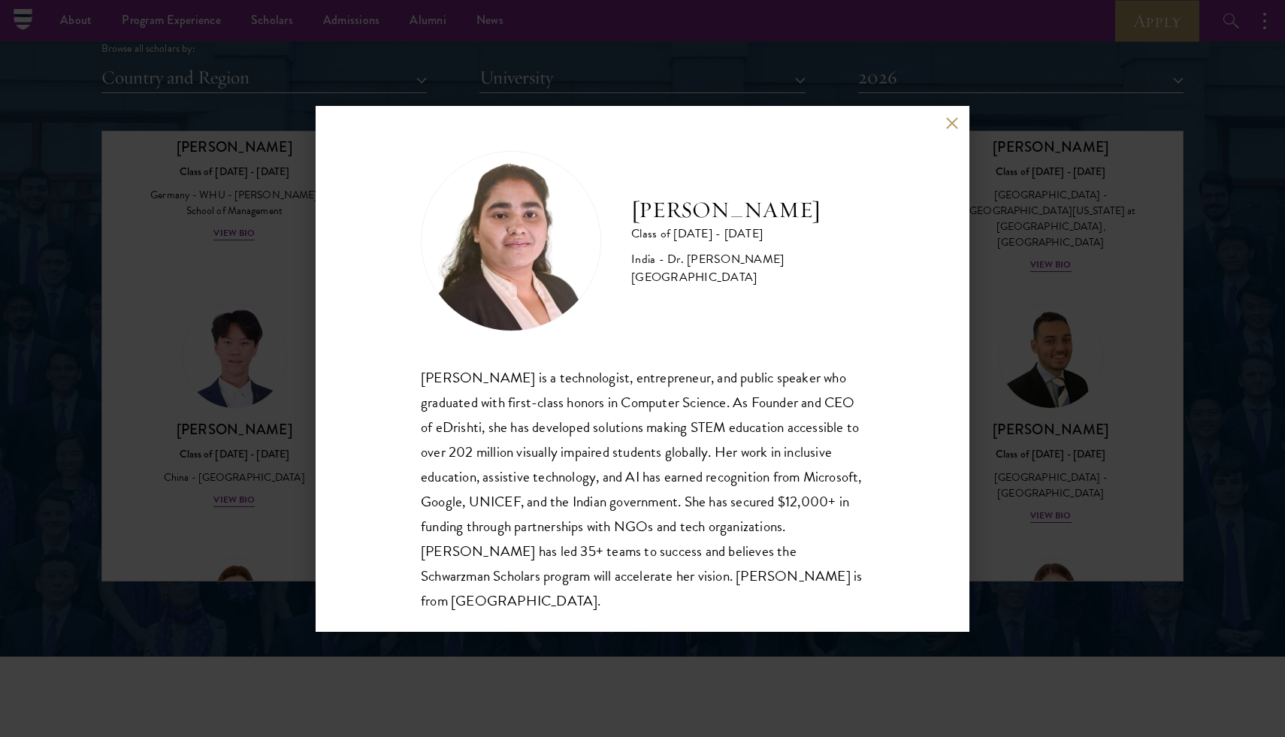
scroll to position [2, 0]
click at [944, 122] on div "[PERSON_NAME] Class of [DATE] - [DATE] [GEOGRAPHIC_DATA] - Dr. [PERSON_NAME][GE…" at bounding box center [643, 369] width 654 height 526
click at [952, 120] on button at bounding box center [951, 123] width 13 height 13
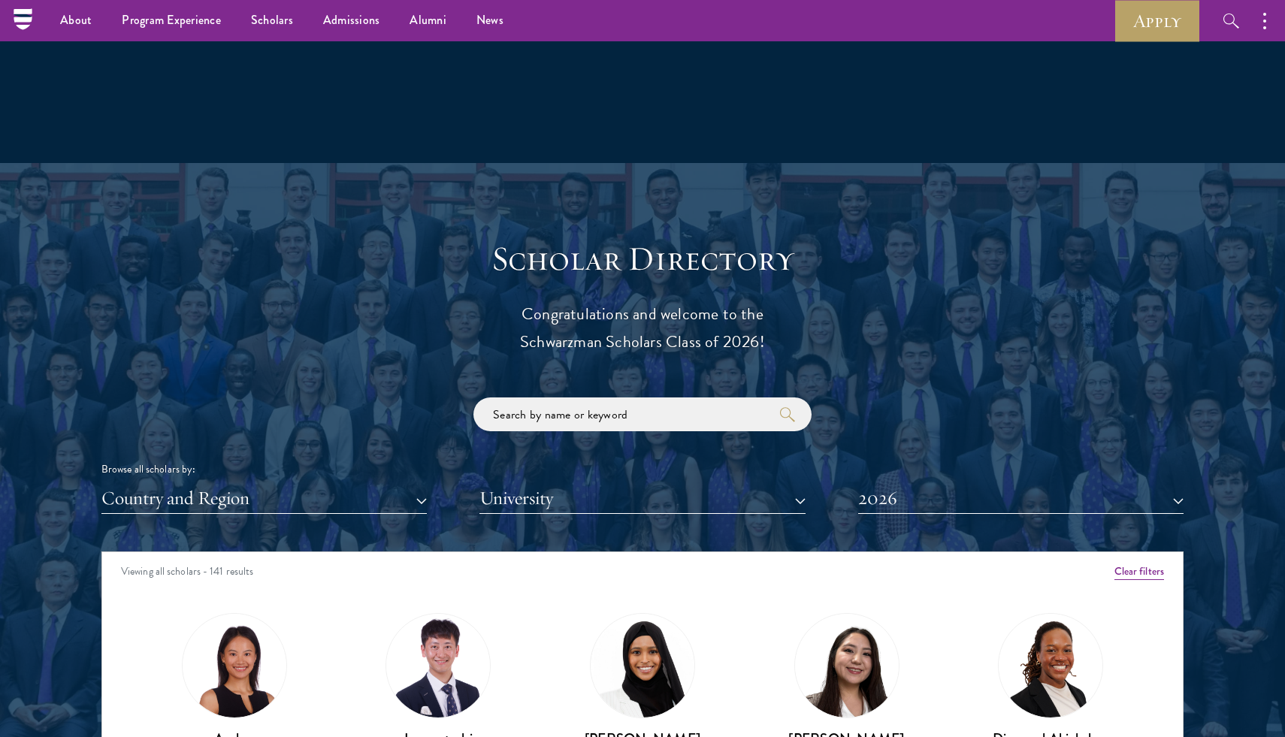
scroll to position [1418, 0]
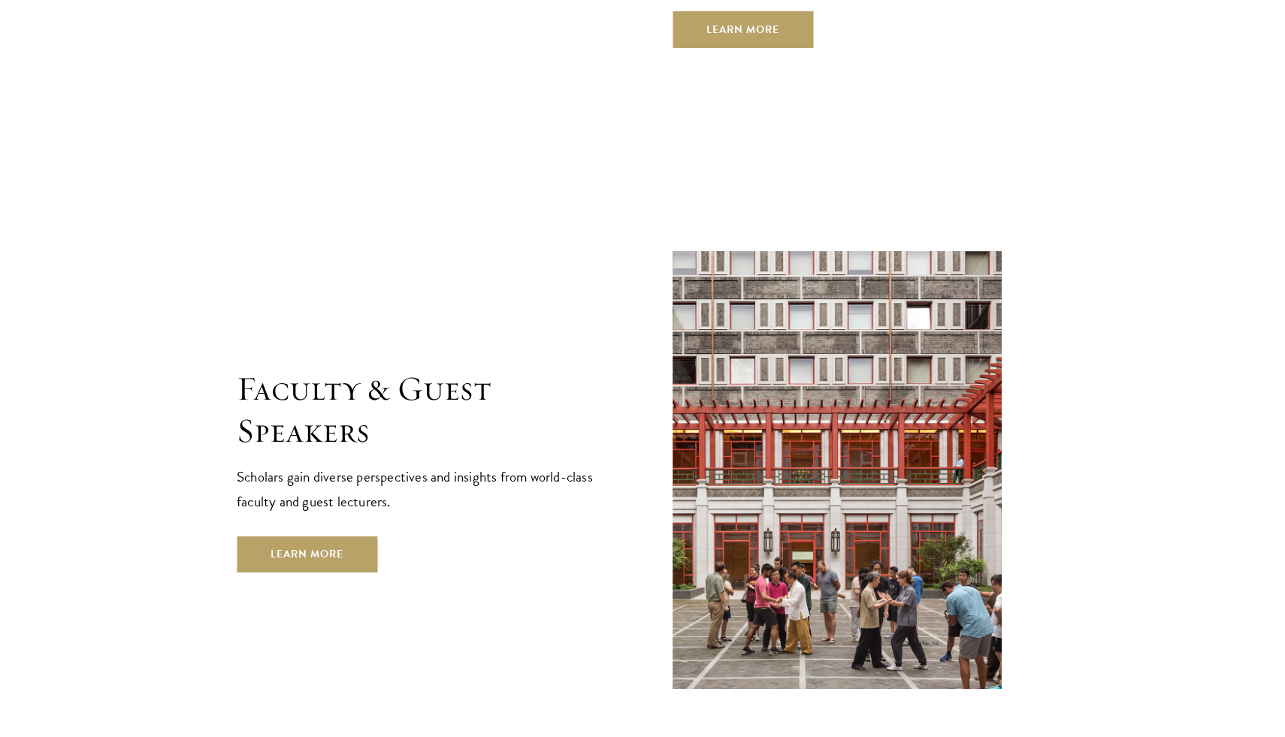
scroll to position [5265, 0]
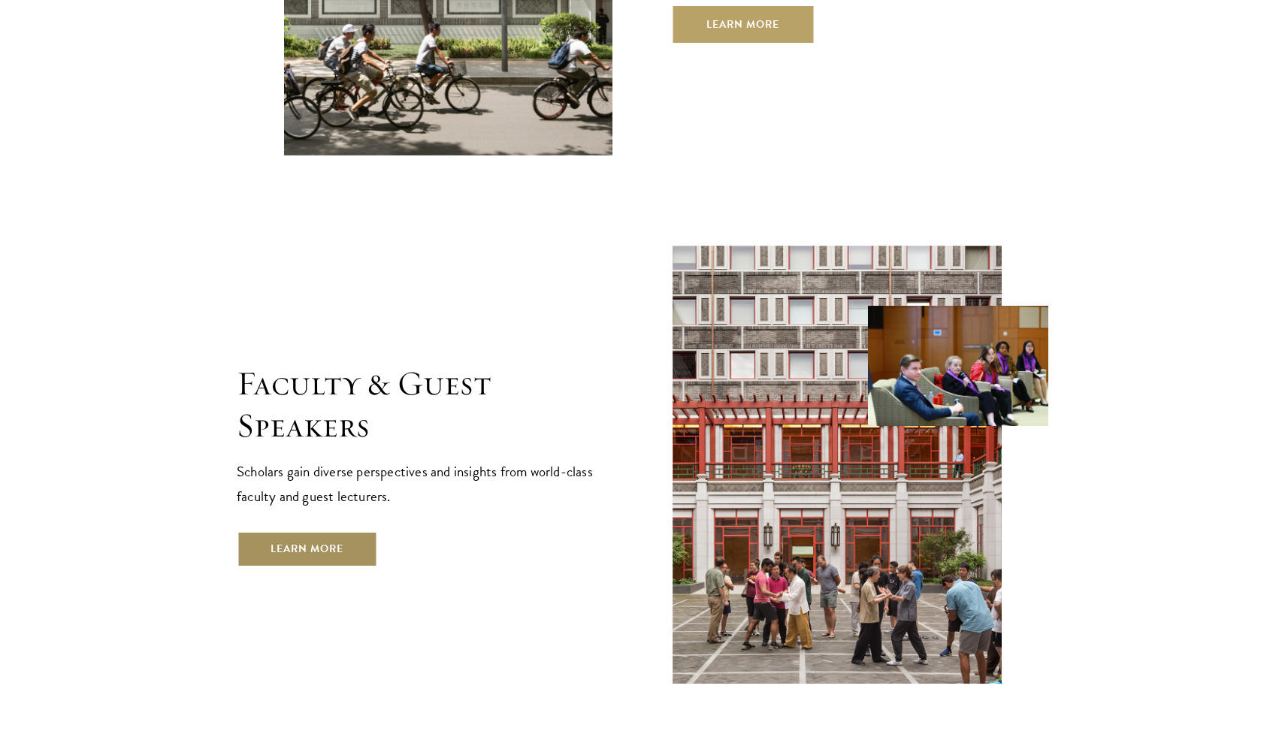
click at [332, 531] on link "Learn More" at bounding box center [307, 549] width 140 height 36
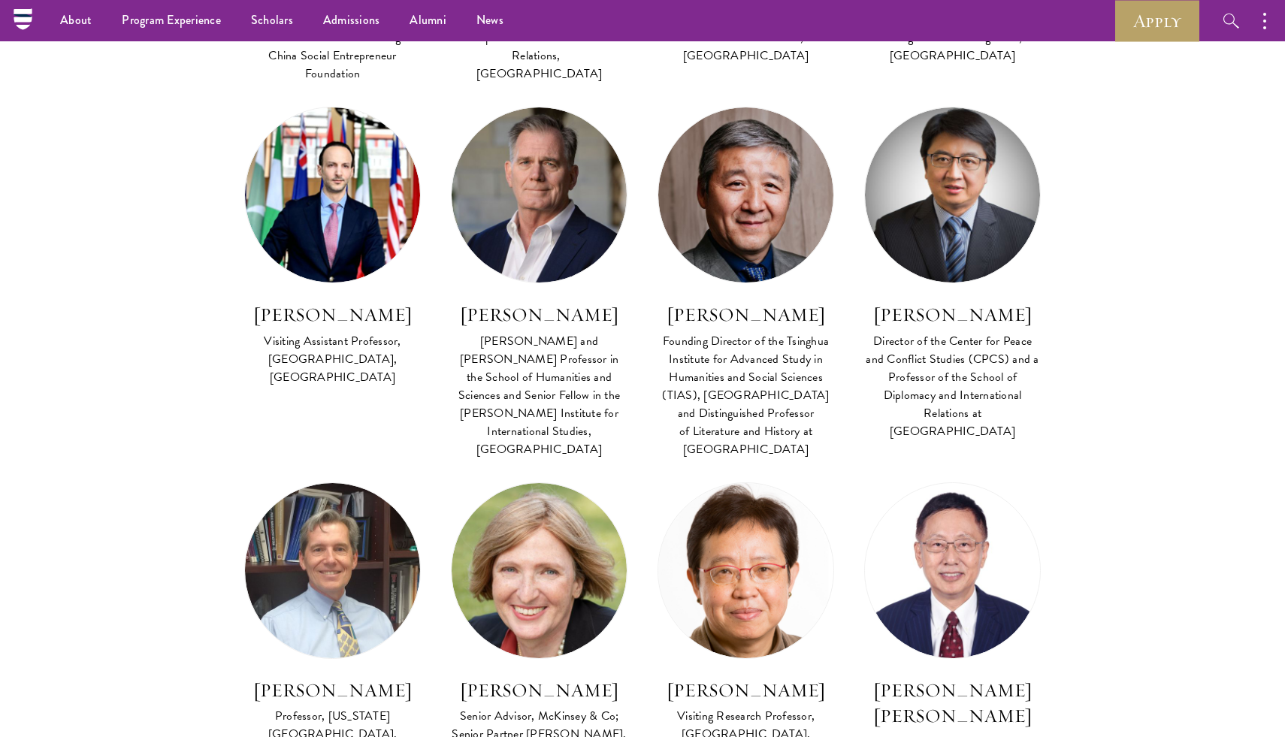
scroll to position [4974, 0]
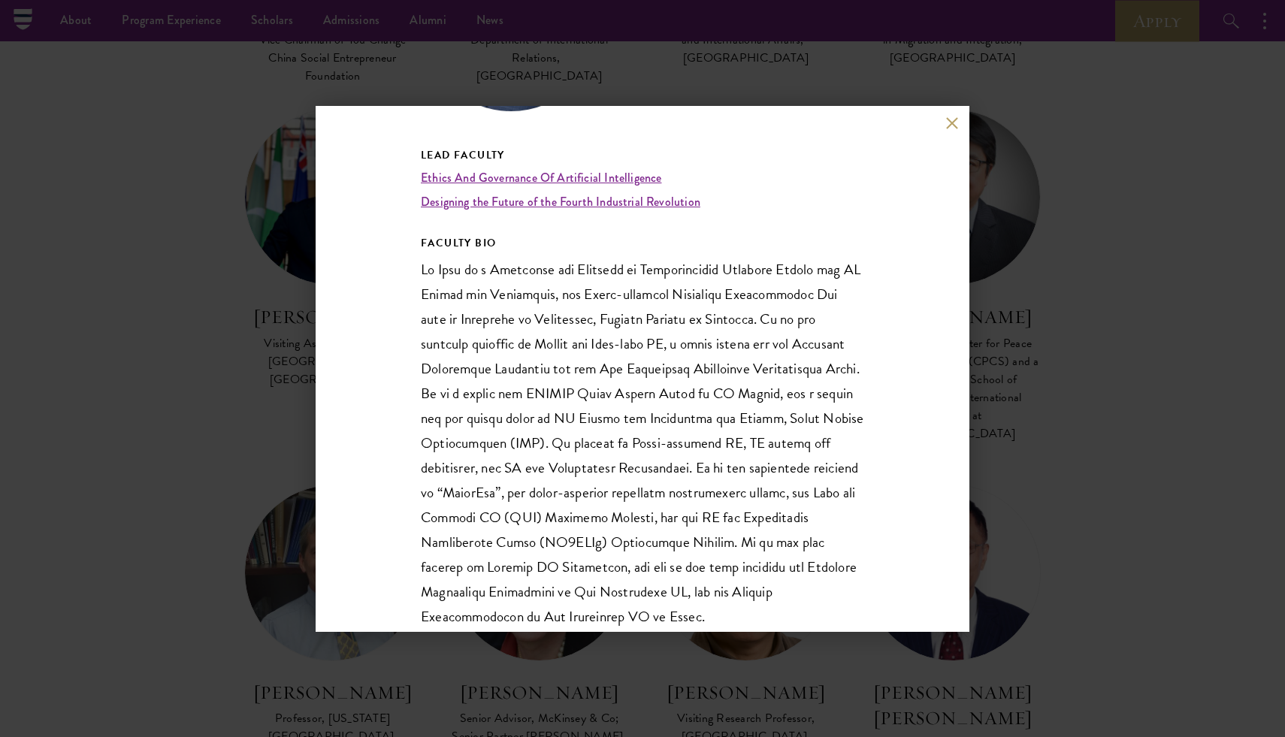
scroll to position [262, 0]
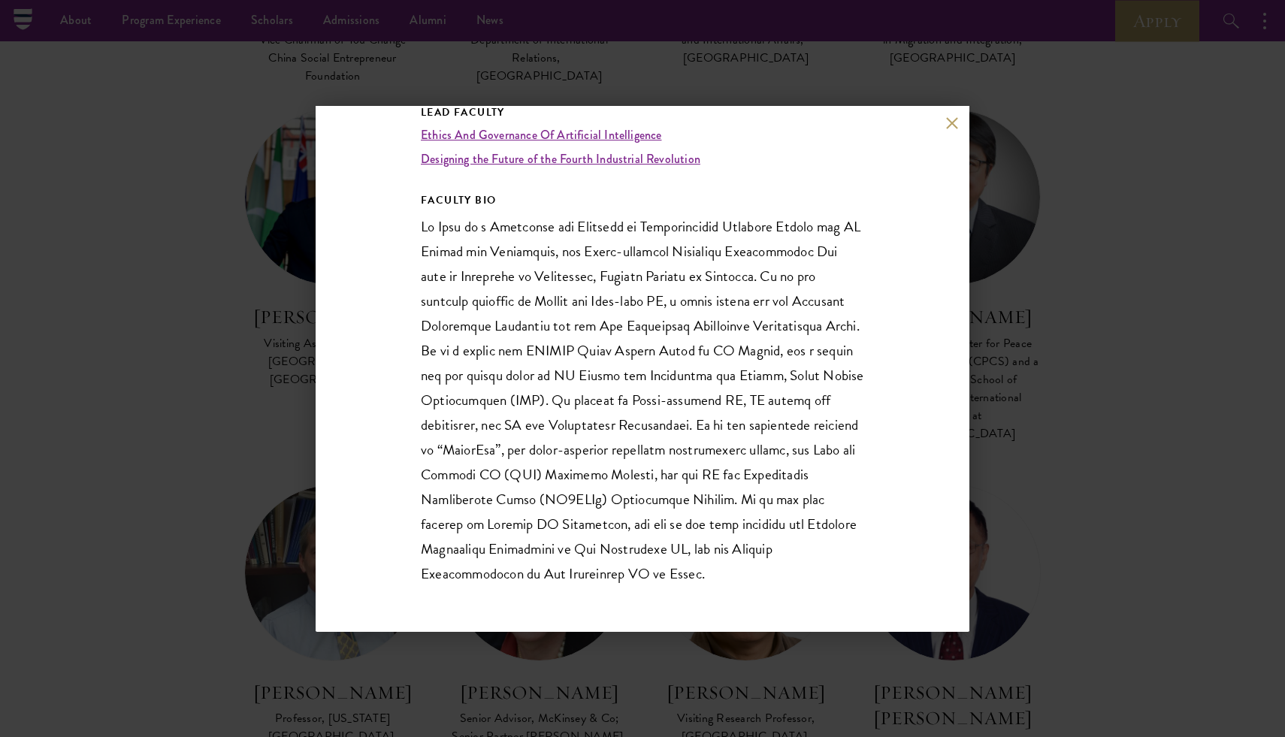
click at [949, 125] on button at bounding box center [951, 123] width 13 height 13
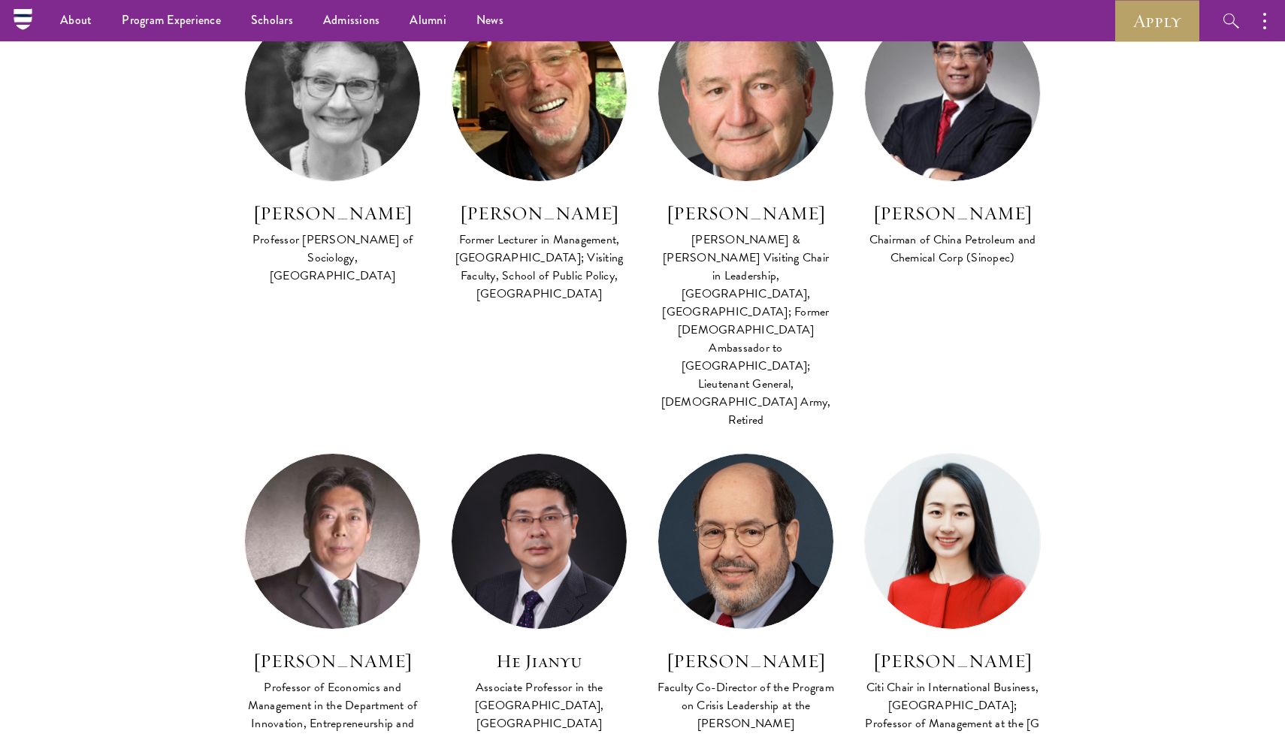
scroll to position [1414, 0]
